Goal: Information Seeking & Learning: Check status

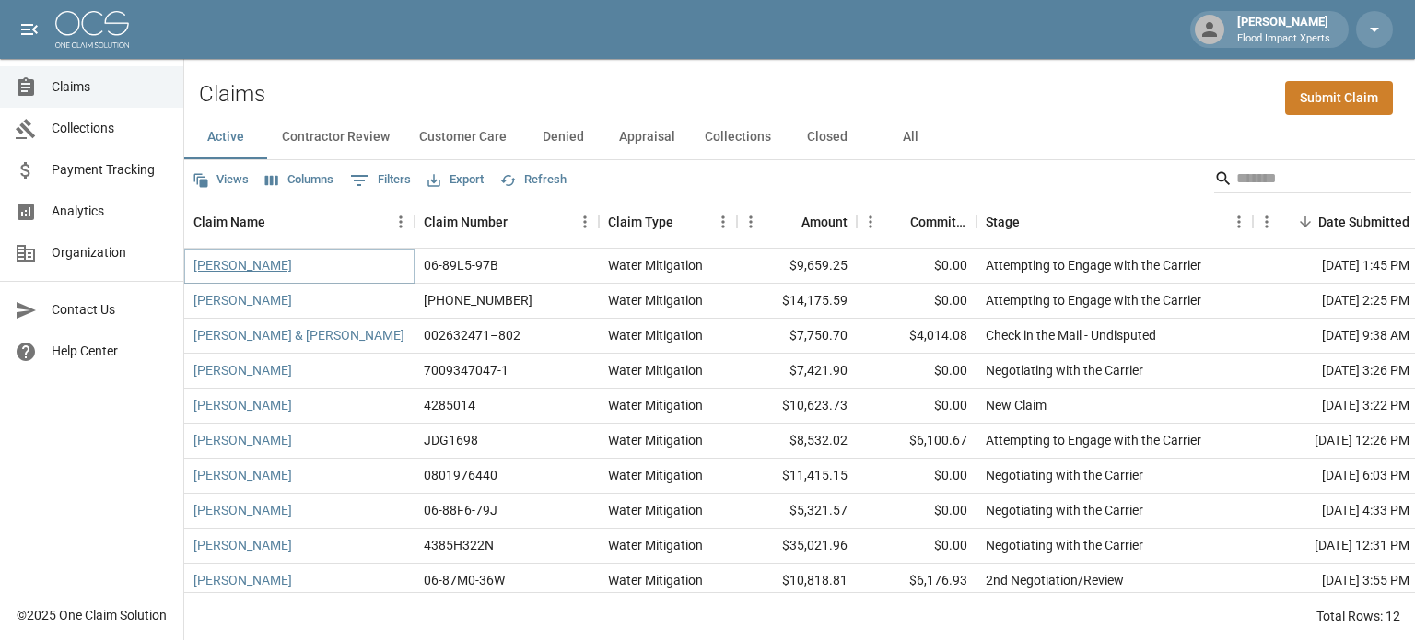
click at [239, 265] on link "[PERSON_NAME]" at bounding box center [242, 265] width 99 height 18
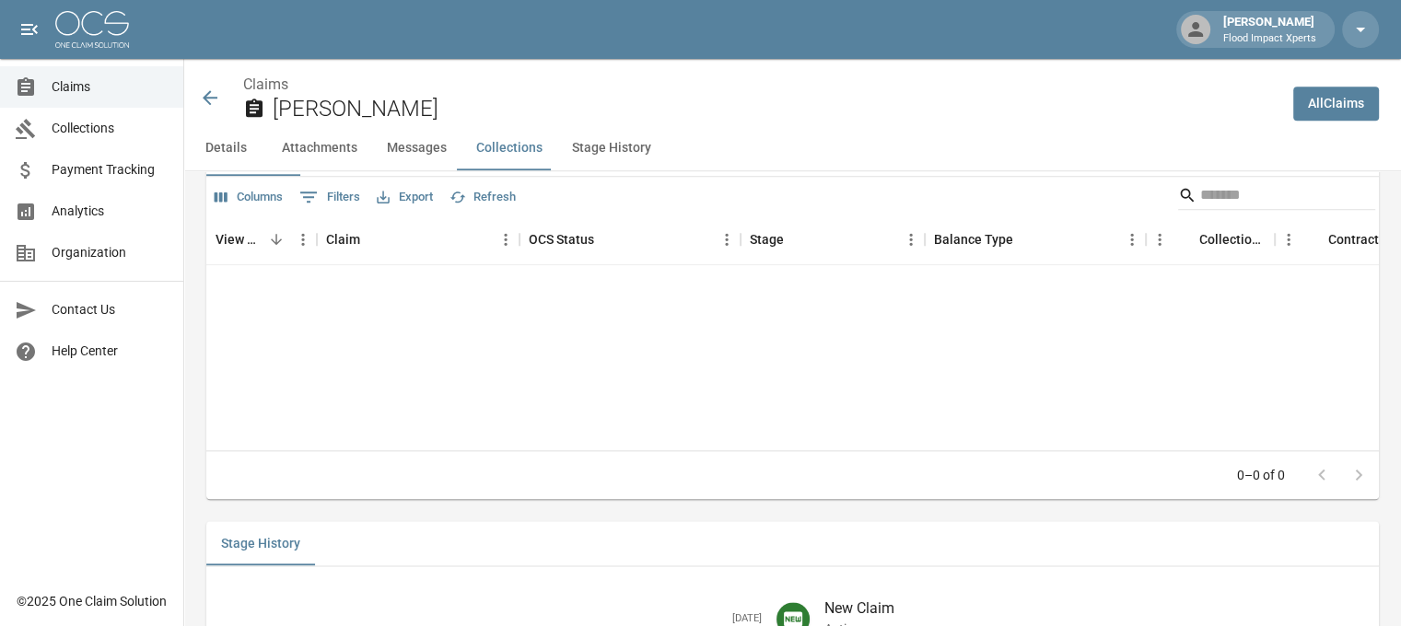
scroll to position [2336, 0]
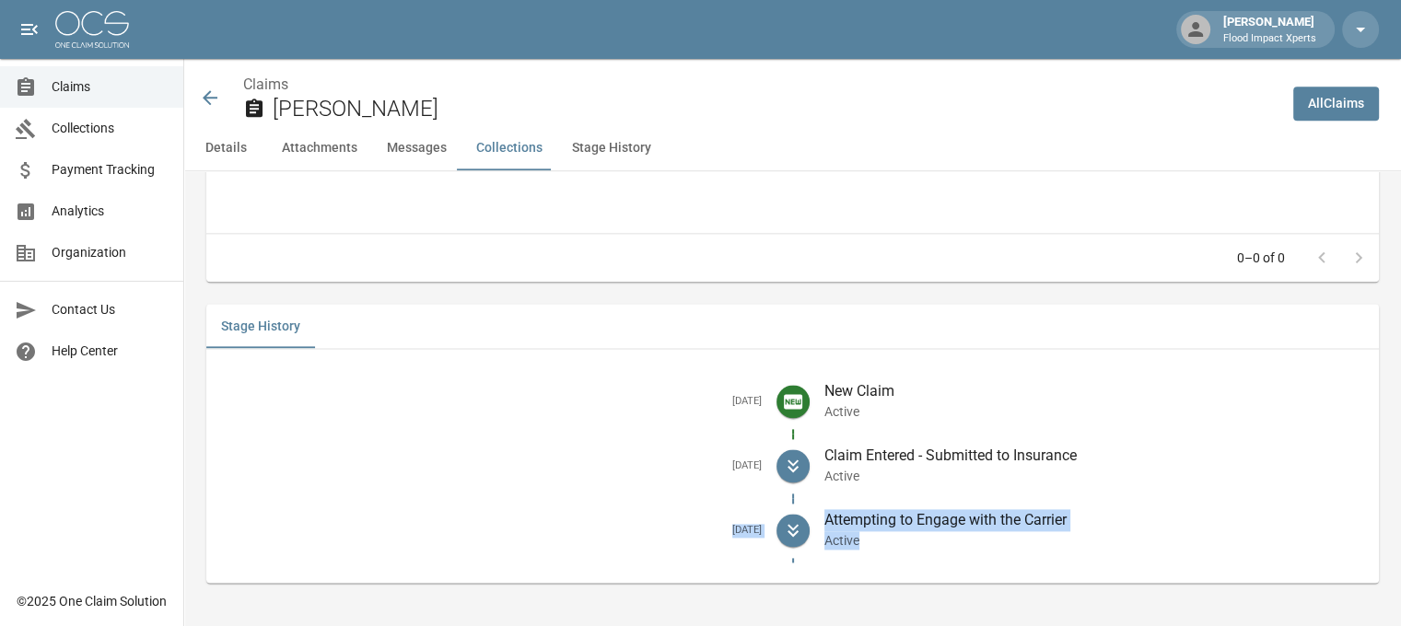
drag, startPoint x: 711, startPoint y: 530, endPoint x: 936, endPoint y: 544, distance: 225.1
click at [936, 544] on li "[DATE] Attempting to Engage with the Carrier Active" at bounding box center [792, 530] width 1143 height 64
copy li "[DATE] Attempting to Engage with the Carrier Active"
click at [1184, 421] on div "New Claim Active" at bounding box center [1087, 401] width 555 height 64
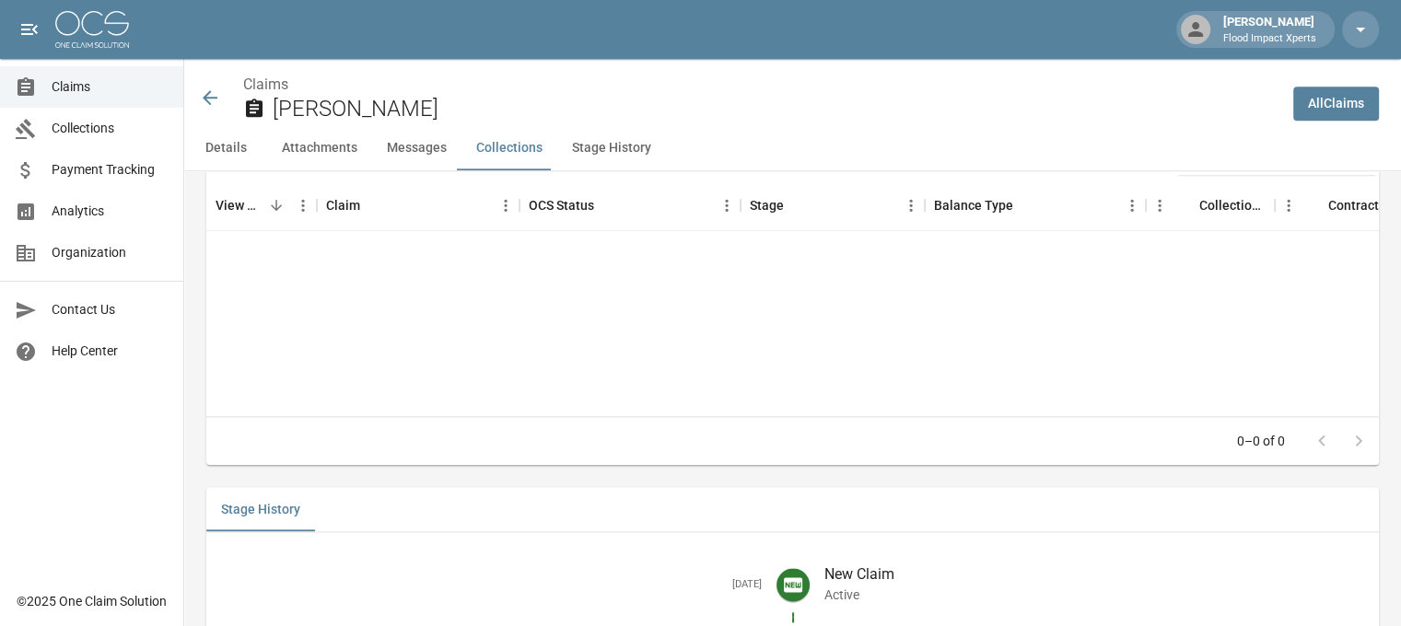
scroll to position [2151, 0]
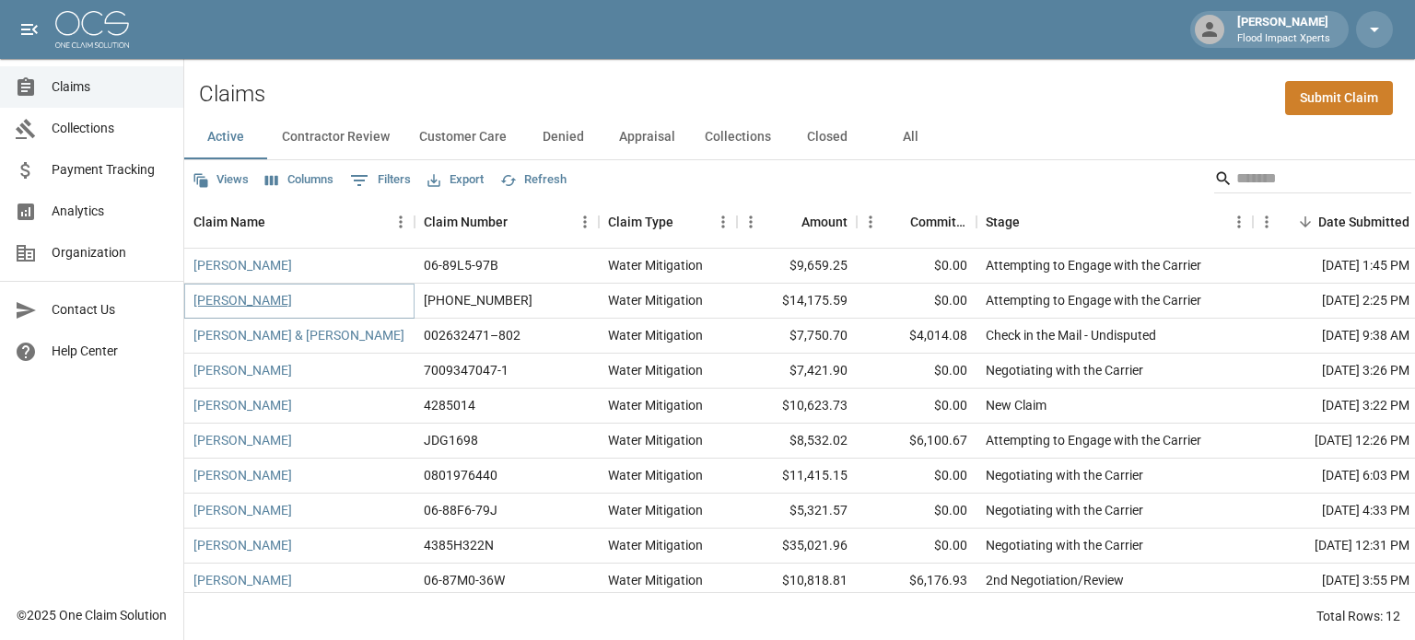
click at [252, 302] on link "[PERSON_NAME]" at bounding box center [242, 300] width 99 height 18
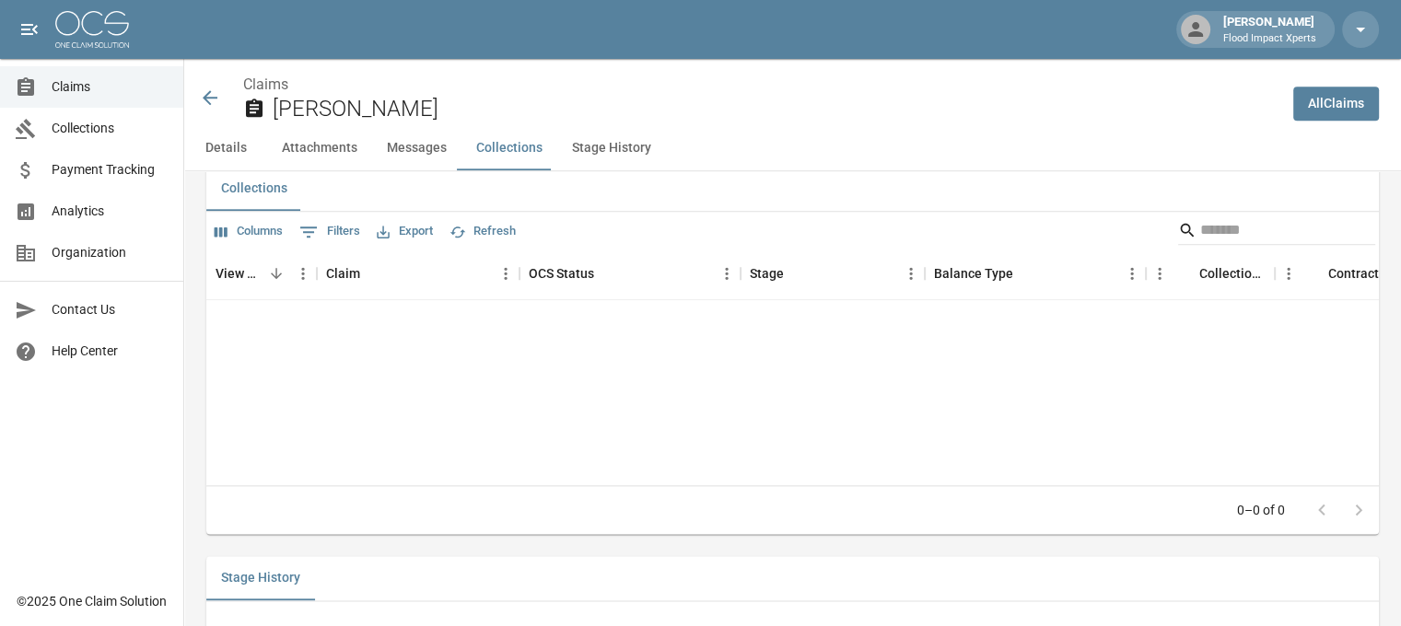
scroll to position [2369, 0]
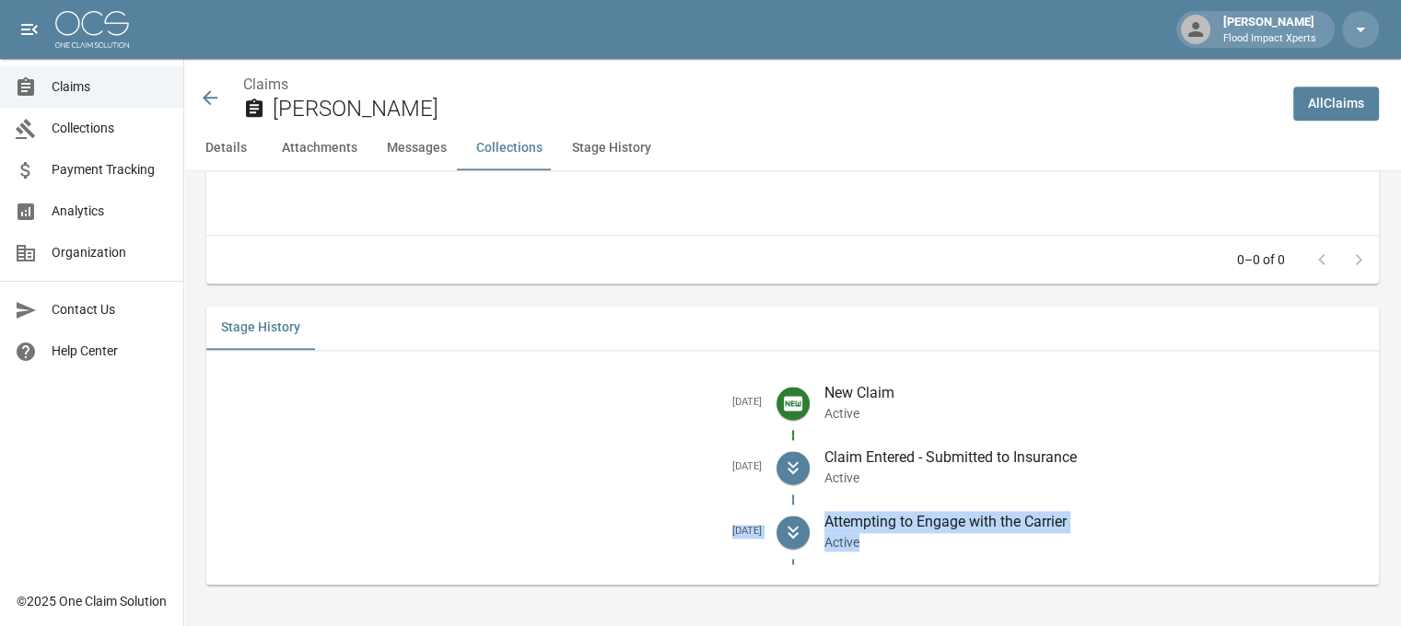
drag, startPoint x: 712, startPoint y: 529, endPoint x: 1047, endPoint y: 541, distance: 335.4
click at [1047, 541] on li "[DATE] Attempting to Engage with the Carrier Active" at bounding box center [792, 532] width 1143 height 64
copy li "[DATE] Attempting to Engage with the Carrier Active"
click at [210, 97] on icon at bounding box center [210, 97] width 15 height 15
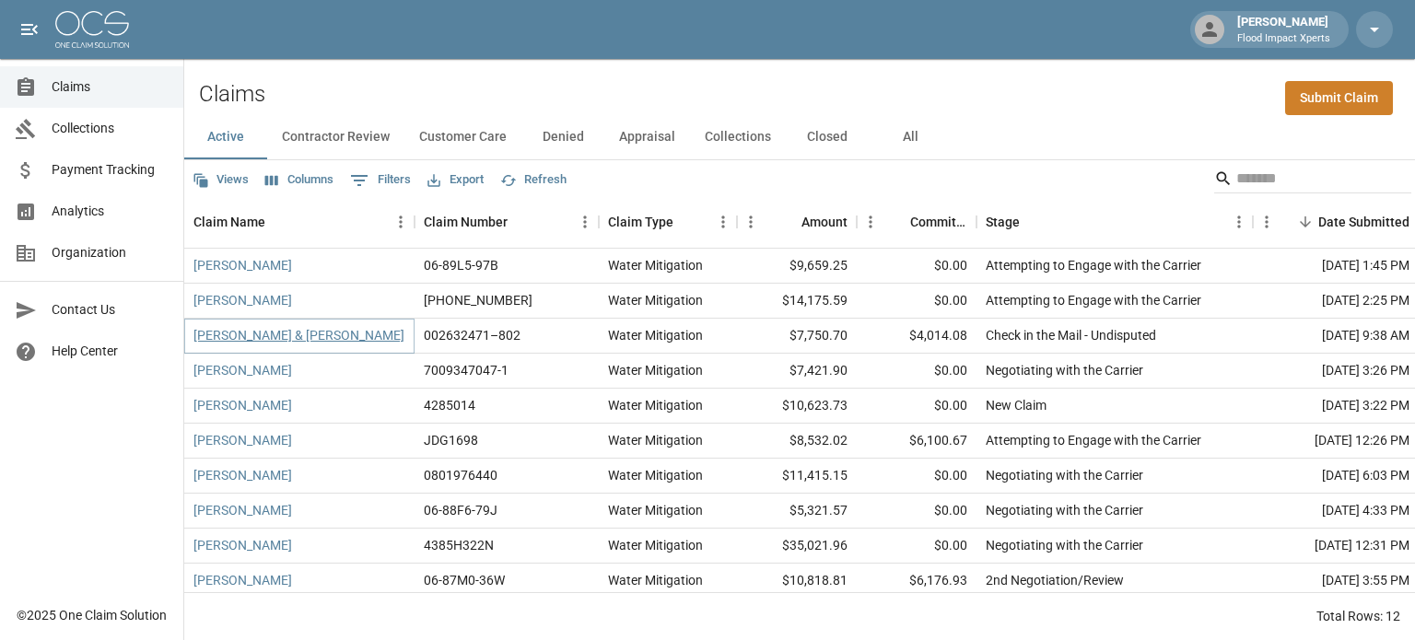
click at [262, 335] on link "[PERSON_NAME] & [PERSON_NAME]" at bounding box center [298, 335] width 211 height 18
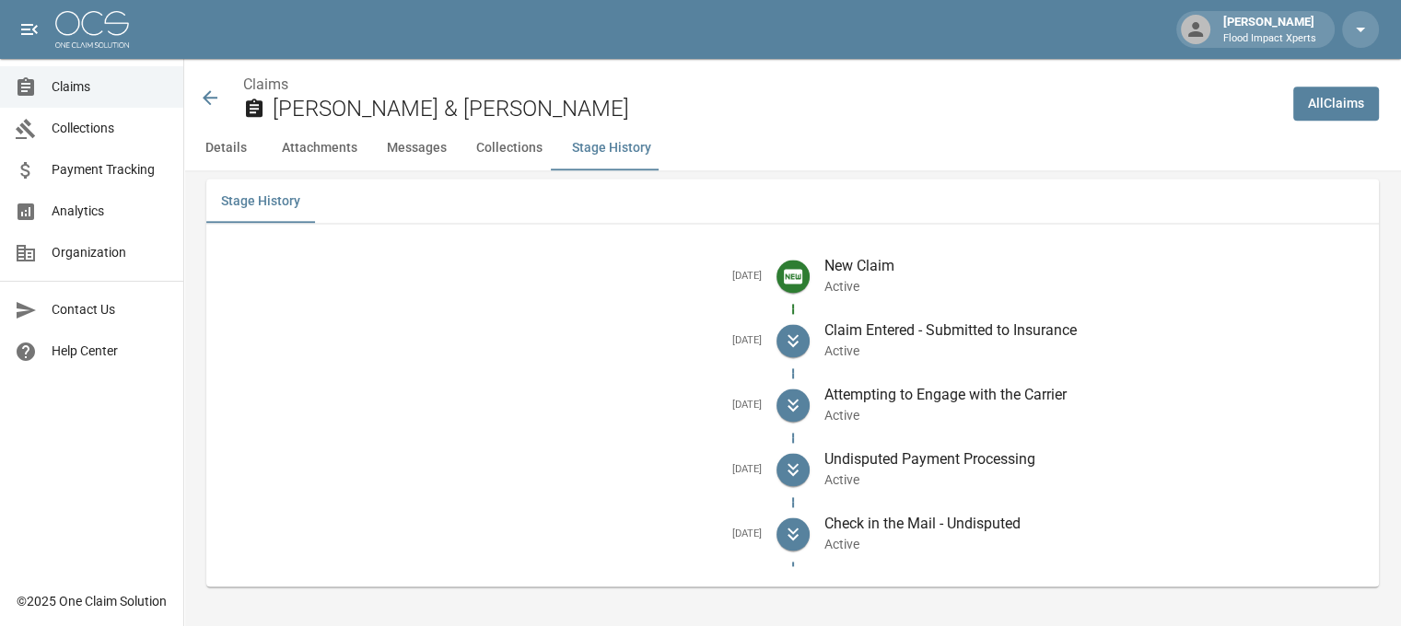
scroll to position [2499, 0]
drag, startPoint x: 713, startPoint y: 531, endPoint x: 799, endPoint y: 526, distance: 86.7
click at [799, 526] on li "[DATE] Check in the Mail - Undisputed Active" at bounding box center [792, 531] width 1143 height 64
drag, startPoint x: 794, startPoint y: 527, endPoint x: 754, endPoint y: 529, distance: 39.6
click at [793, 527] on icon at bounding box center [793, 531] width 22 height 22
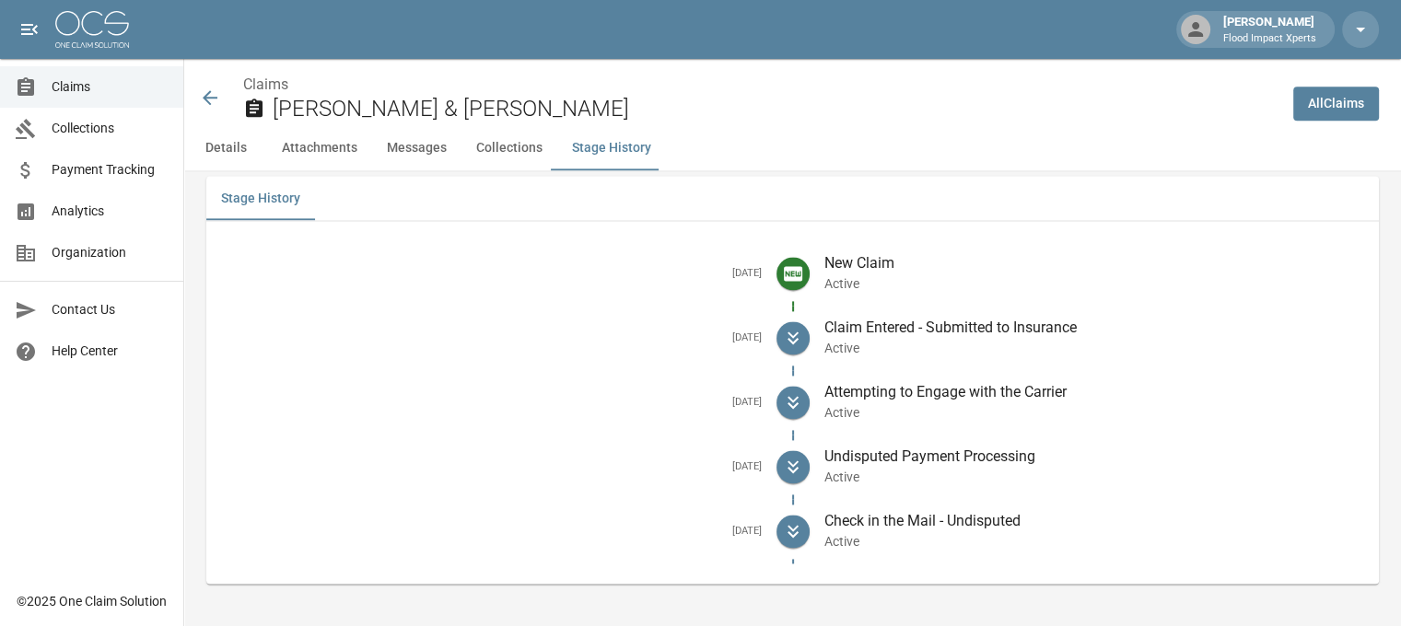
click at [701, 530] on h5 "[DATE]" at bounding box center [491, 532] width 541 height 14
drag, startPoint x: 708, startPoint y: 527, endPoint x: 951, endPoint y: 546, distance: 243.9
click at [951, 546] on li "[DATE] Check in the Mail - Undisputed Active" at bounding box center [792, 531] width 1143 height 64
copy li "[DATE] Check in the Mail - Undisputed Active"
click at [209, 99] on icon at bounding box center [210, 98] width 22 height 22
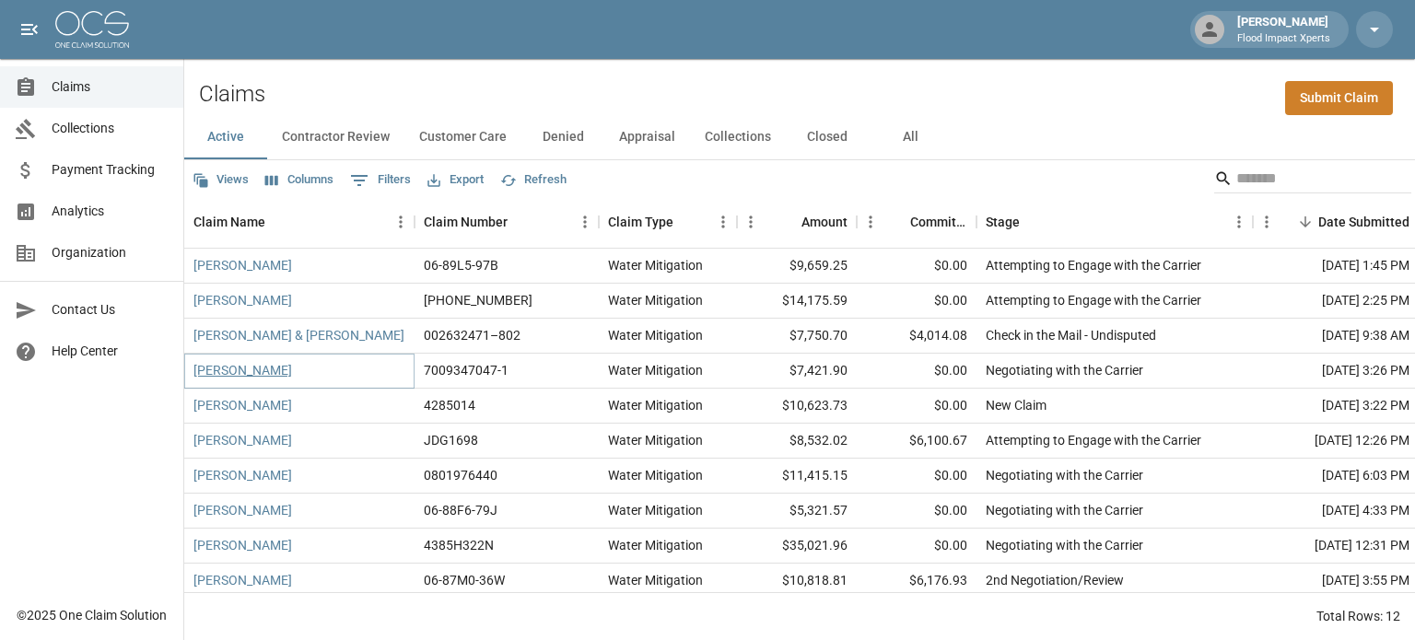
click at [219, 368] on link "[PERSON_NAME]" at bounding box center [242, 370] width 99 height 18
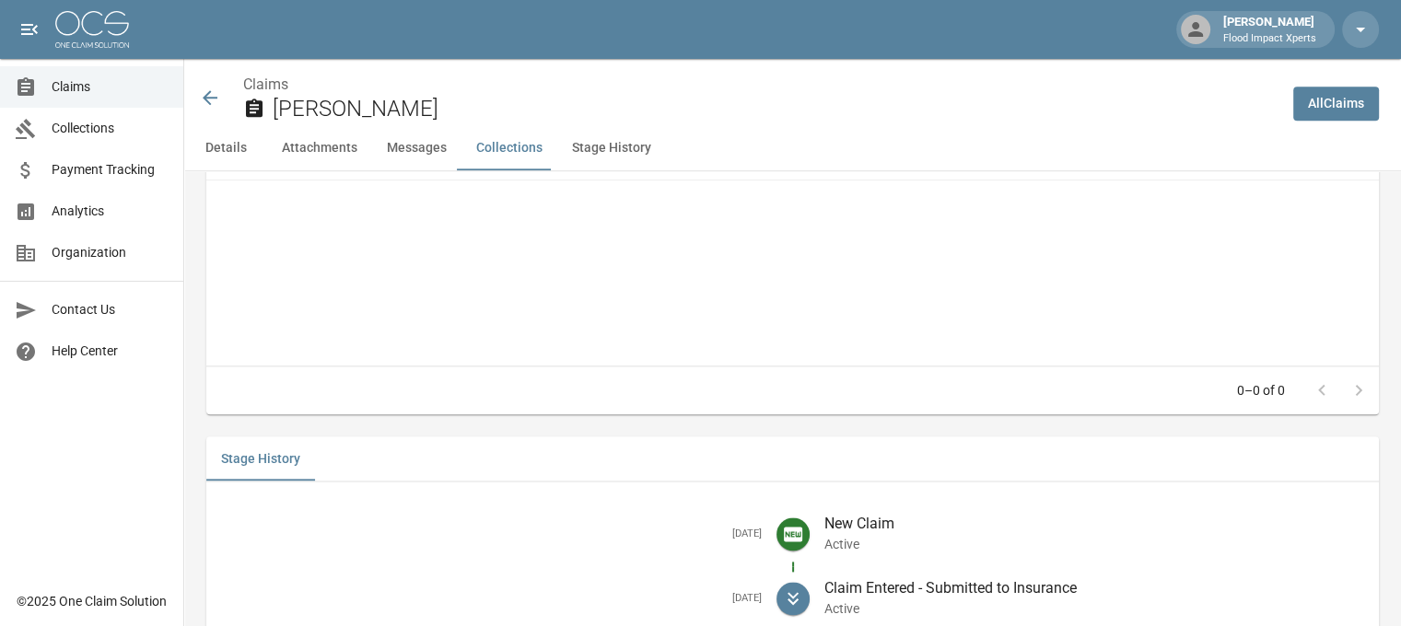
scroll to position [2384, 0]
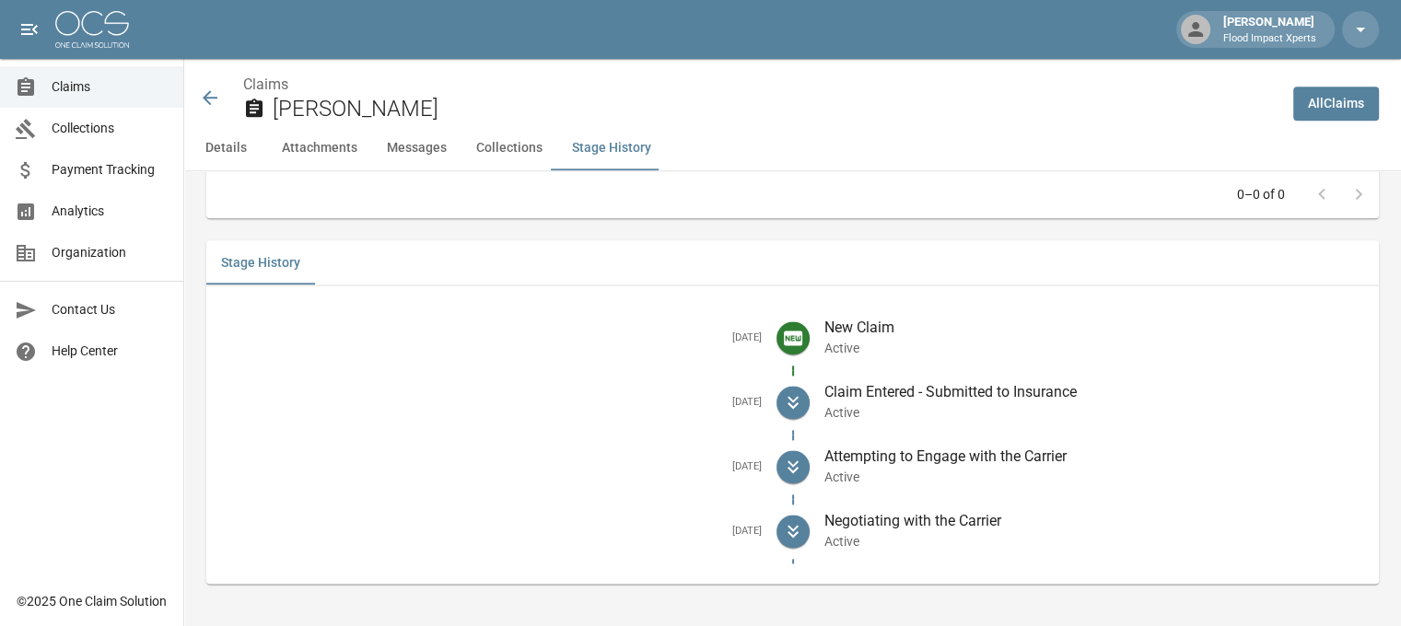
click at [204, 95] on icon at bounding box center [210, 98] width 22 height 22
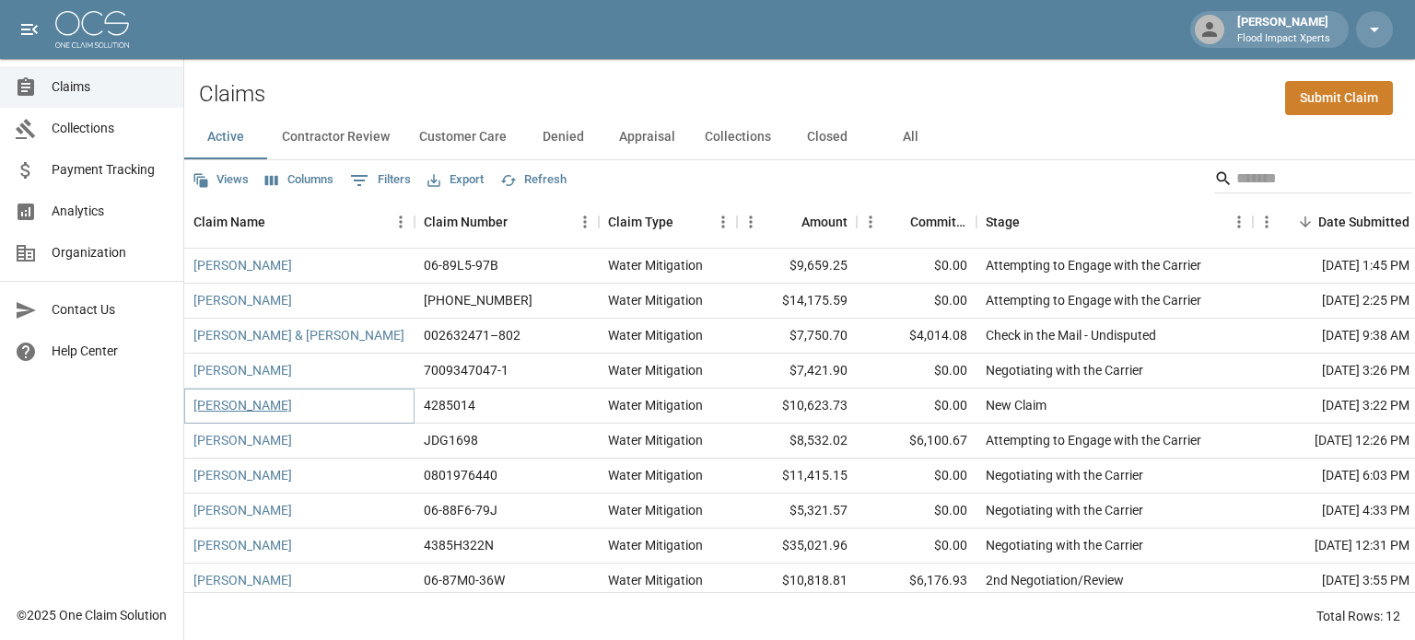
click at [227, 403] on link "[PERSON_NAME]" at bounding box center [242, 405] width 99 height 18
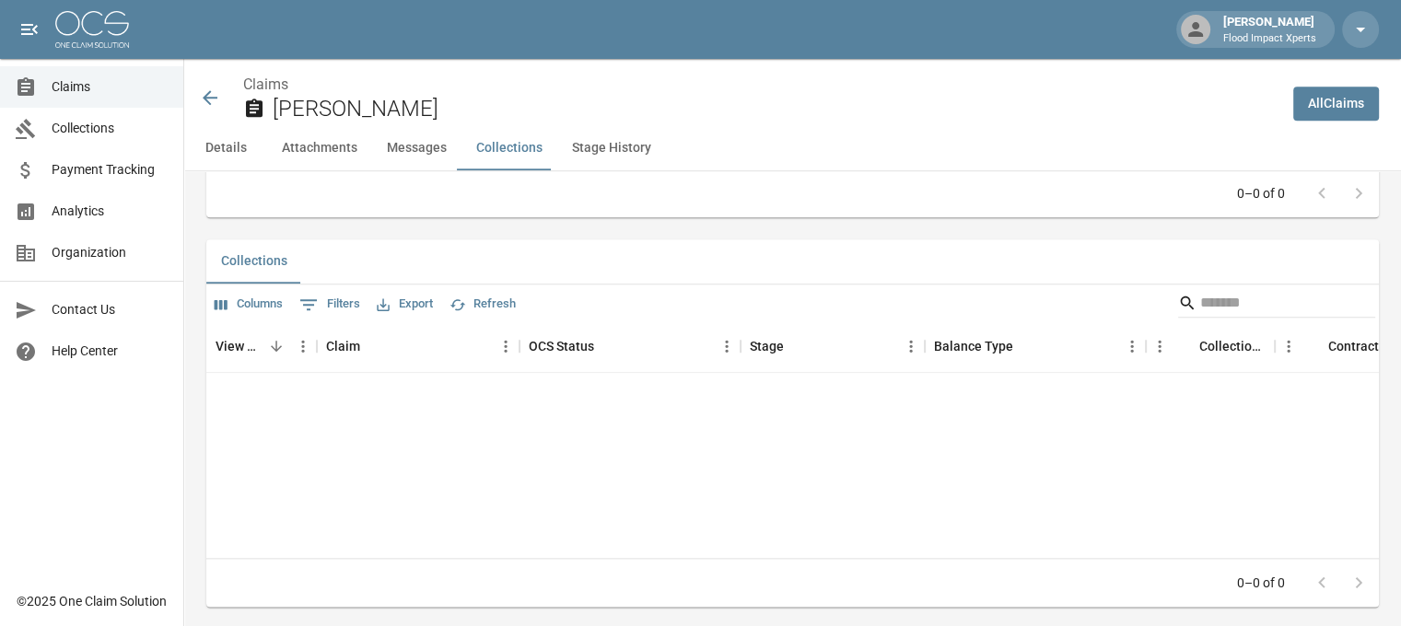
scroll to position [2336, 0]
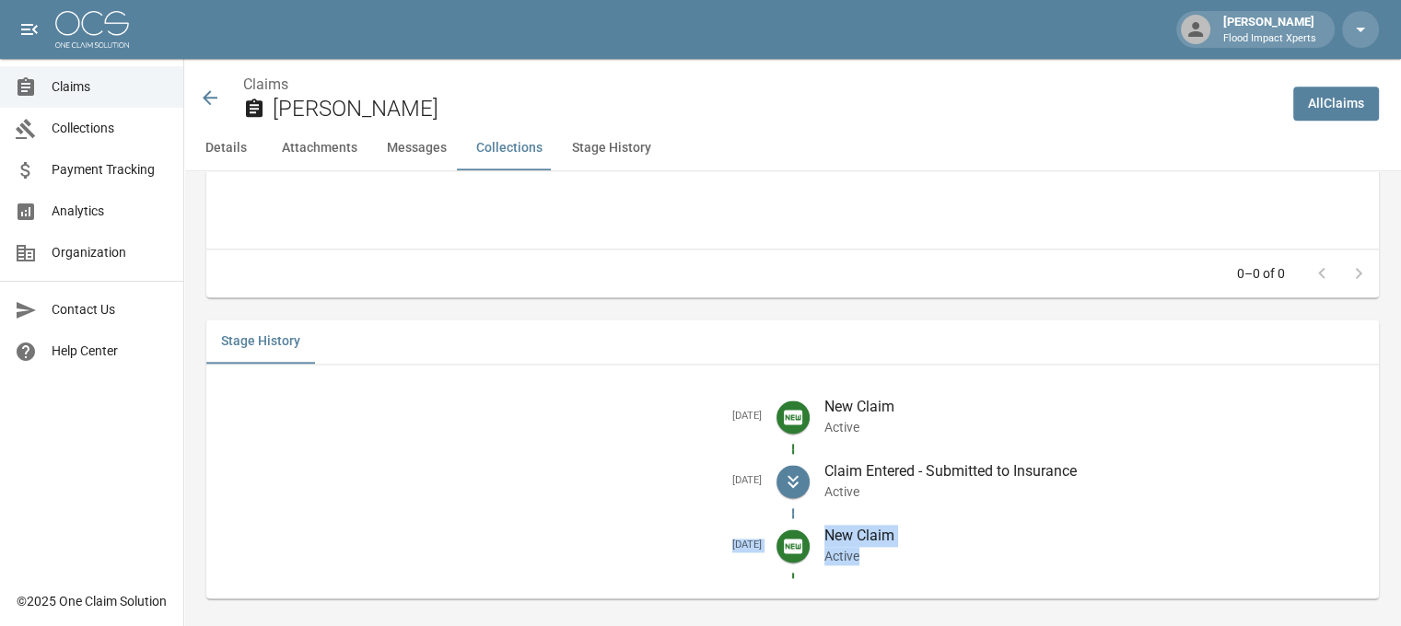
drag, startPoint x: 708, startPoint y: 528, endPoint x: 909, endPoint y: 541, distance: 201.2
click at [909, 541] on li "[DATE] New Claim Active" at bounding box center [792, 546] width 1143 height 64
copy li "[DATE] New Claim Active"
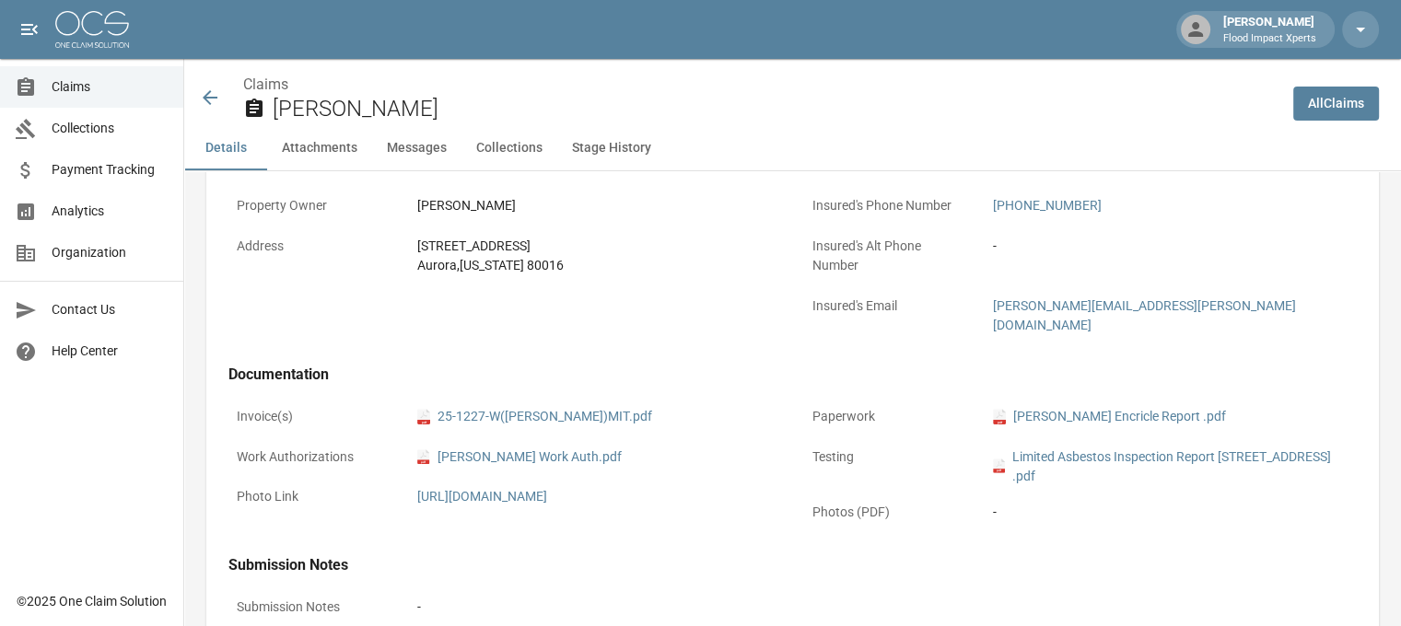
scroll to position [586, 0]
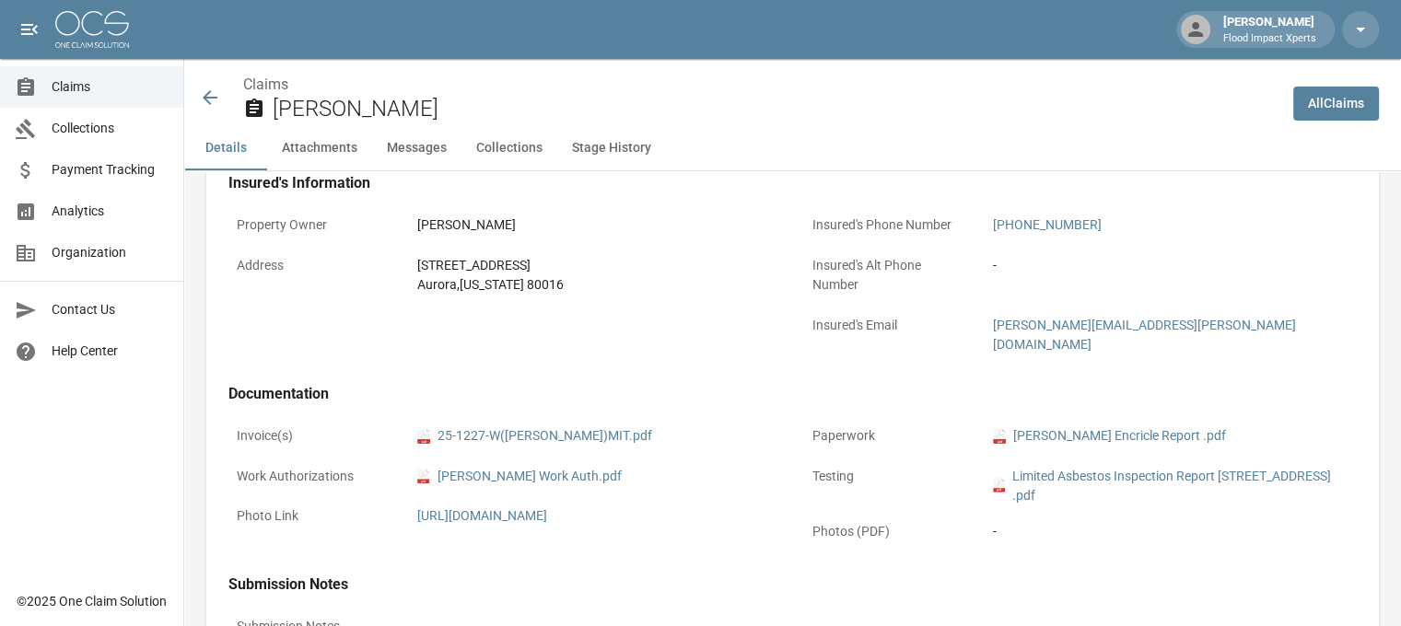
click at [205, 97] on icon at bounding box center [210, 97] width 15 height 15
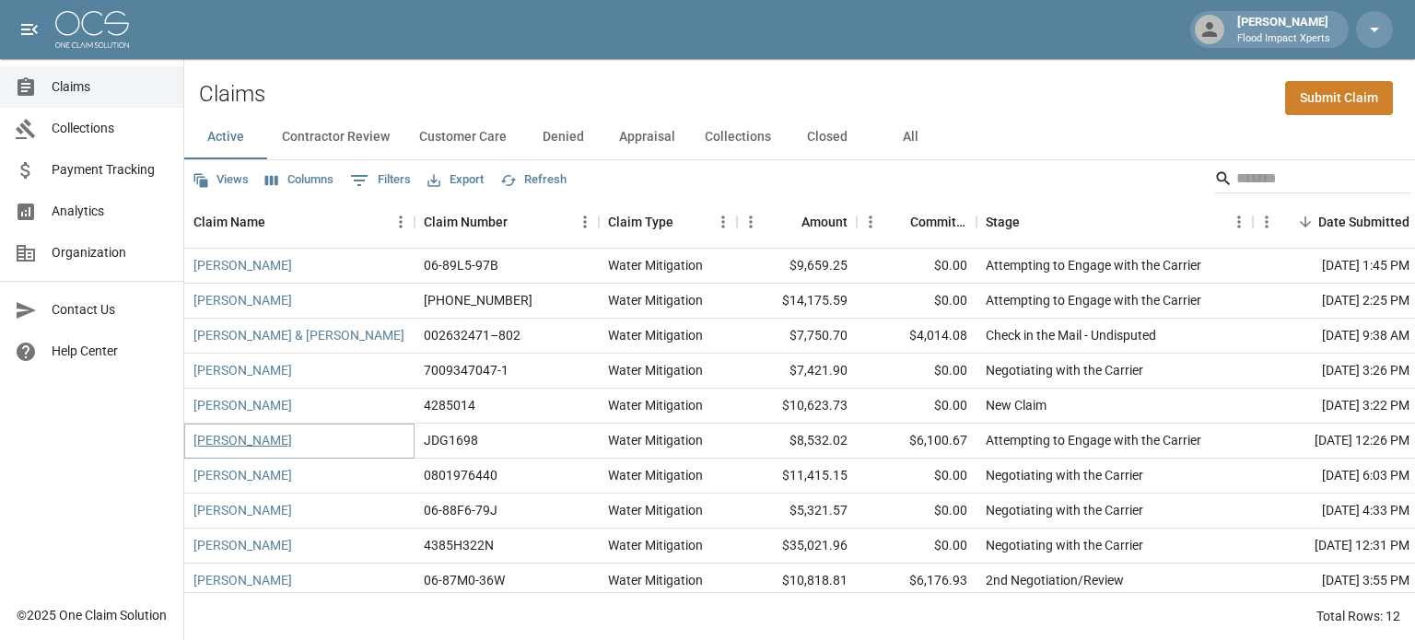
click at [229, 446] on link "[PERSON_NAME]" at bounding box center [242, 440] width 99 height 18
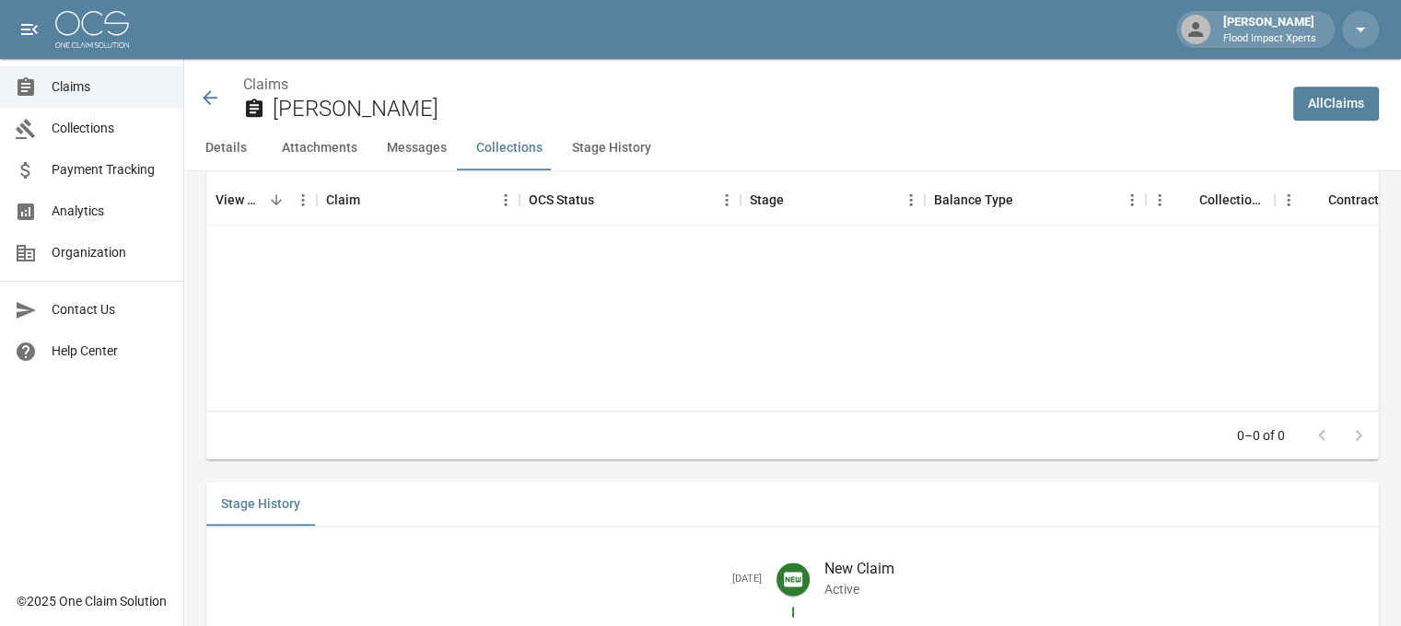
scroll to position [2295, 0]
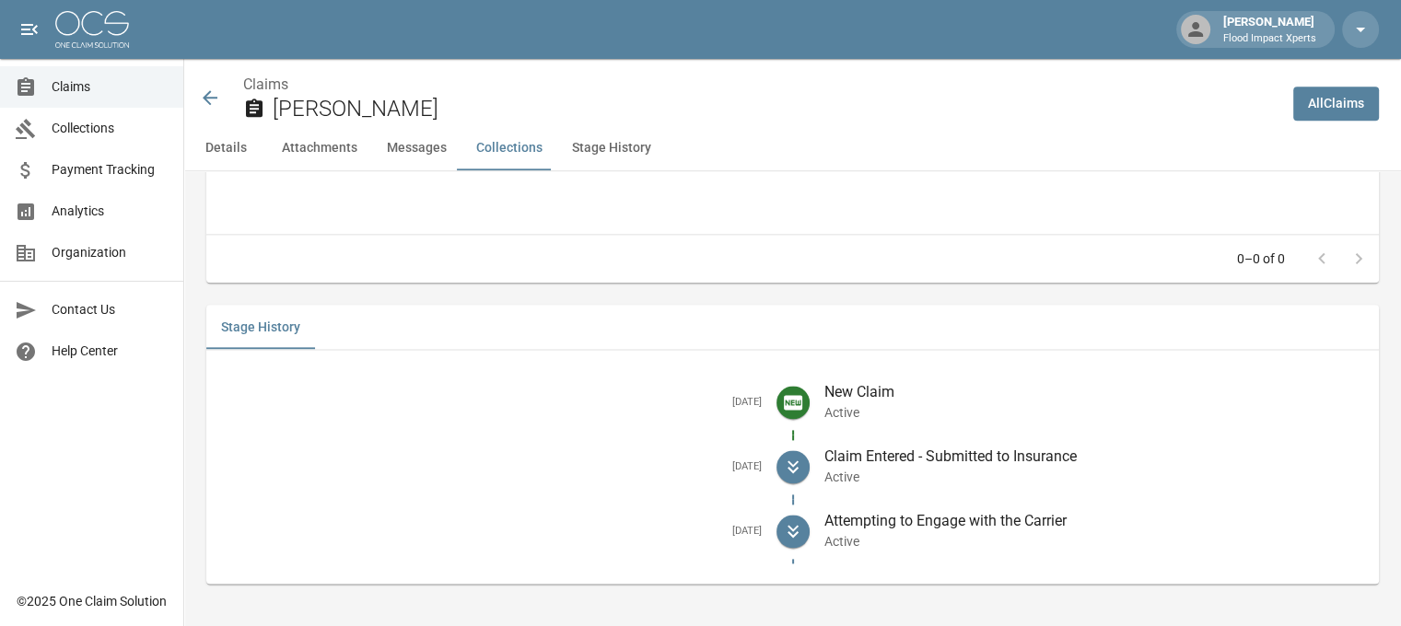
click at [213, 94] on icon at bounding box center [210, 98] width 22 height 22
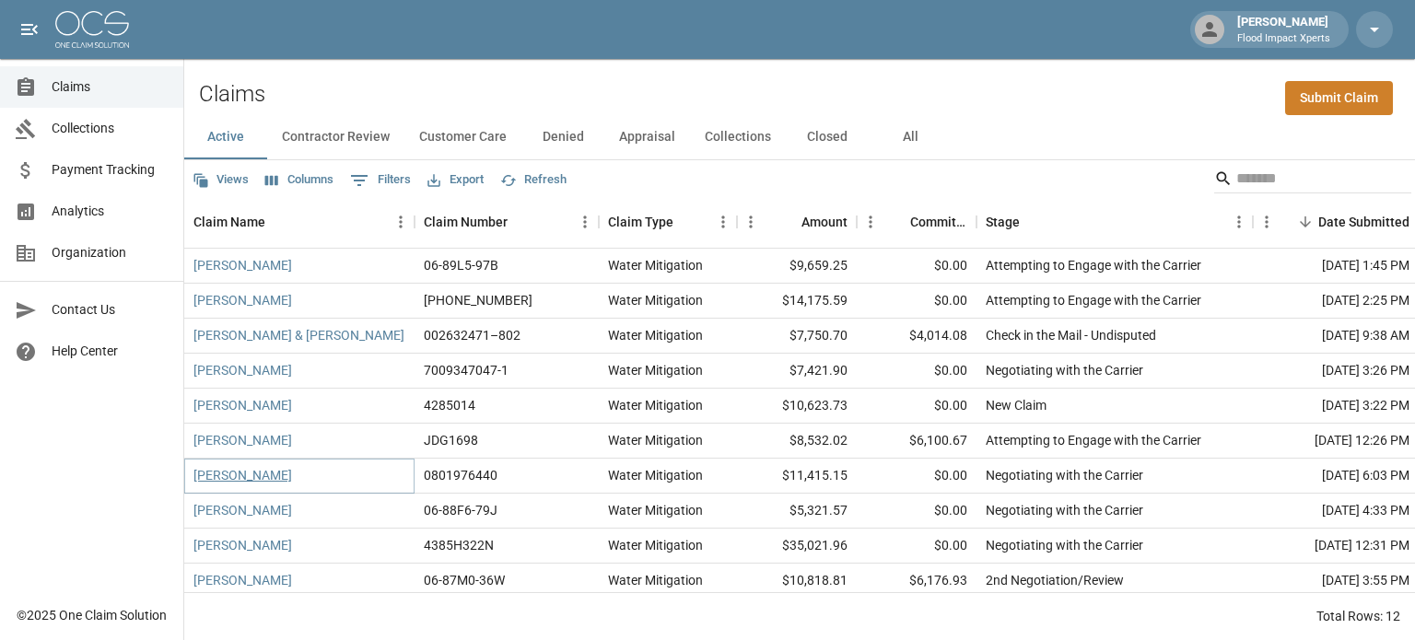
click at [226, 478] on link "[PERSON_NAME]" at bounding box center [242, 475] width 99 height 18
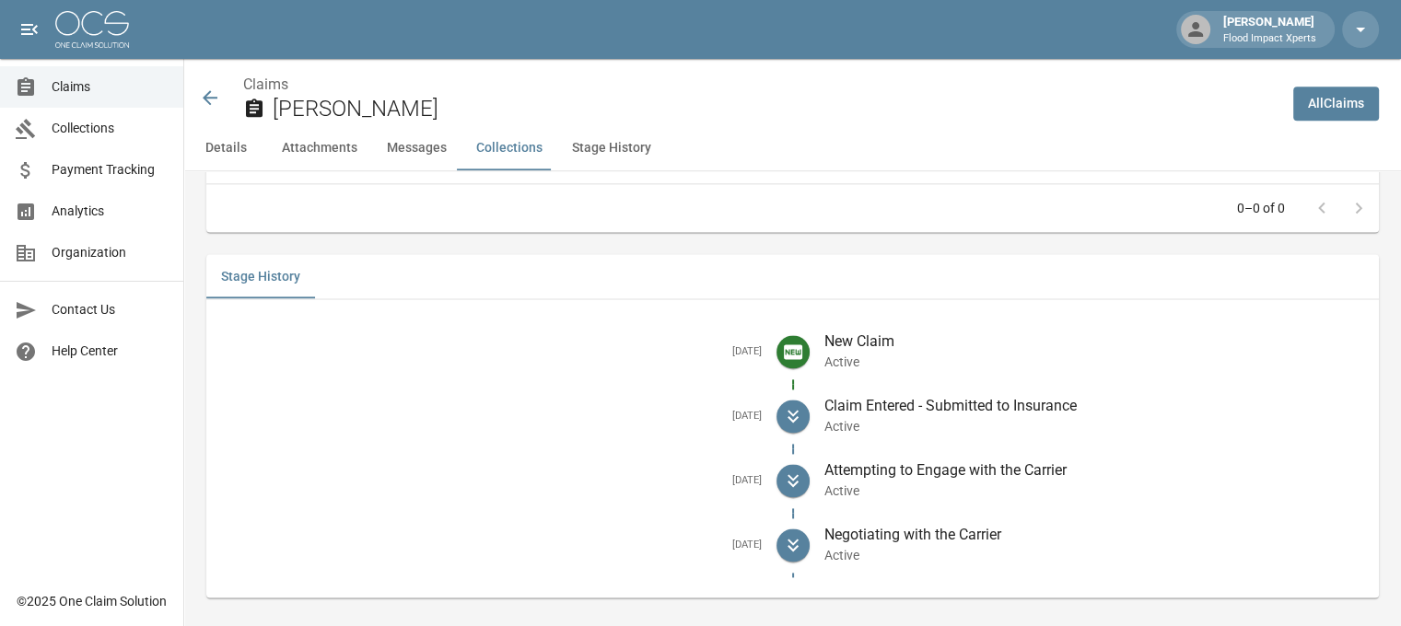
scroll to position [2435, 0]
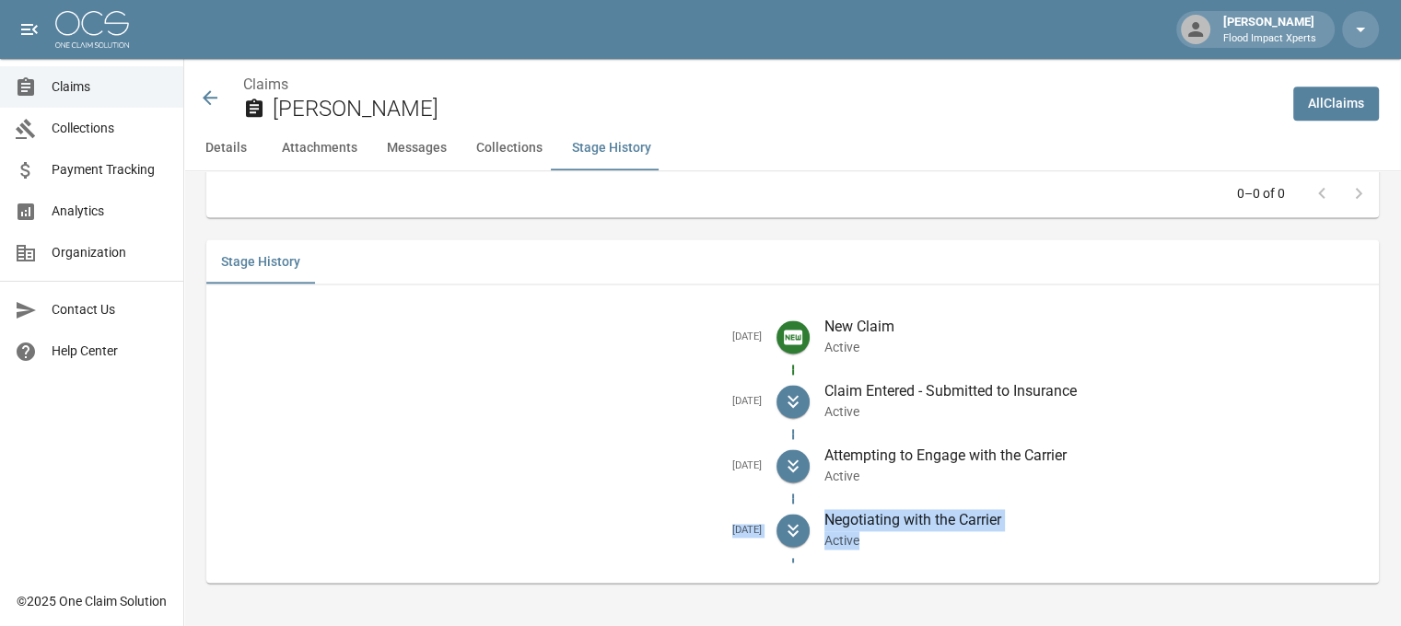
drag, startPoint x: 710, startPoint y: 529, endPoint x: 1018, endPoint y: 542, distance: 307.9
click at [1018, 542] on li "[DATE] Negotiating with the Carrier Active" at bounding box center [792, 530] width 1143 height 64
copy li "[DATE] Negotiating with the Carrier Active"
click at [210, 99] on icon at bounding box center [210, 97] width 15 height 15
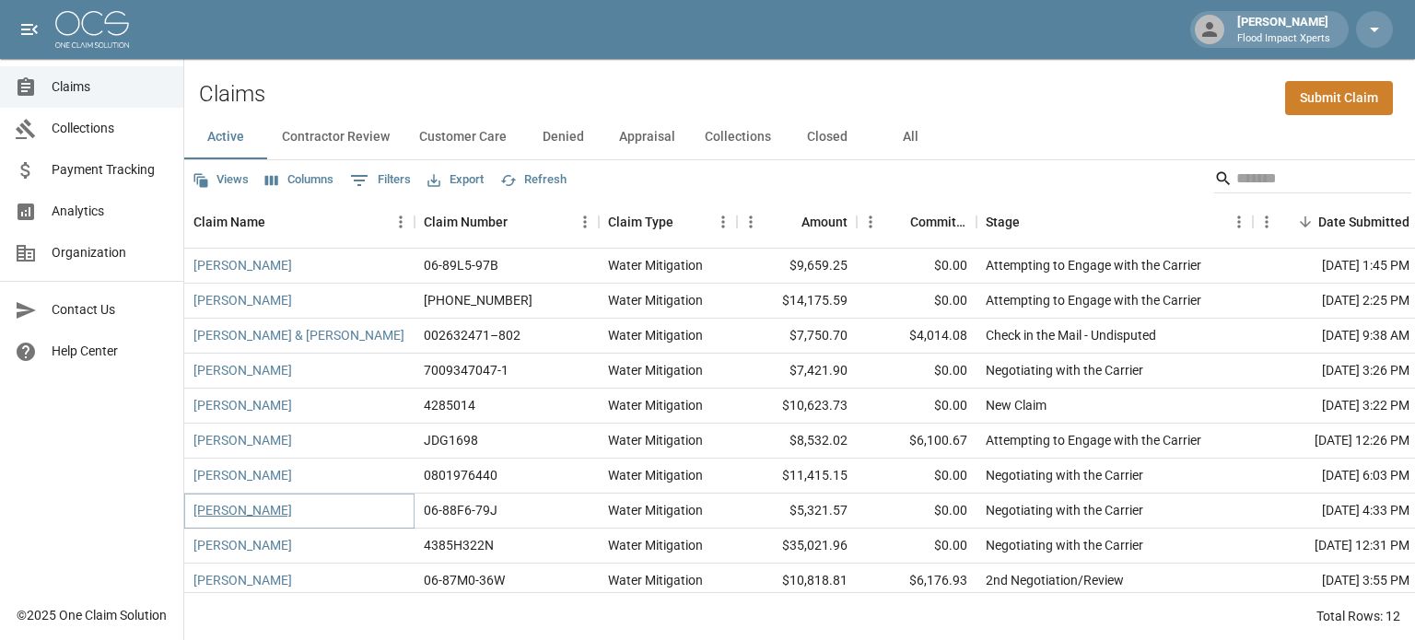
click at [243, 507] on link "[PERSON_NAME]" at bounding box center [242, 510] width 99 height 18
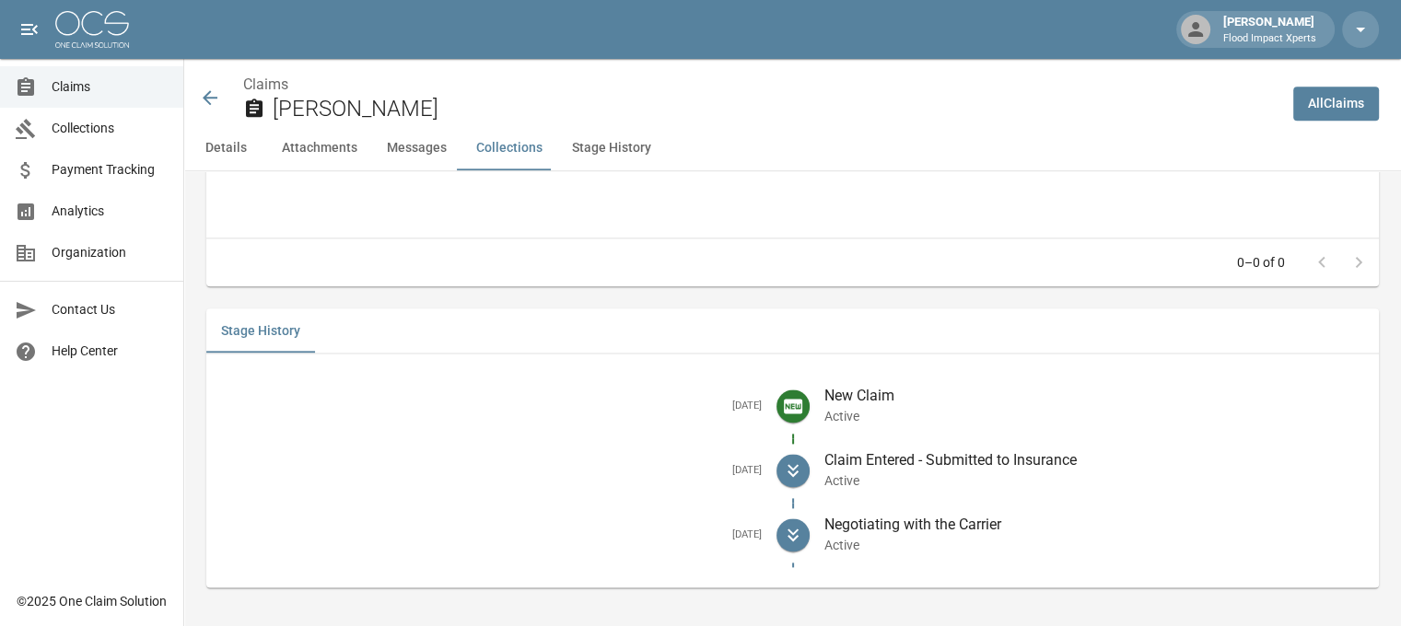
scroll to position [2321, 0]
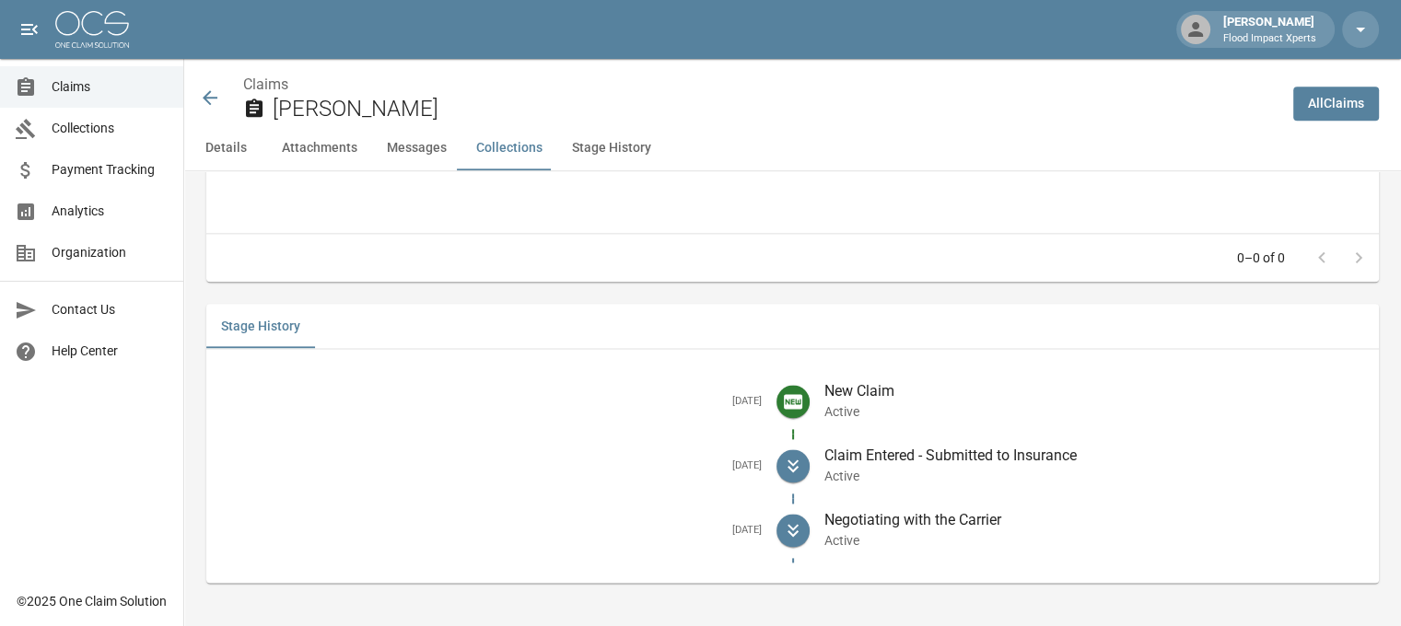
click at [210, 98] on icon at bounding box center [210, 97] width 15 height 15
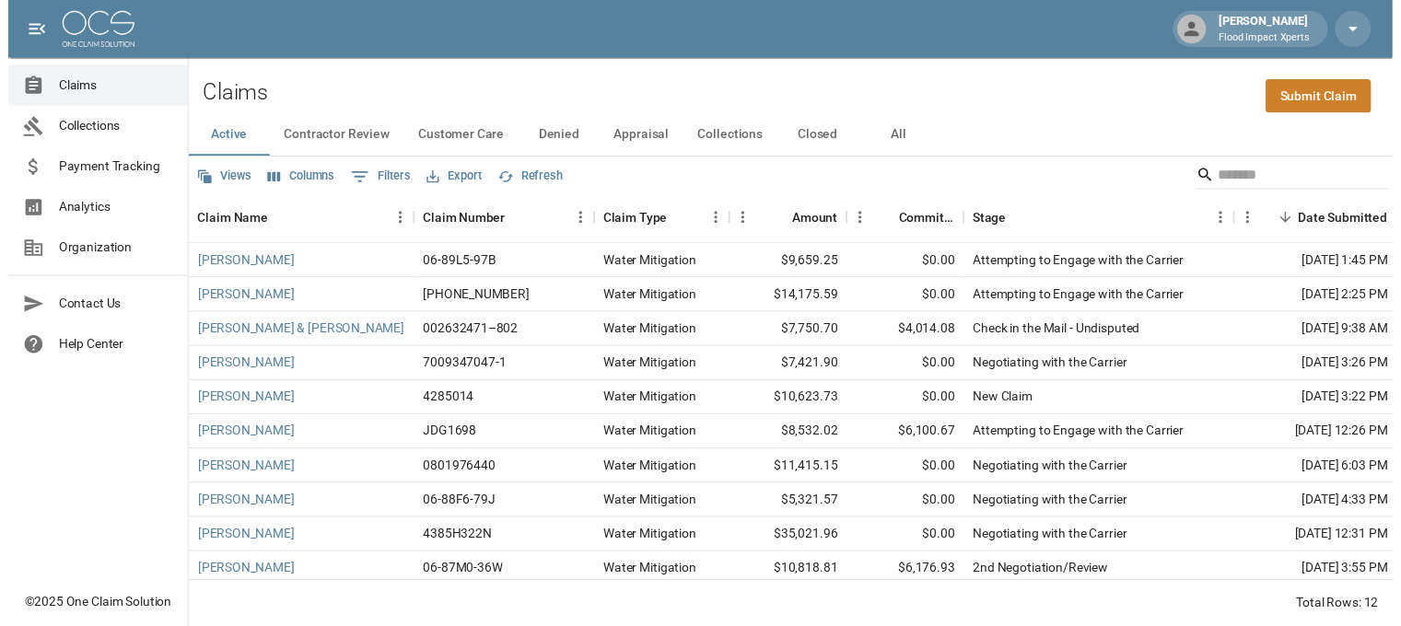
scroll to position [89, 0]
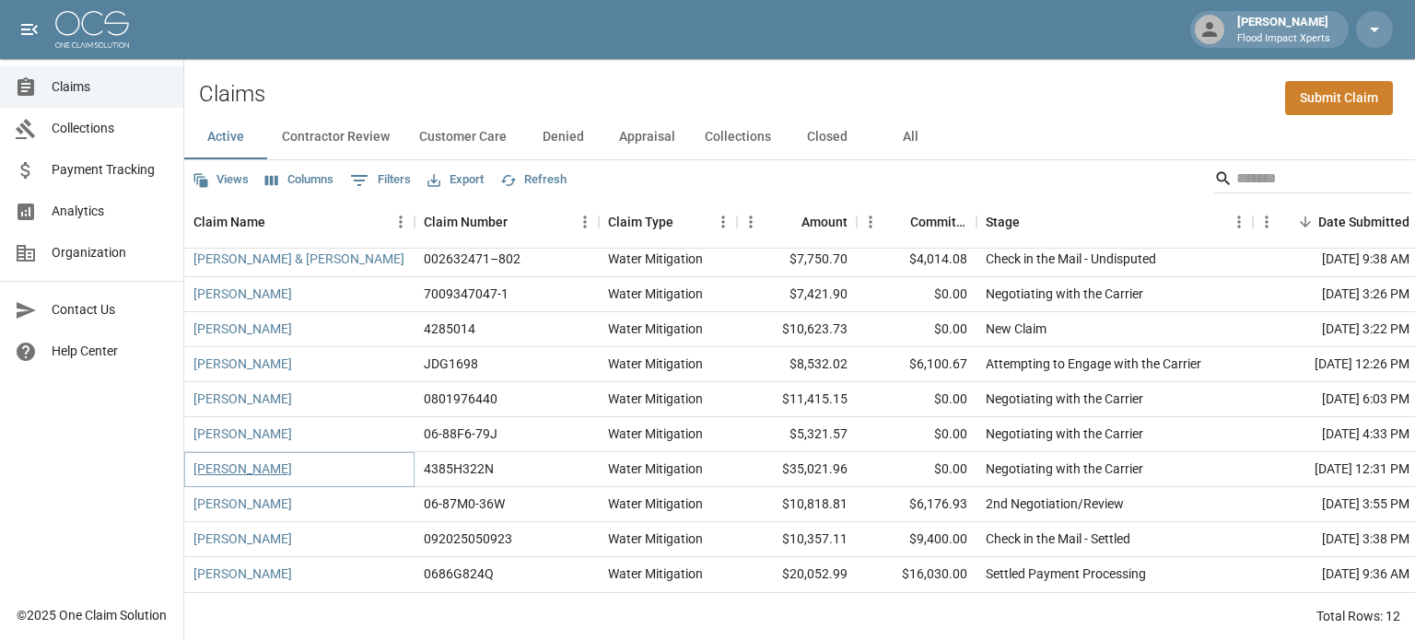
click at [232, 460] on link "[PERSON_NAME]" at bounding box center [242, 469] width 99 height 18
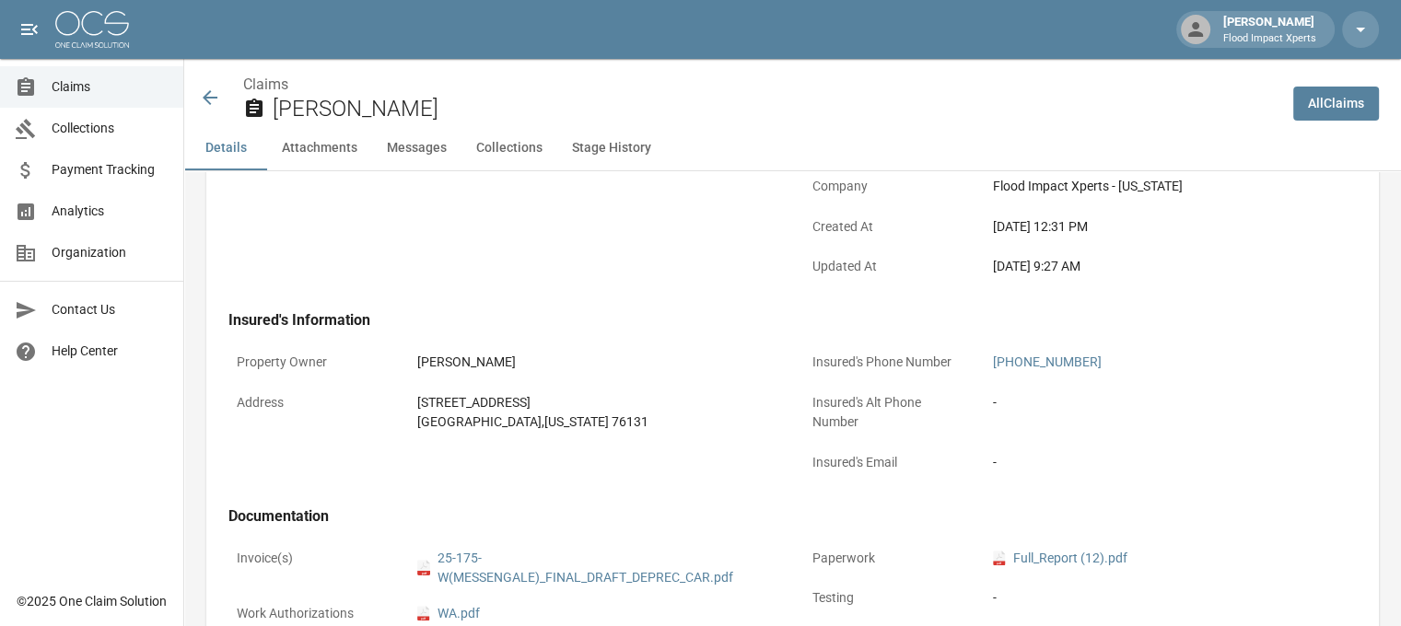
scroll to position [460, 0]
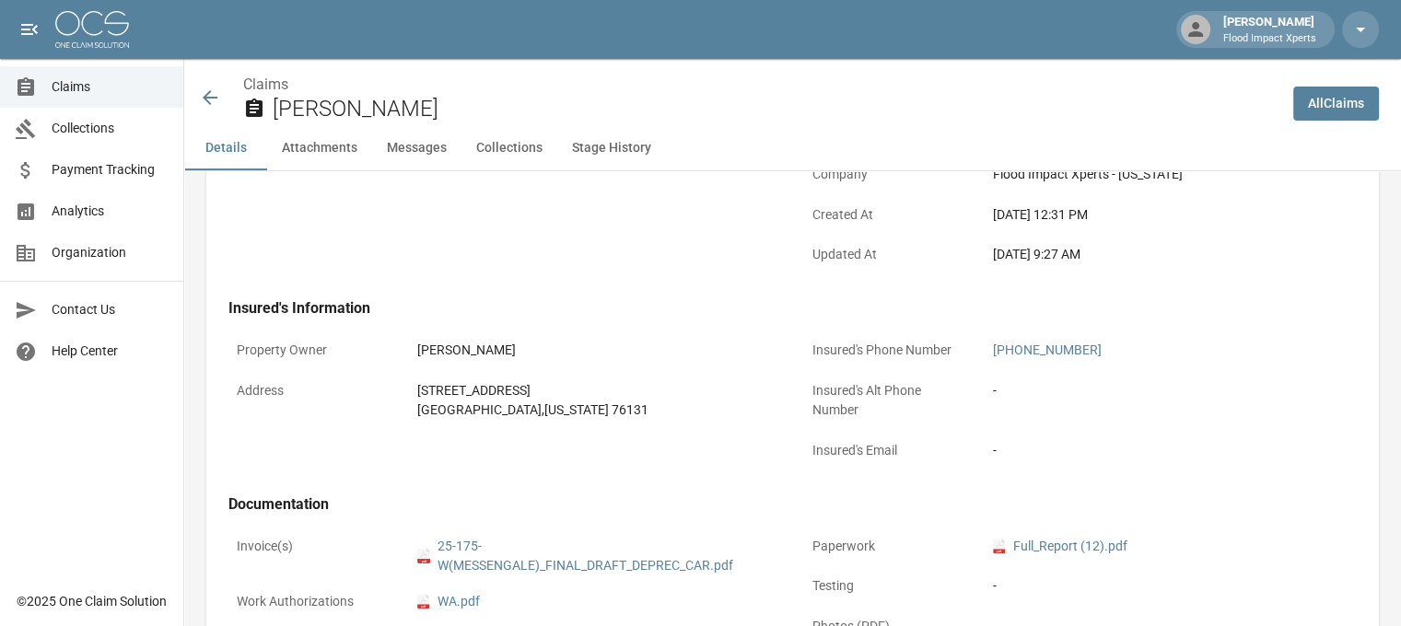
click at [208, 93] on icon at bounding box center [210, 97] width 15 height 15
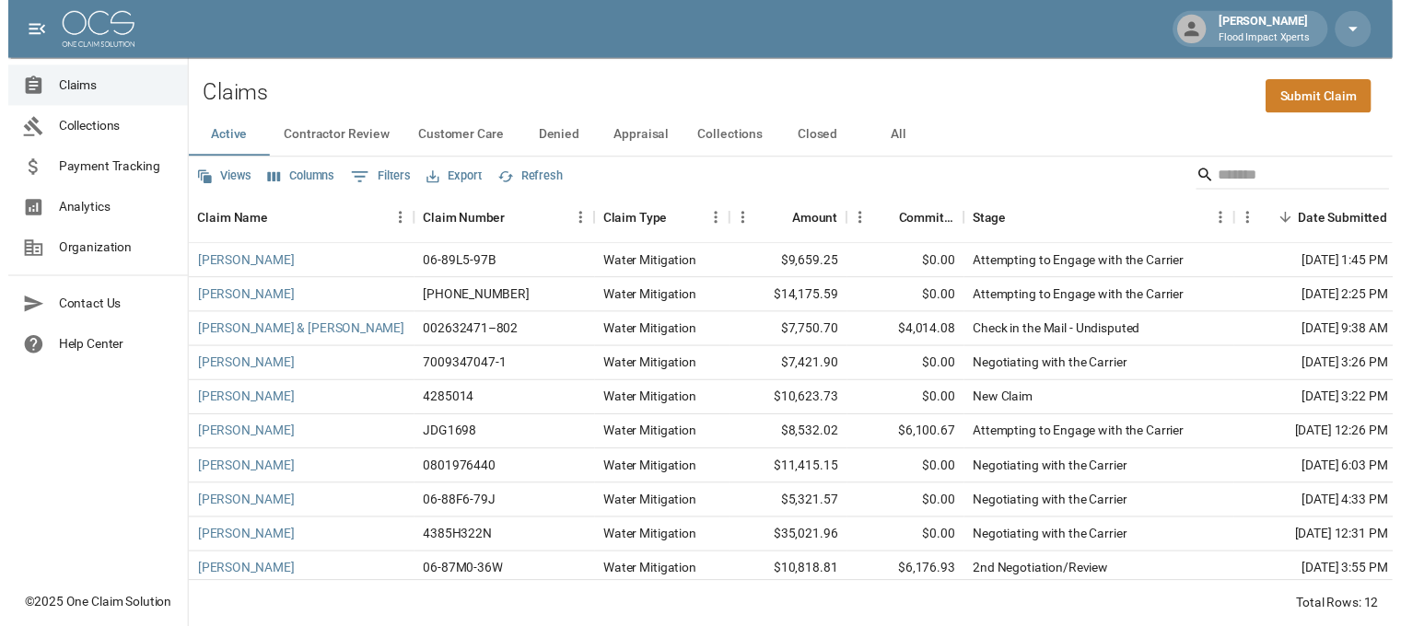
scroll to position [89, 0]
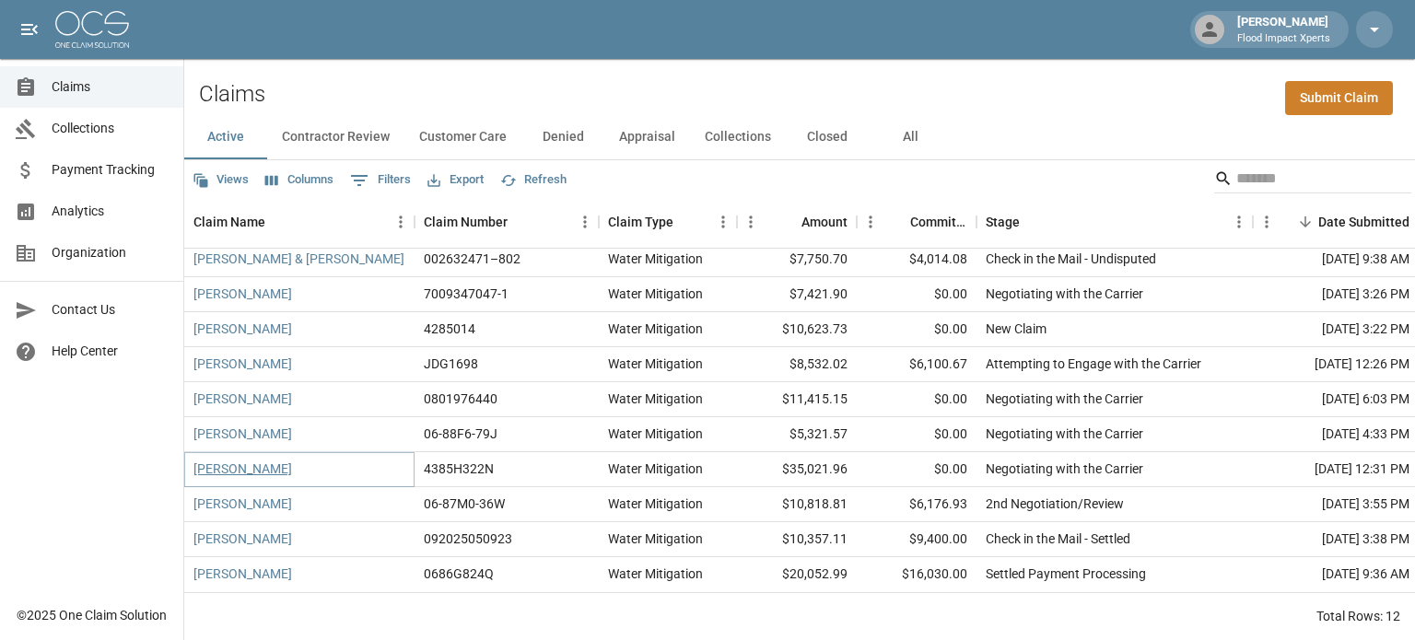
click at [265, 460] on link "[PERSON_NAME]" at bounding box center [242, 469] width 99 height 18
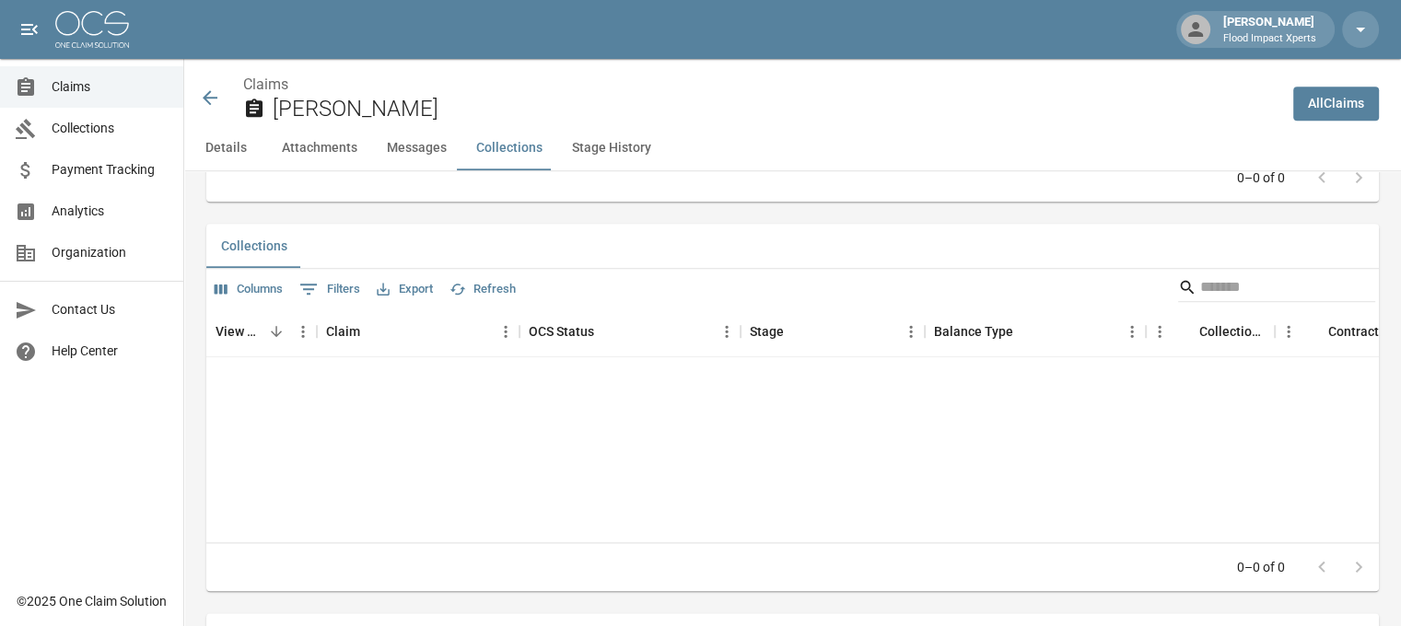
scroll to position [2384, 0]
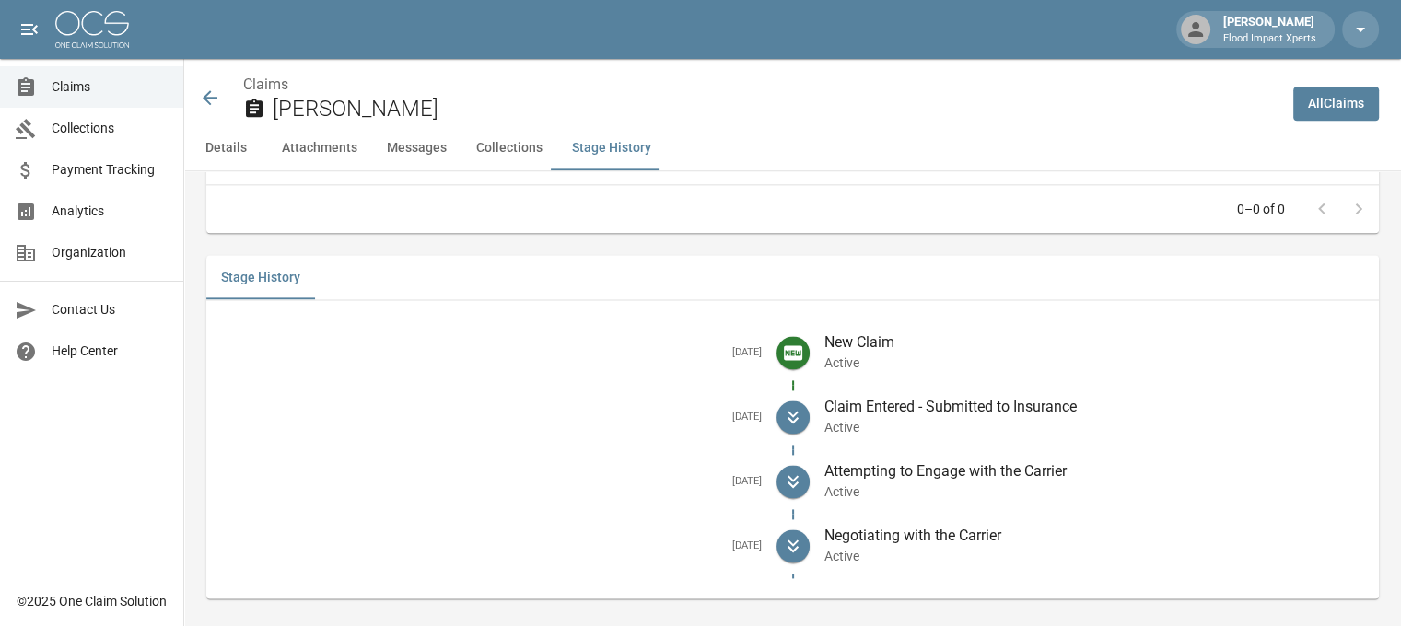
click at [203, 99] on icon at bounding box center [210, 98] width 22 height 22
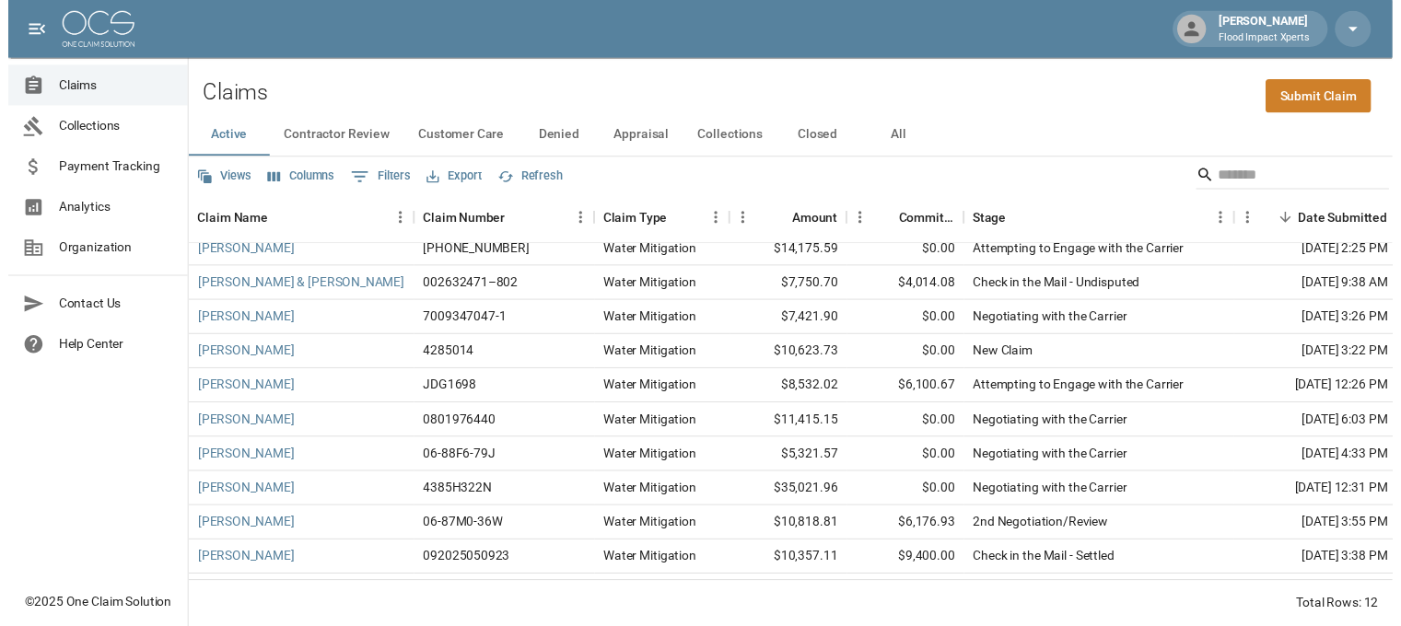
scroll to position [89, 0]
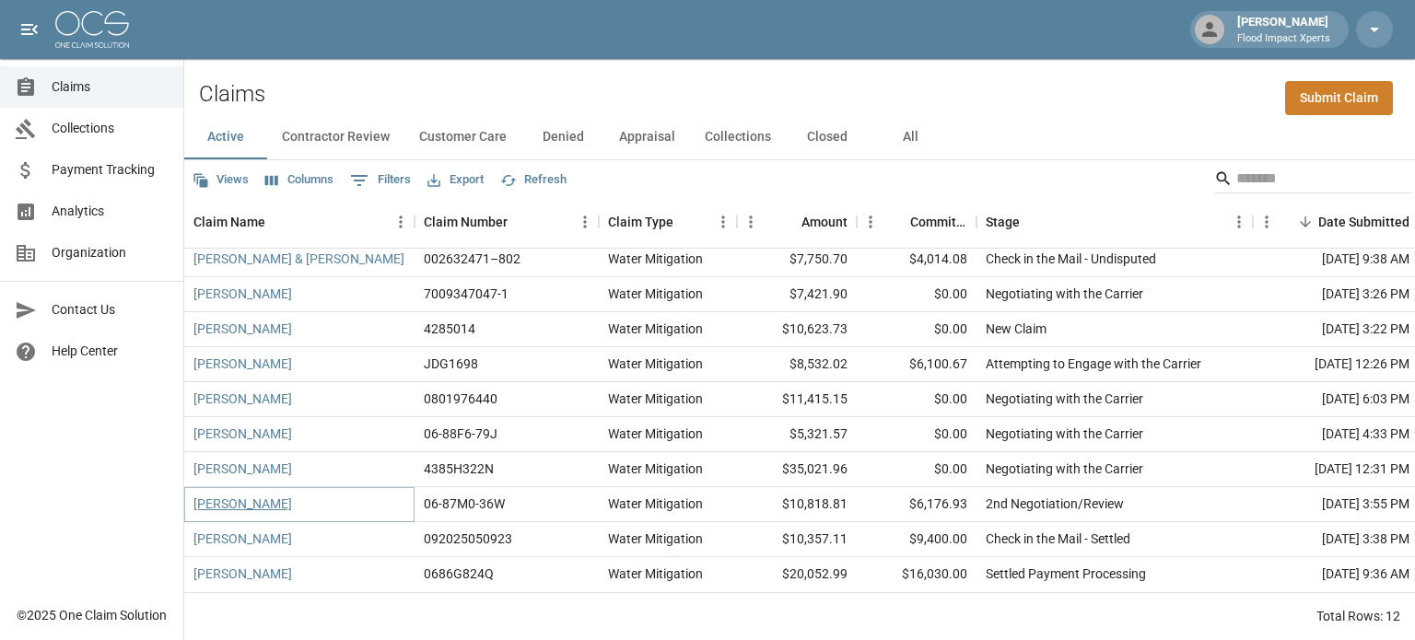
click at [238, 495] on link "[PERSON_NAME]" at bounding box center [242, 504] width 99 height 18
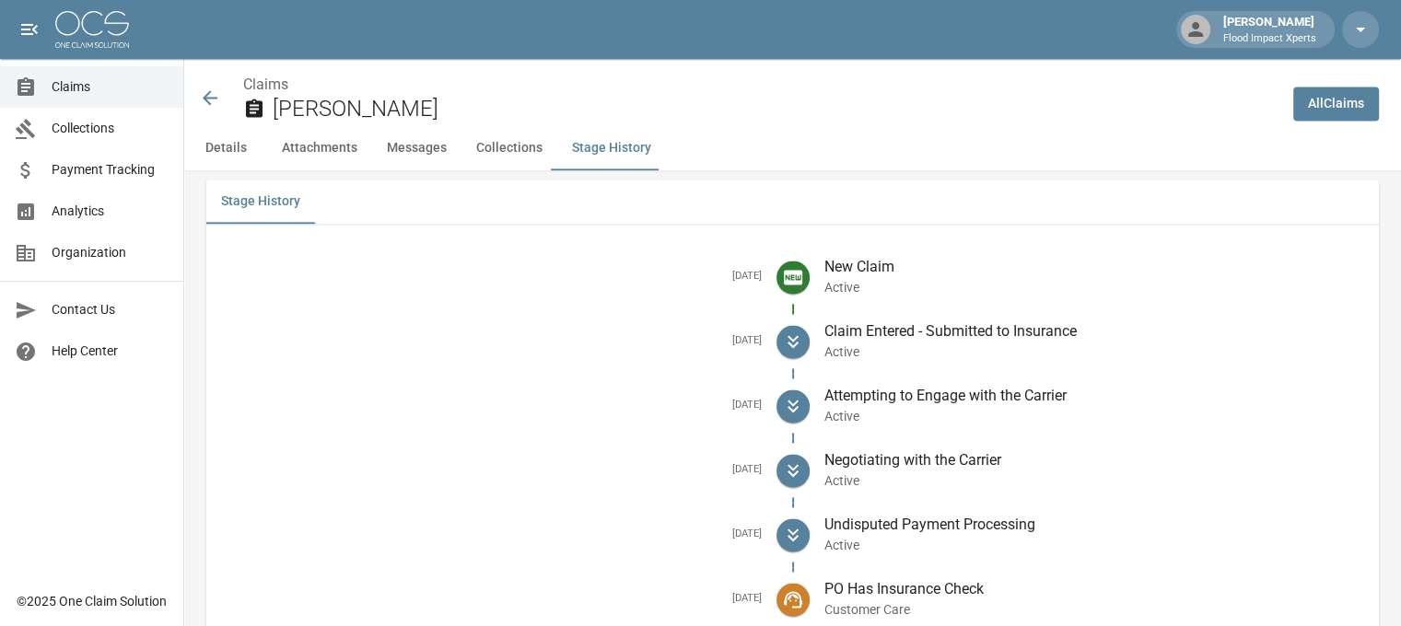
scroll to position [2697, 0]
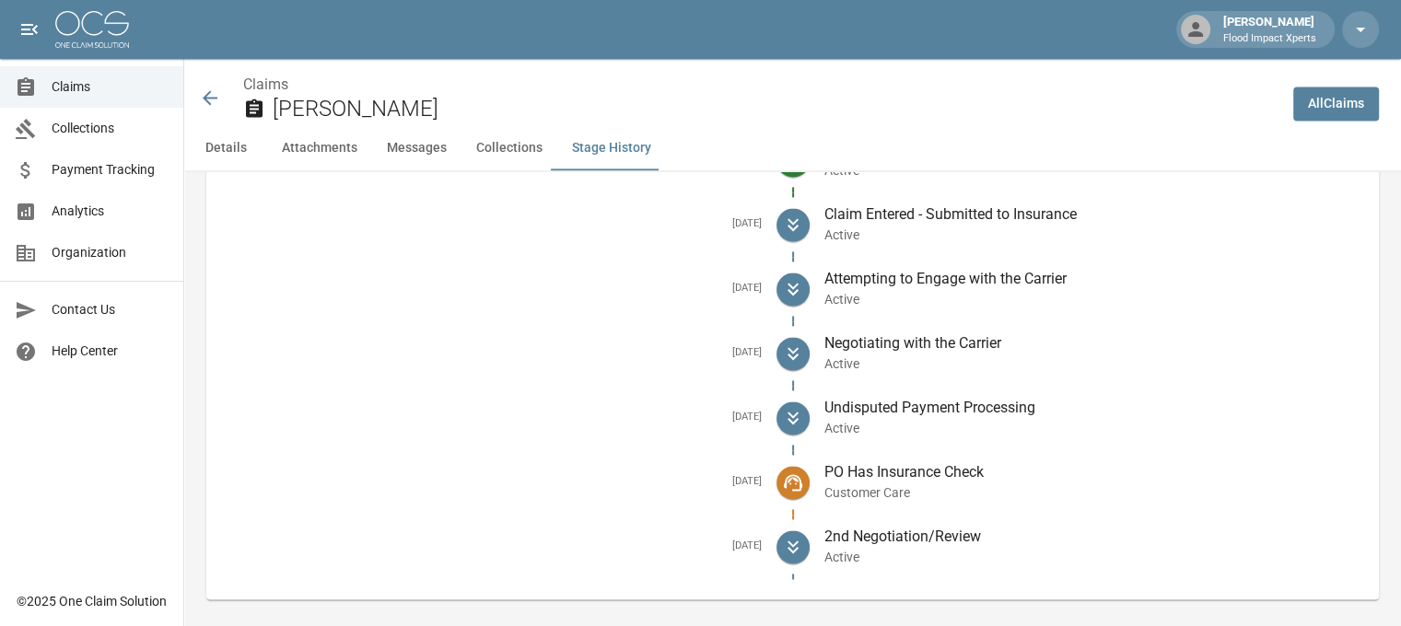
click at [210, 101] on icon at bounding box center [210, 98] width 22 height 22
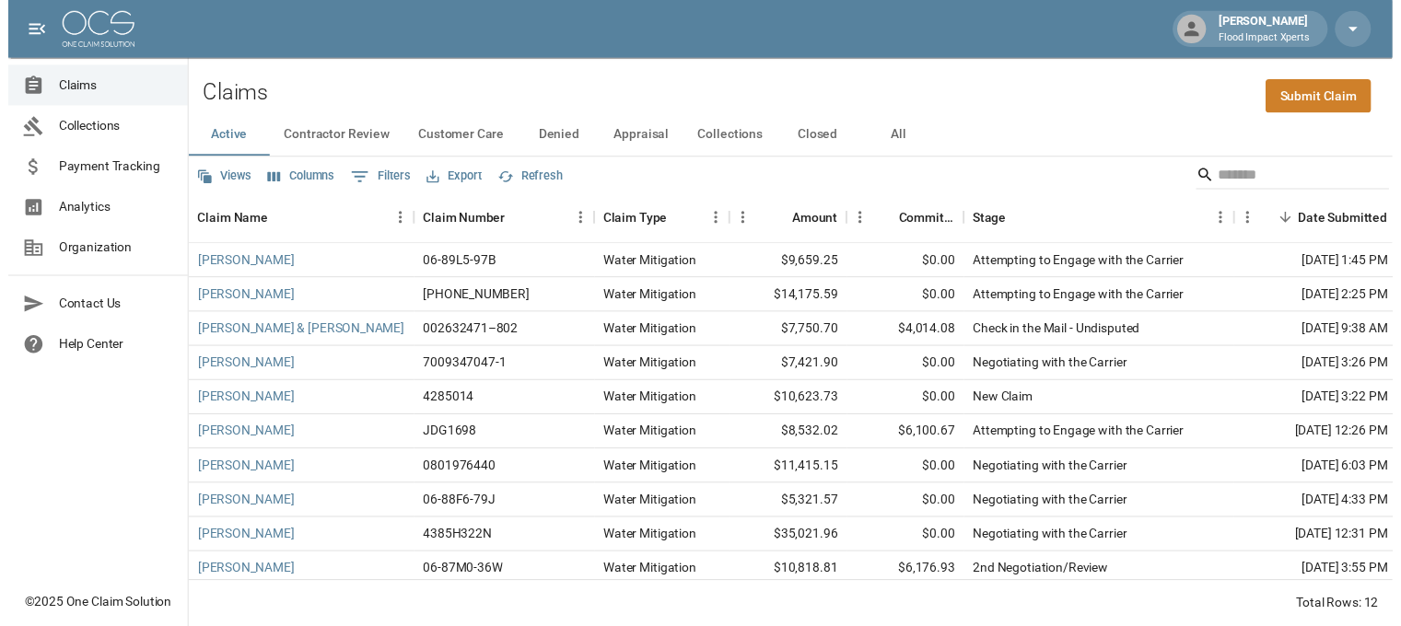
scroll to position [89, 0]
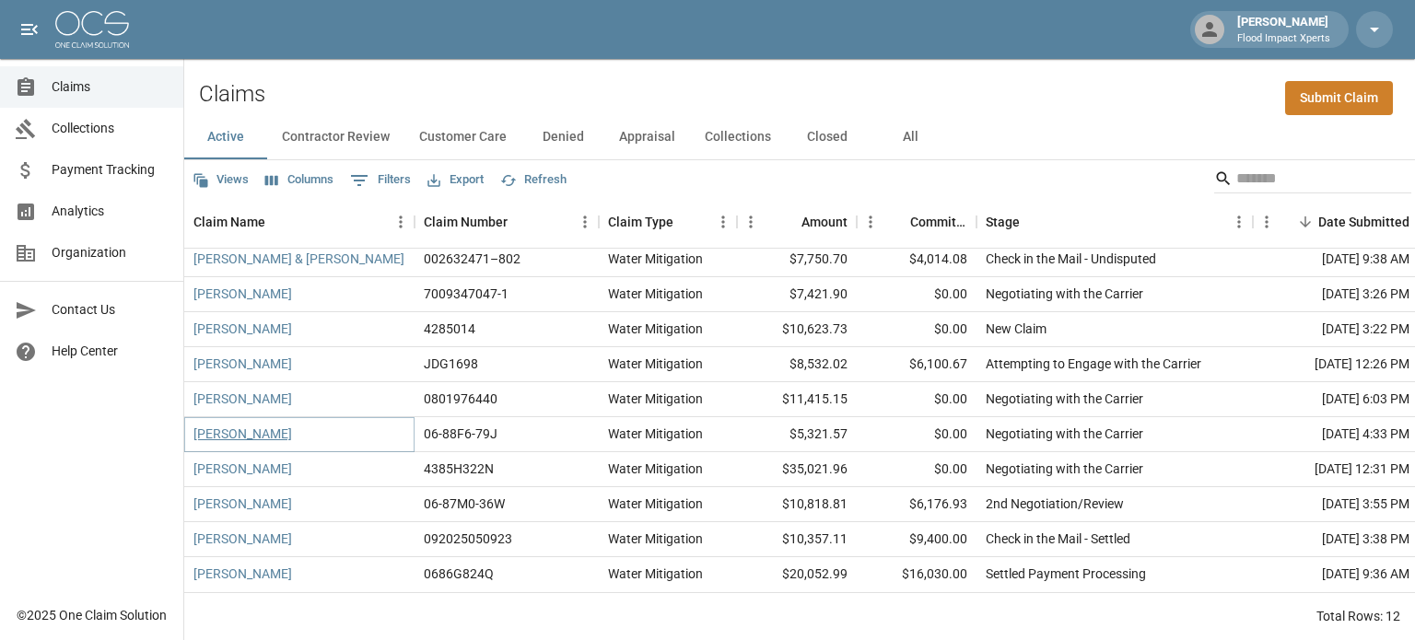
click at [254, 425] on link "[PERSON_NAME]" at bounding box center [242, 434] width 99 height 18
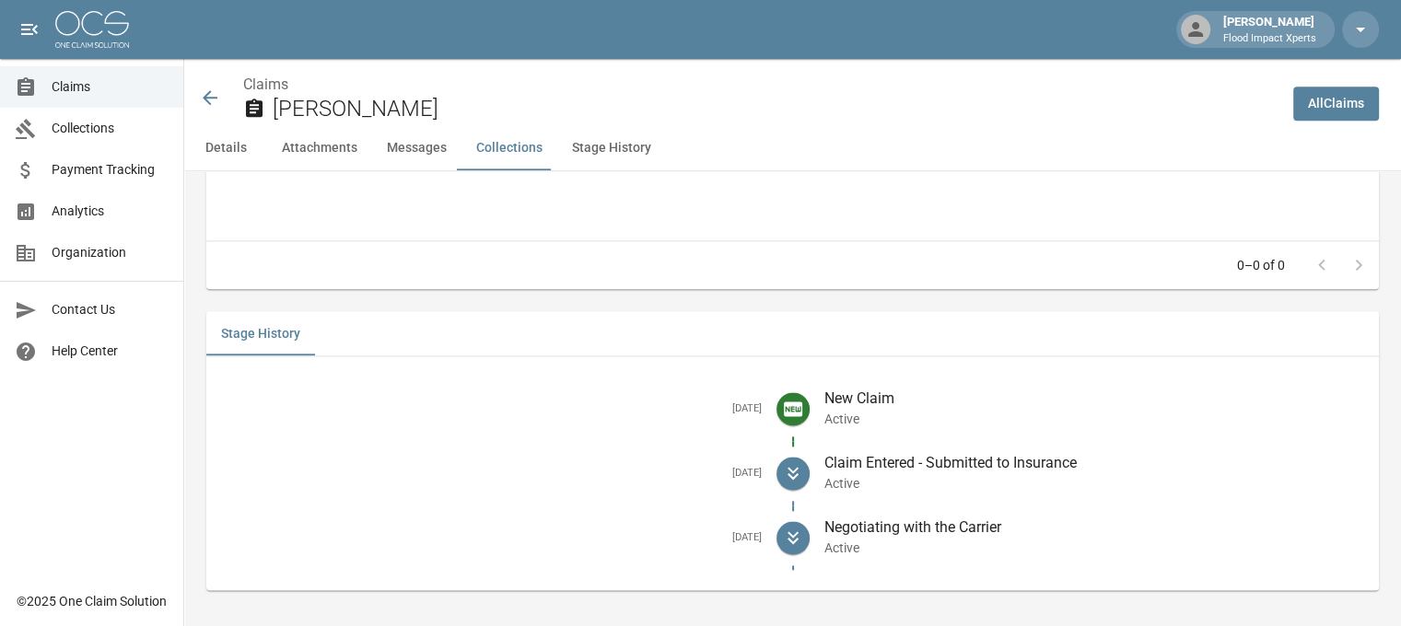
scroll to position [2321, 0]
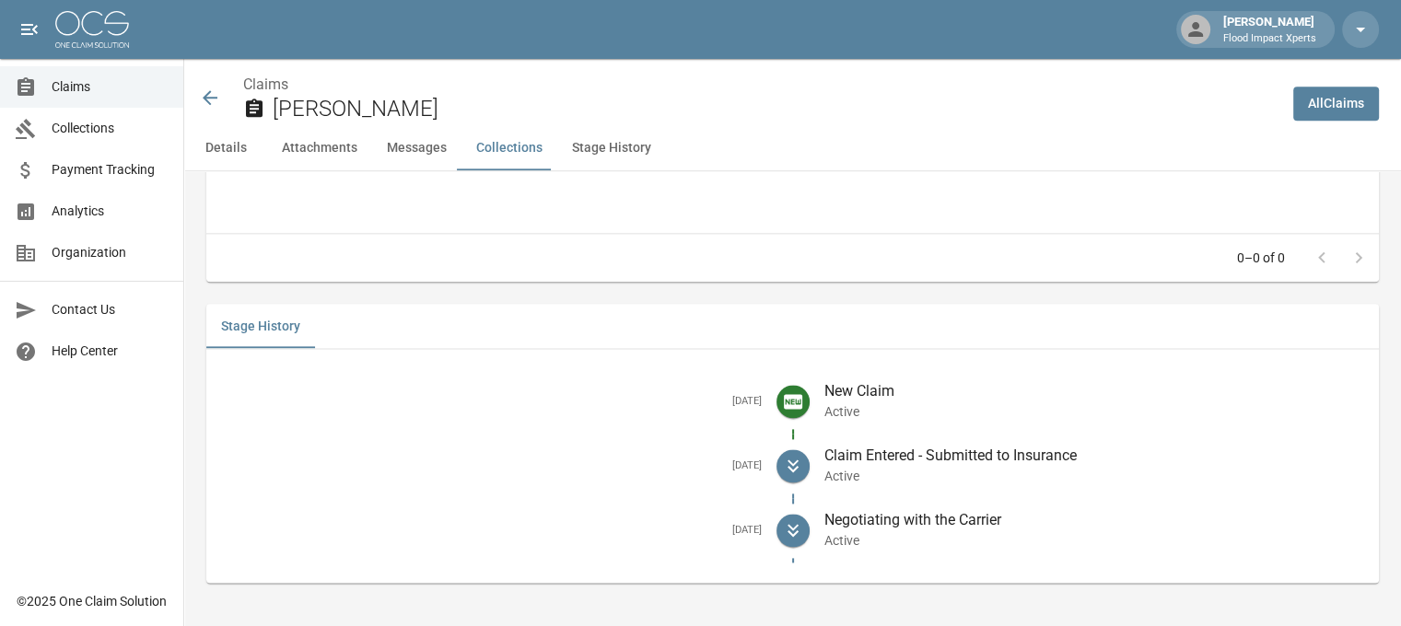
click at [1019, 321] on div "Stage History" at bounding box center [792, 326] width 1172 height 44
click at [204, 86] on div "Claims [PERSON_NAME]" at bounding box center [738, 98] width 1079 height 49
click at [210, 99] on icon at bounding box center [210, 98] width 22 height 22
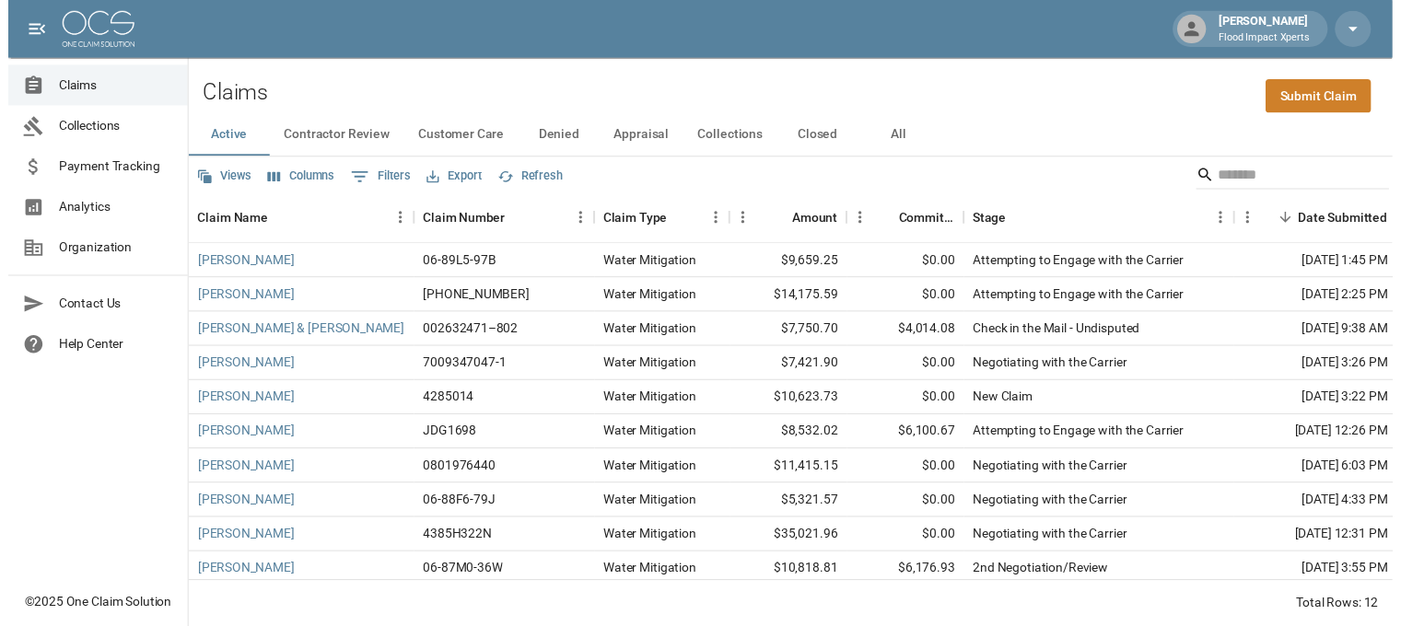
scroll to position [89, 0]
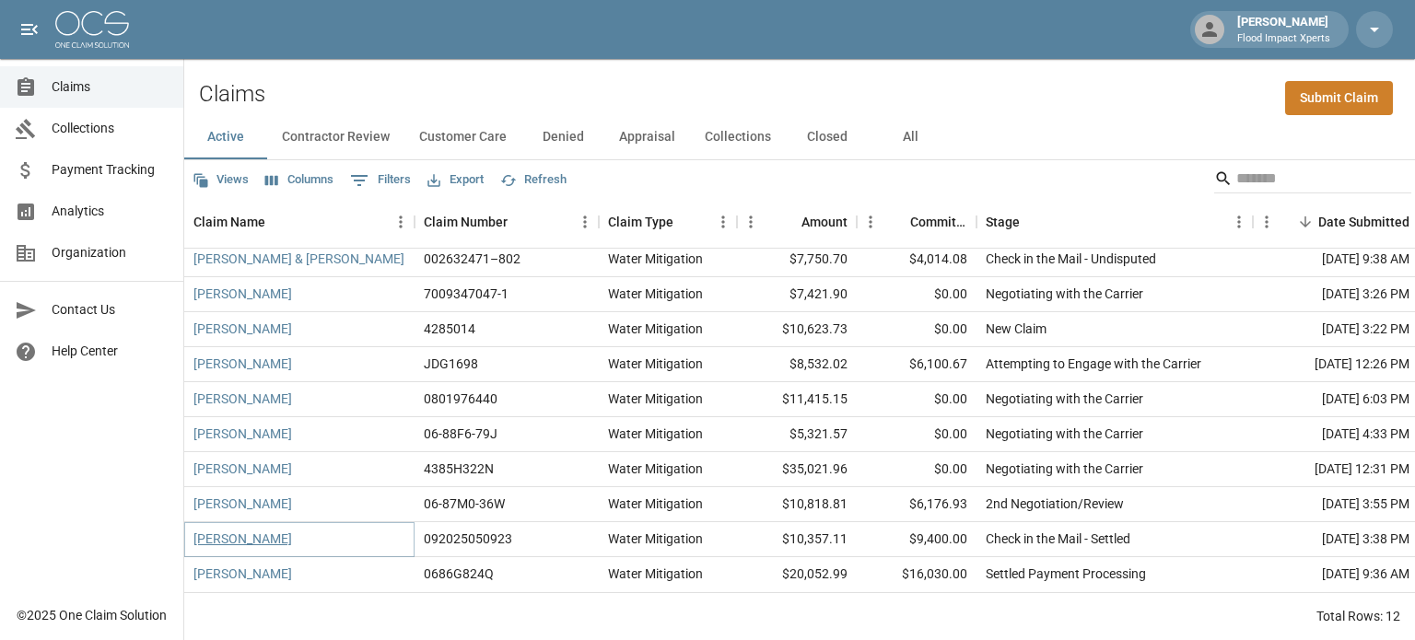
click at [240, 530] on link "[PERSON_NAME]" at bounding box center [242, 539] width 99 height 18
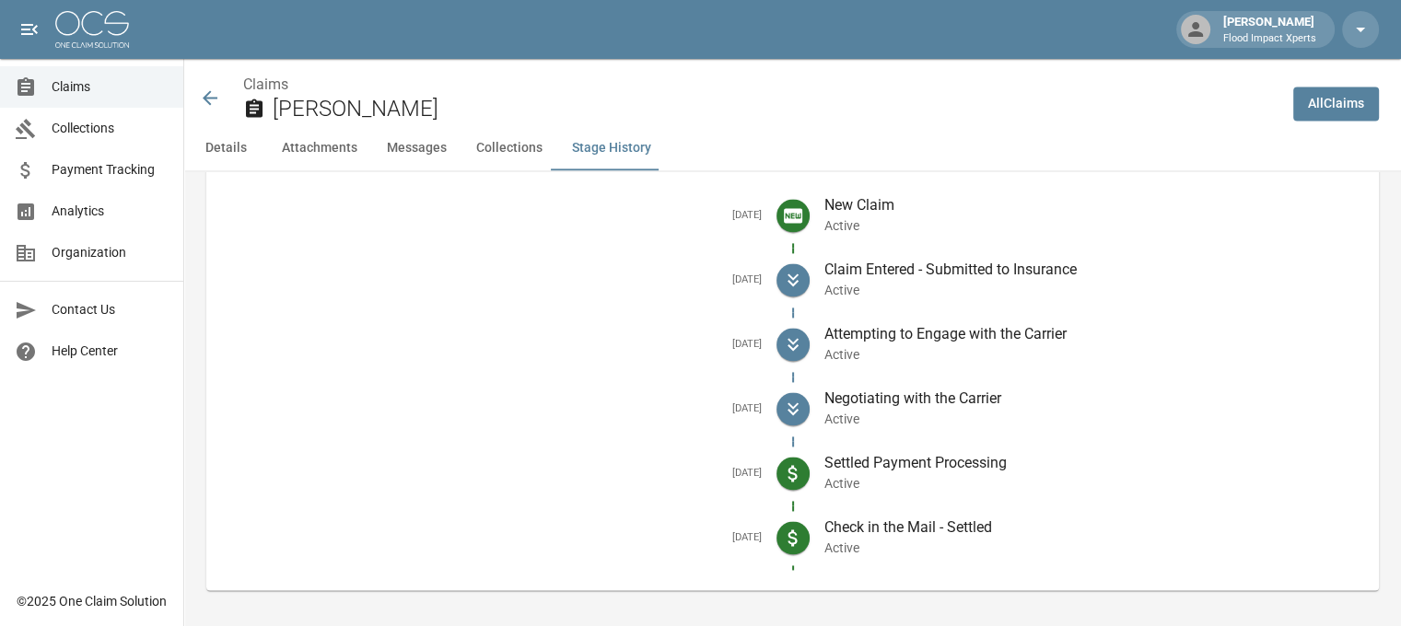
scroll to position [2598, 0]
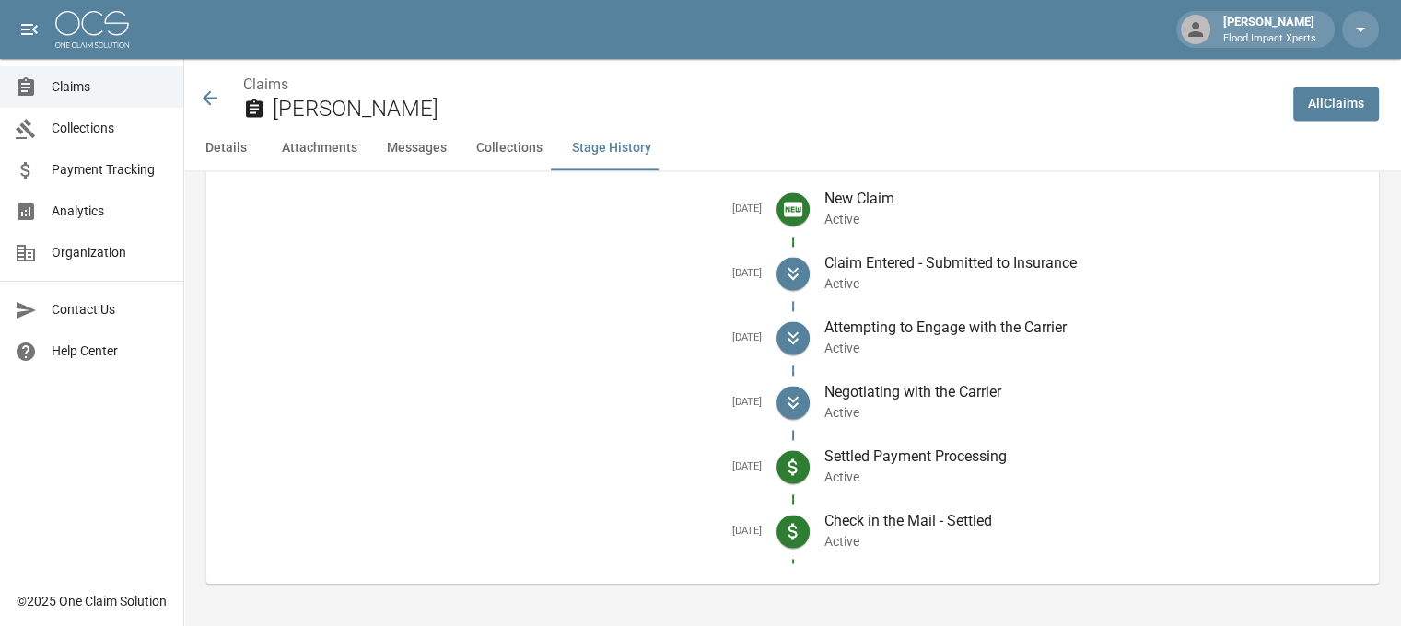
click at [214, 98] on icon at bounding box center [210, 97] width 15 height 15
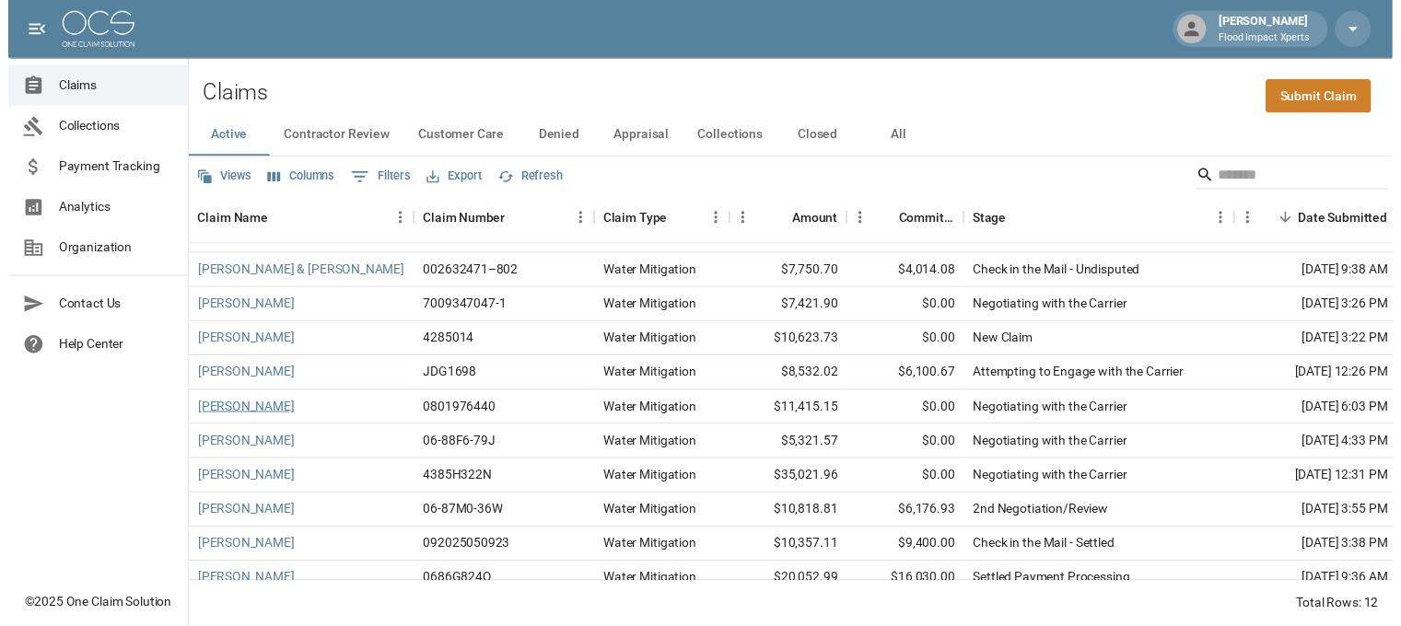
scroll to position [89, 0]
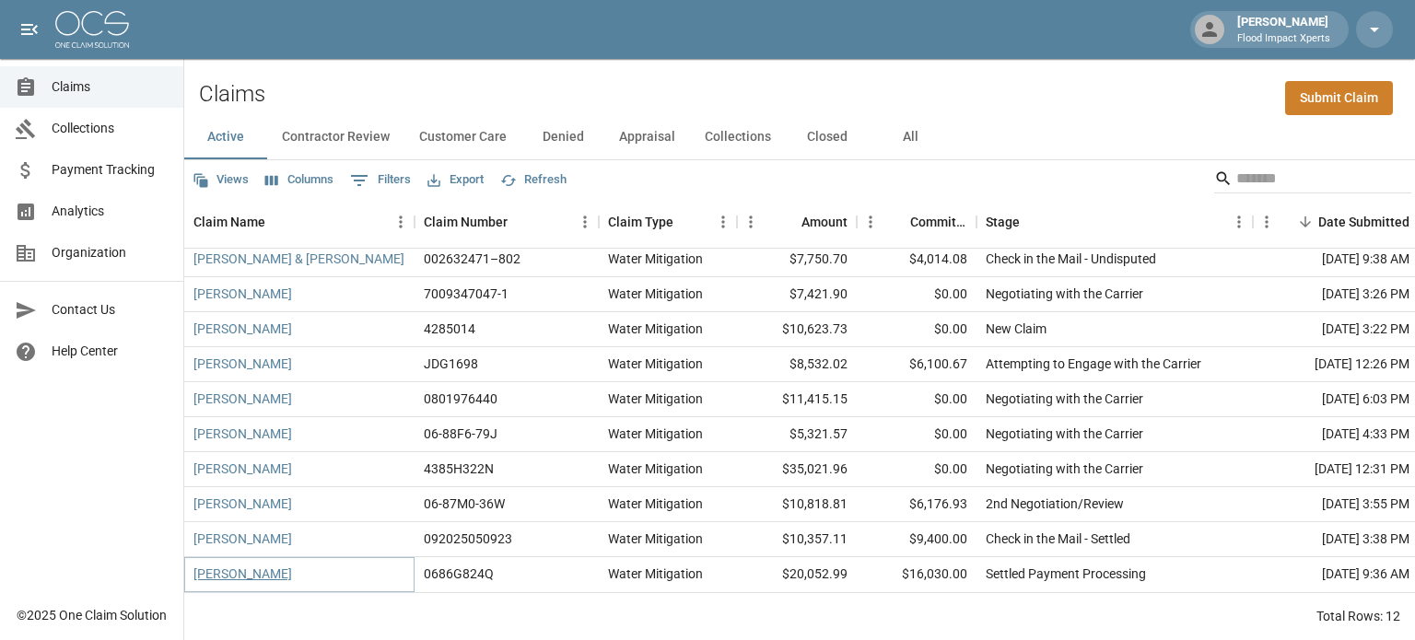
click at [246, 565] on link "[PERSON_NAME]" at bounding box center [242, 574] width 99 height 18
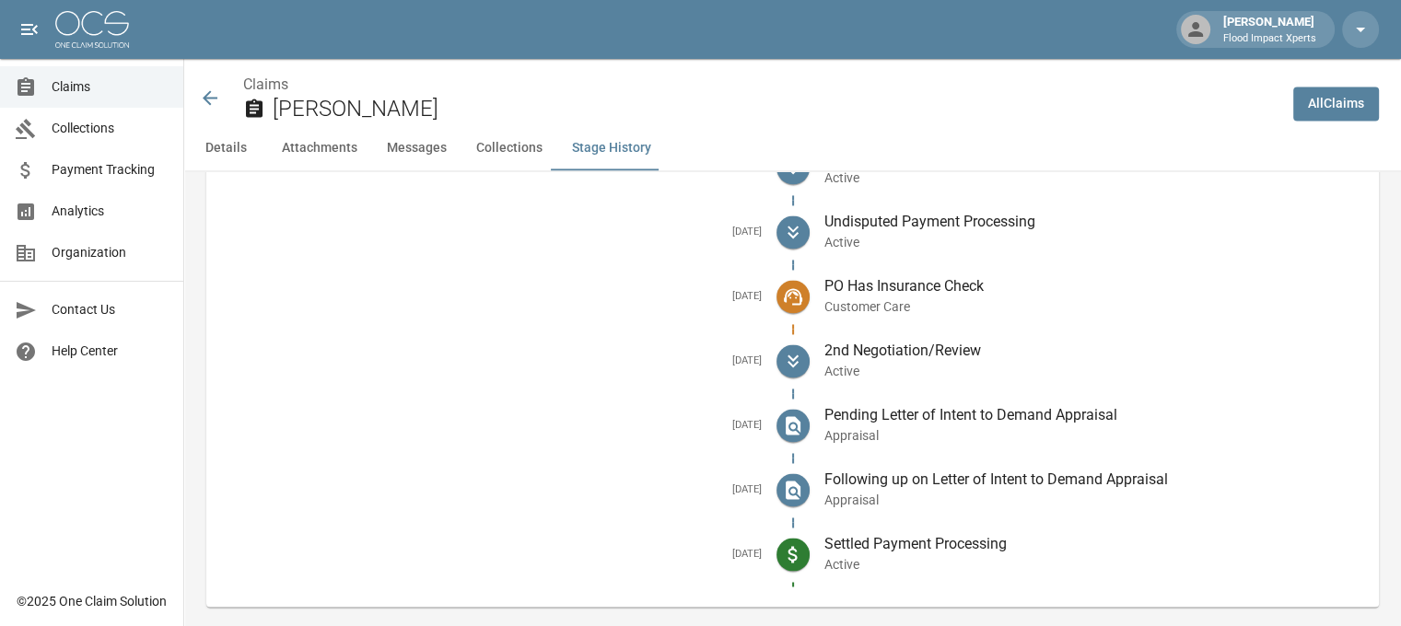
scroll to position [2926, 0]
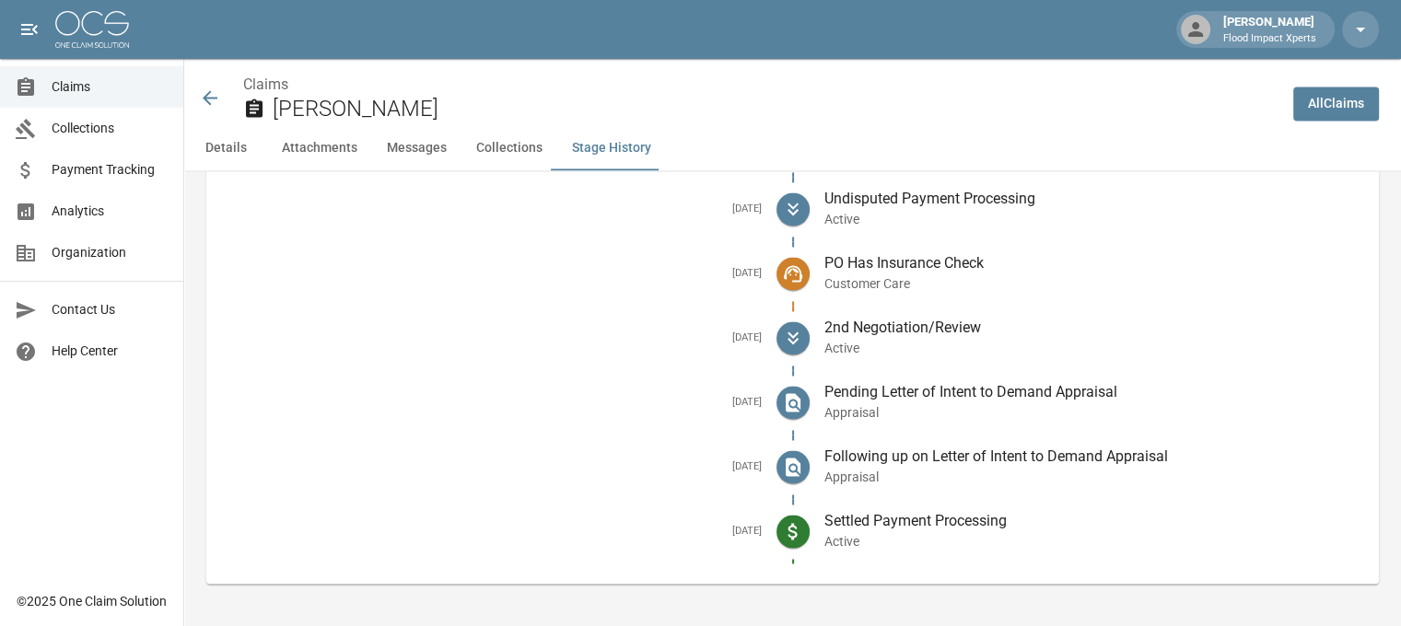
click at [206, 95] on icon at bounding box center [210, 97] width 15 height 15
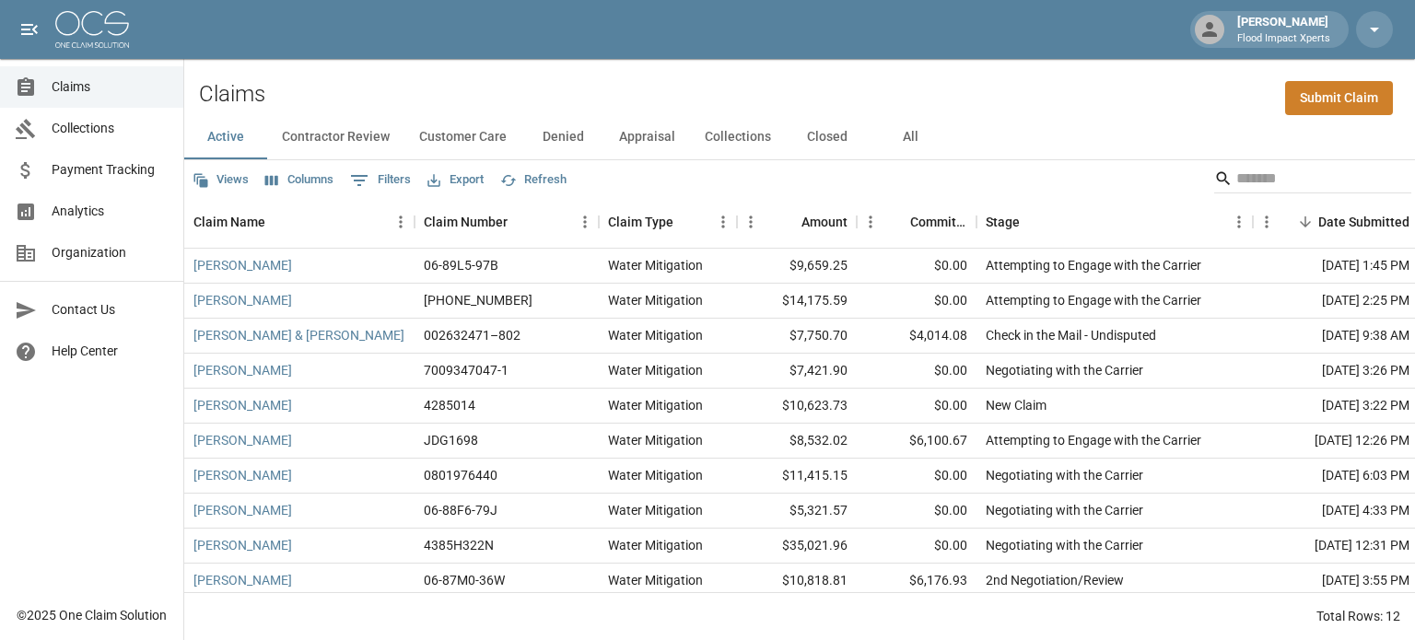
click at [750, 139] on button "Collections" at bounding box center [738, 137] width 96 height 44
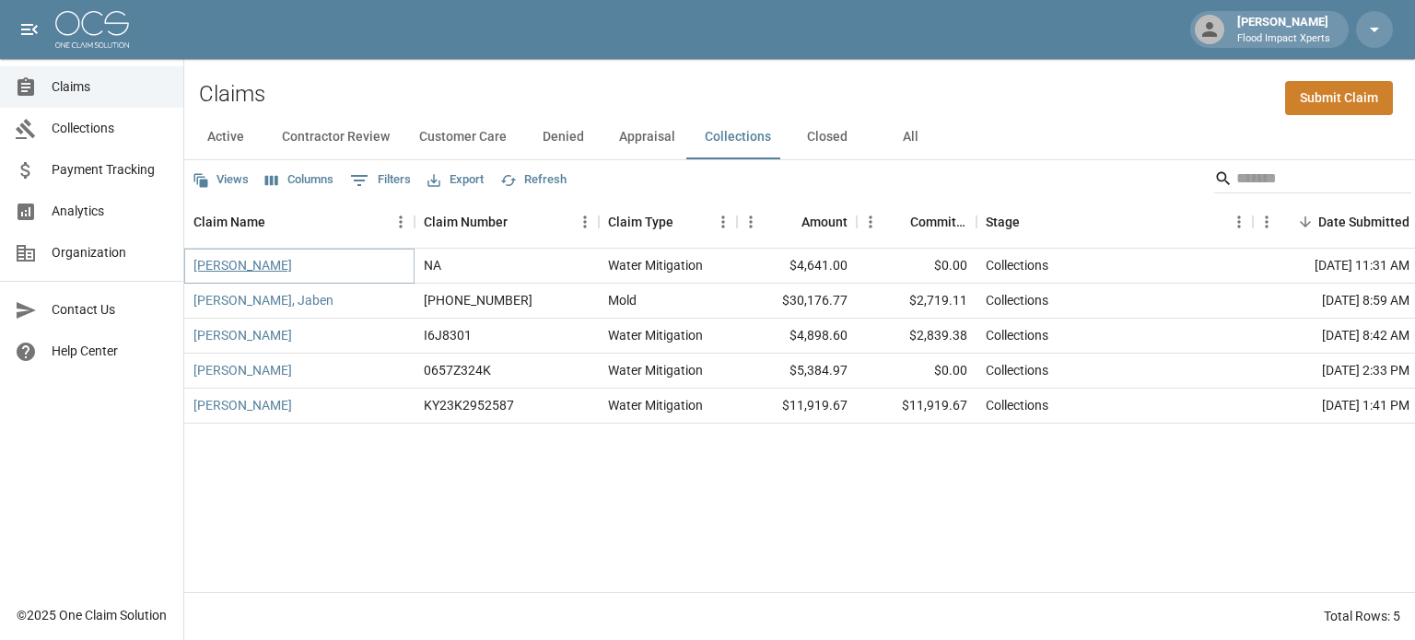
click at [265, 264] on link "[PERSON_NAME]" at bounding box center [242, 265] width 99 height 18
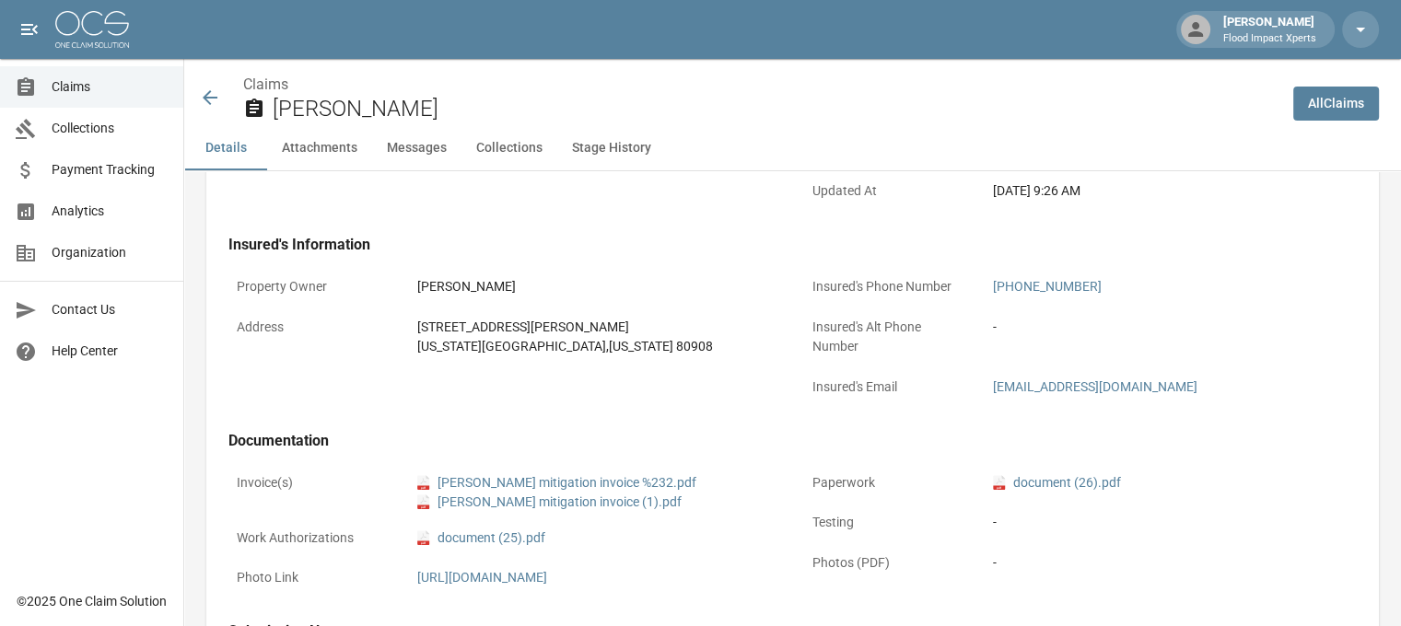
scroll to position [352, 0]
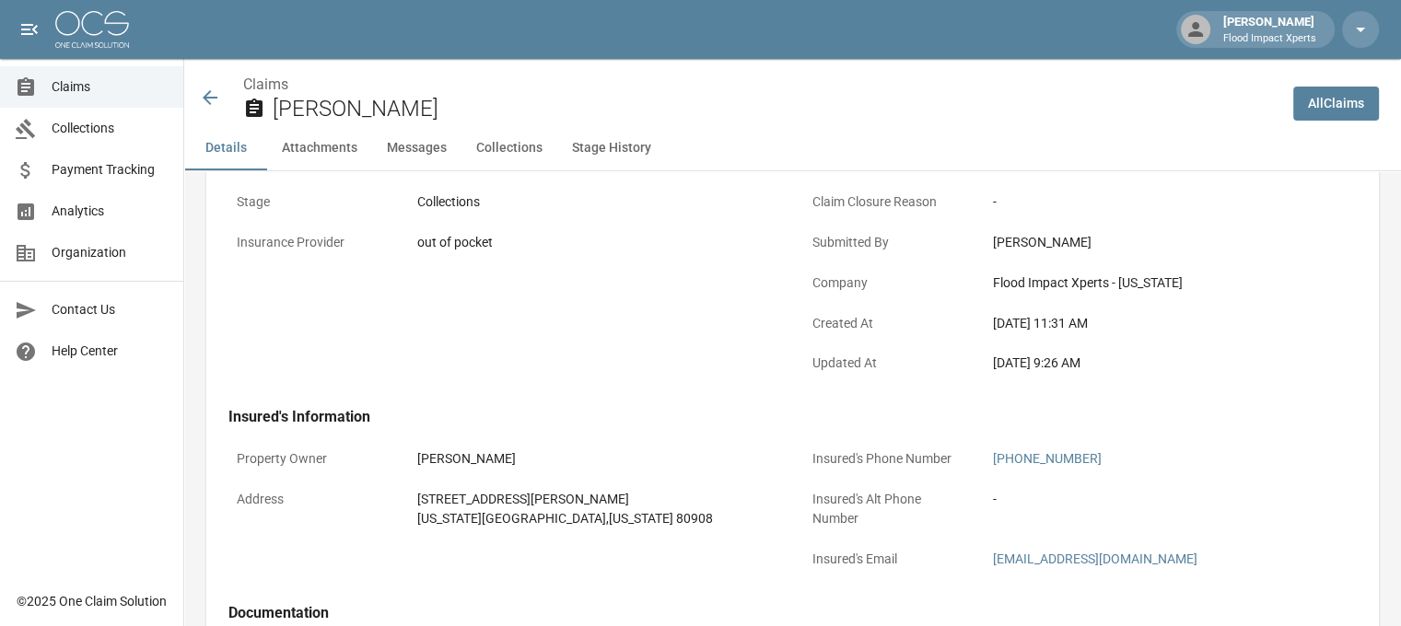
click at [212, 100] on icon at bounding box center [210, 98] width 22 height 22
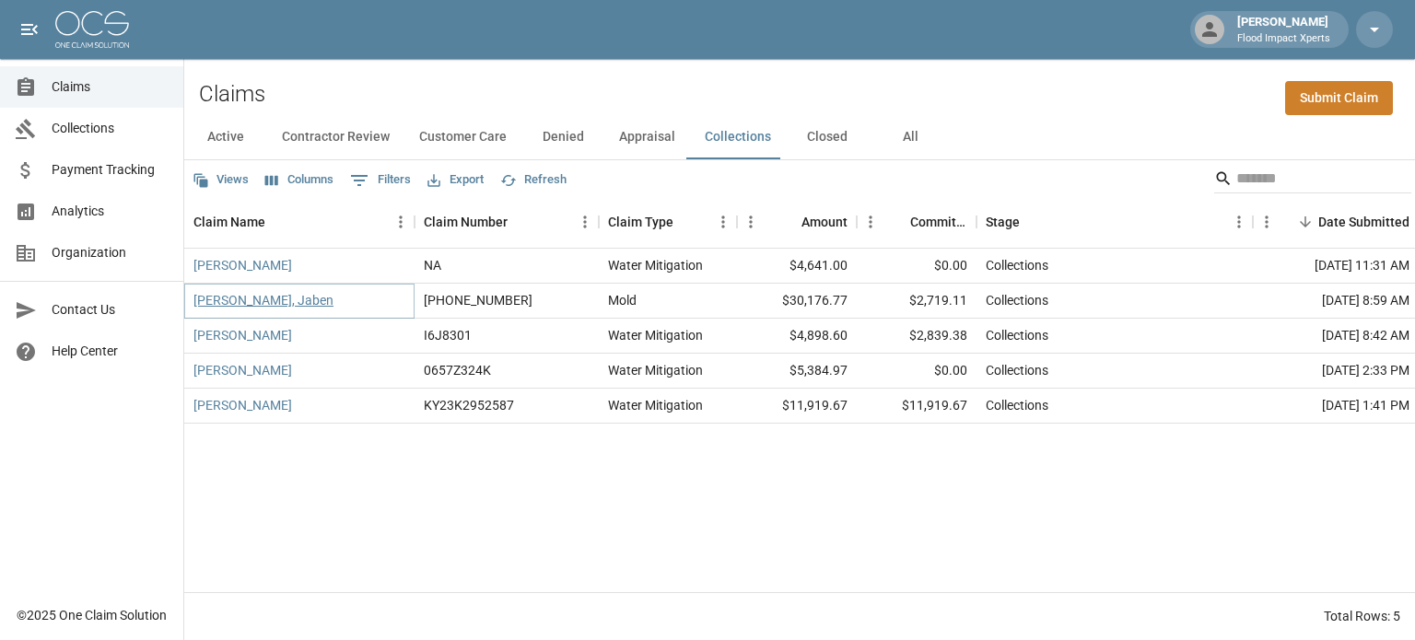
click at [259, 300] on link "[PERSON_NAME], Jaben" at bounding box center [263, 300] width 140 height 18
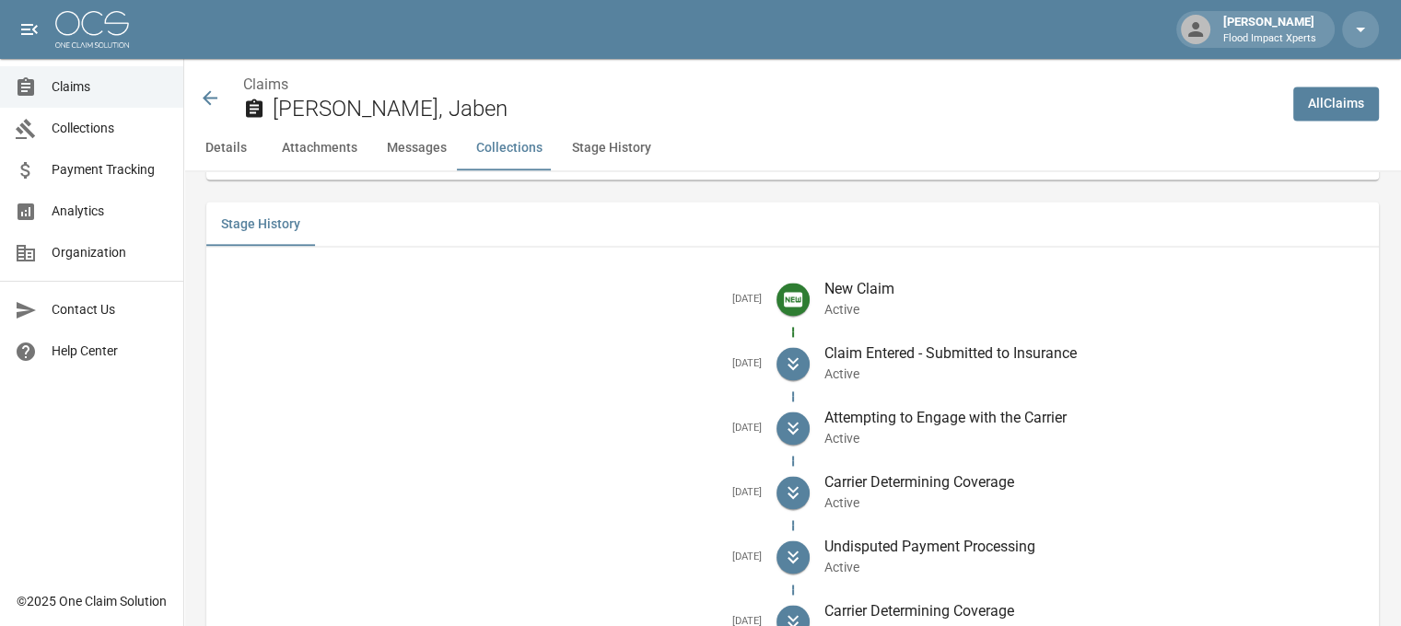
scroll to position [2706, 0]
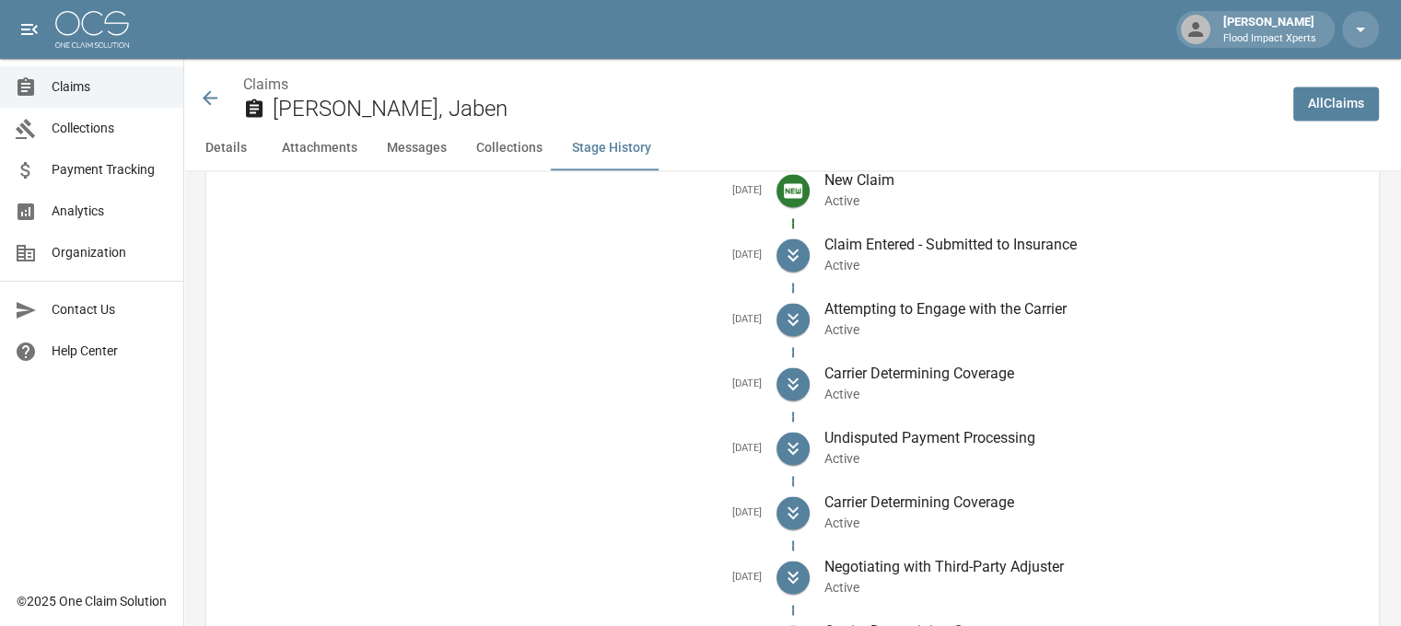
click at [213, 100] on icon at bounding box center [210, 98] width 22 height 22
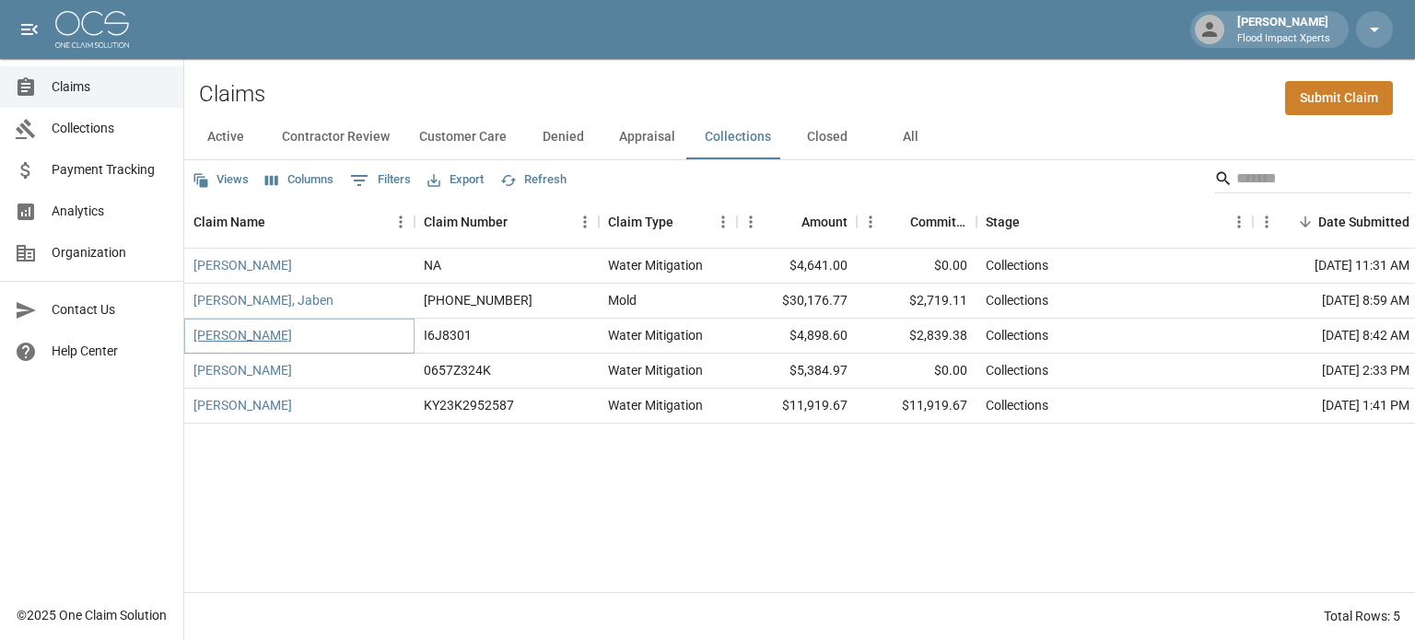
click at [236, 334] on link "[PERSON_NAME]" at bounding box center [242, 335] width 99 height 18
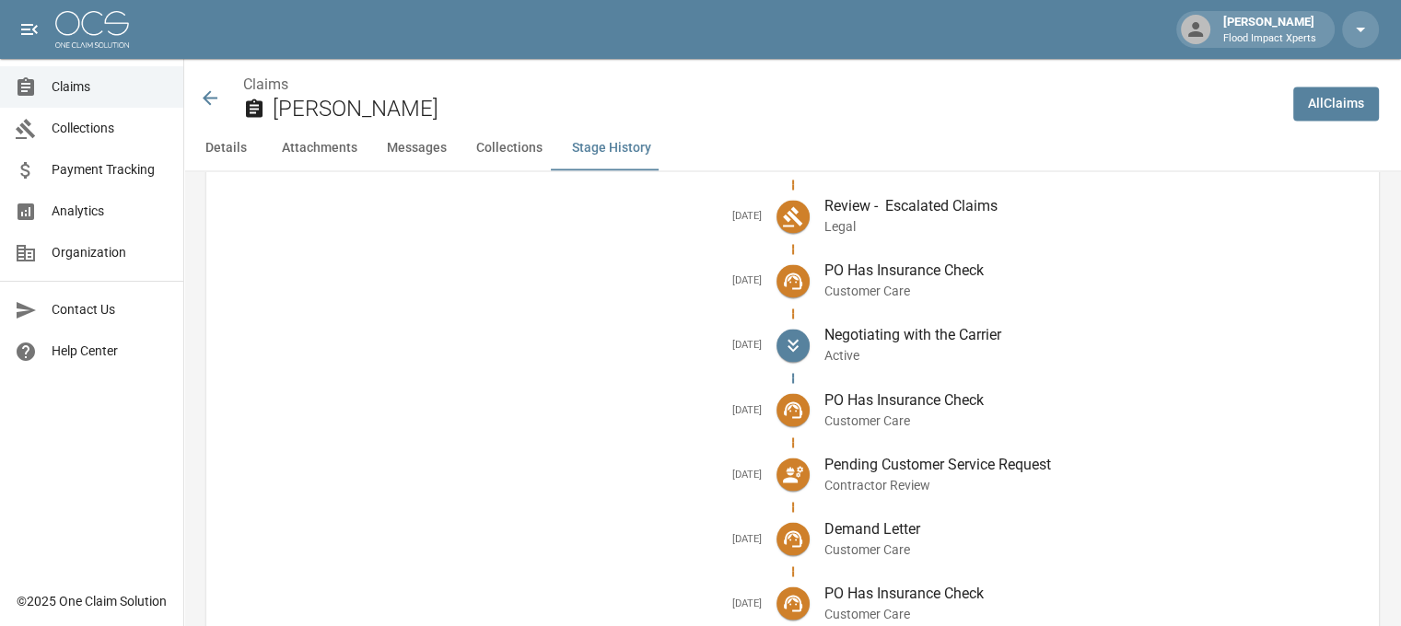
scroll to position [3268, 0]
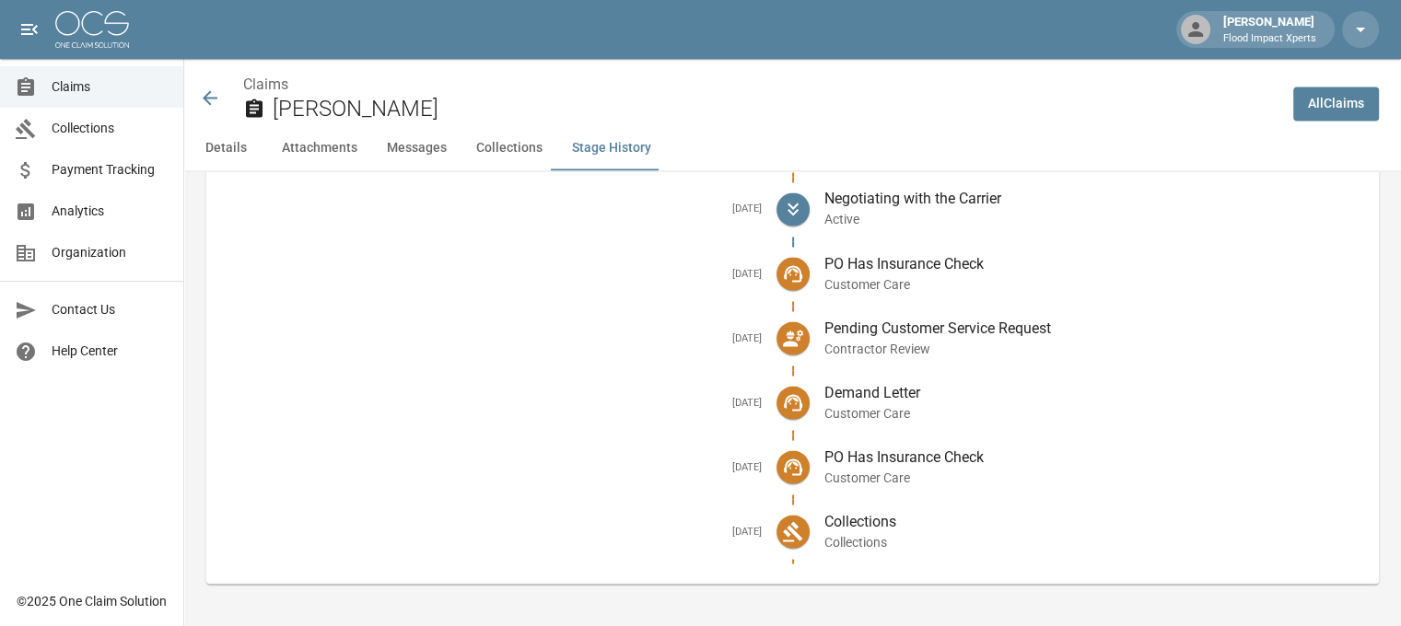
click at [204, 104] on icon at bounding box center [210, 98] width 22 height 22
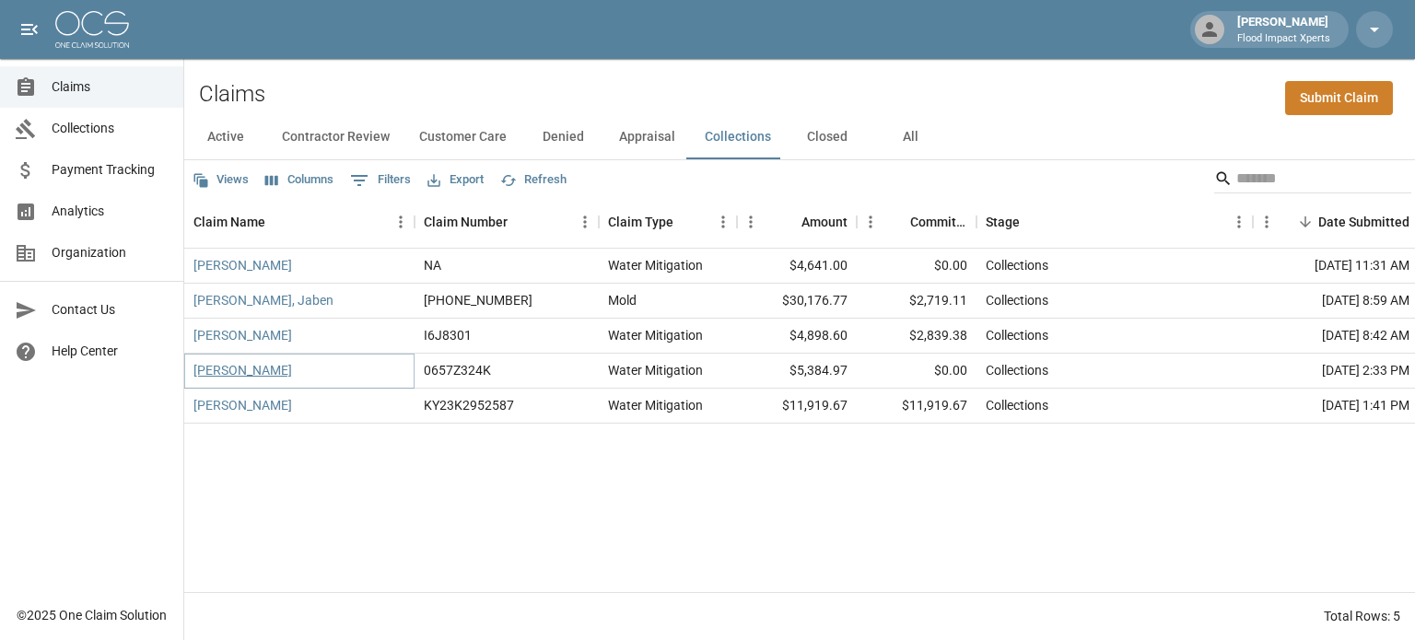
click at [226, 374] on link "[PERSON_NAME]" at bounding box center [242, 370] width 99 height 18
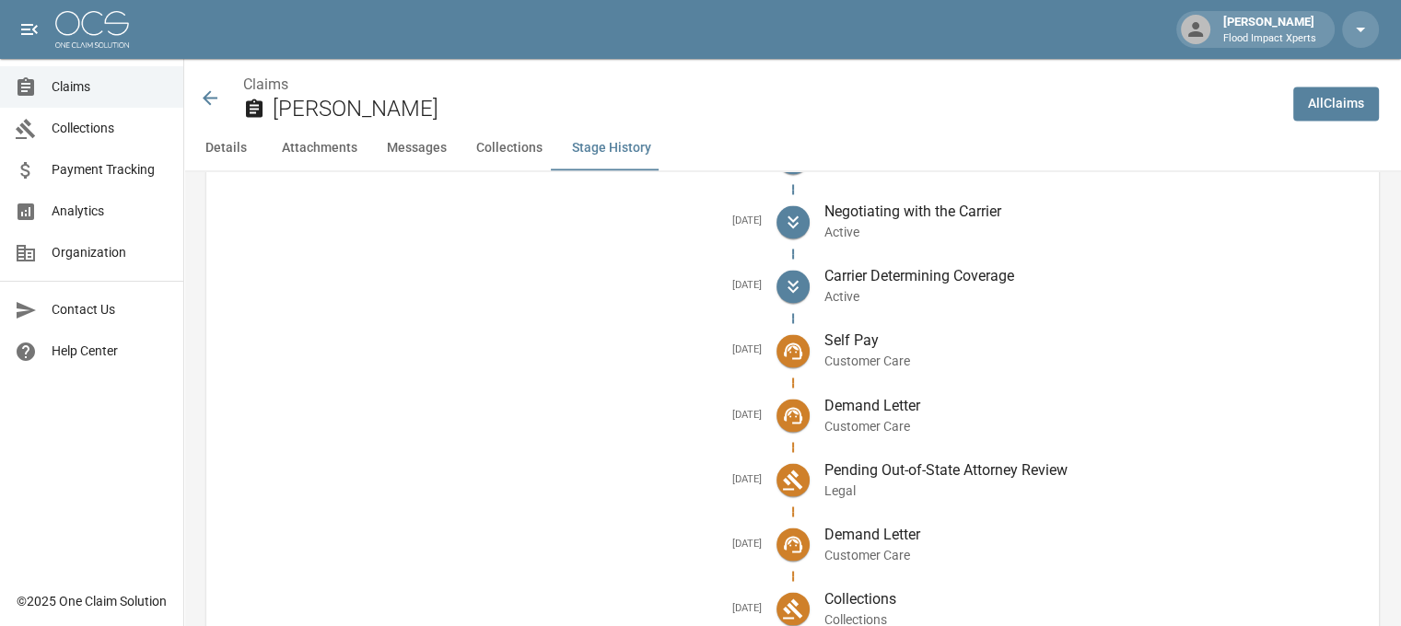
scroll to position [3168, 0]
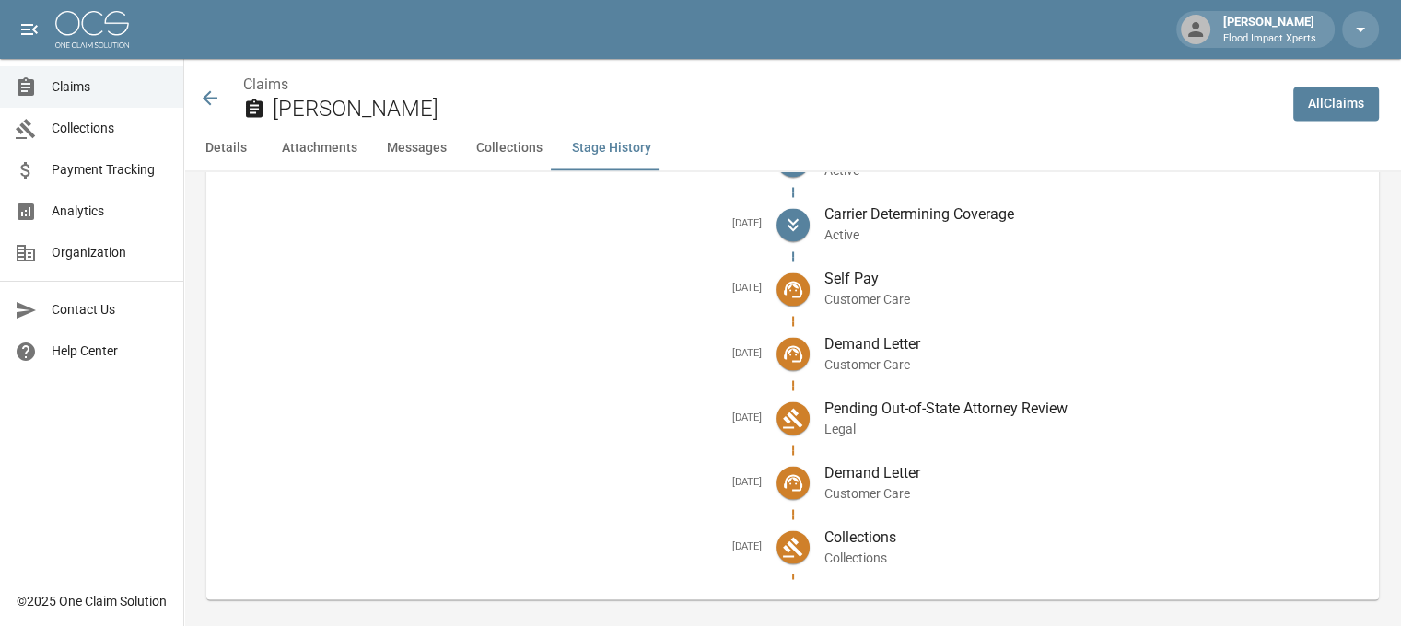
click at [210, 101] on icon at bounding box center [210, 98] width 22 height 22
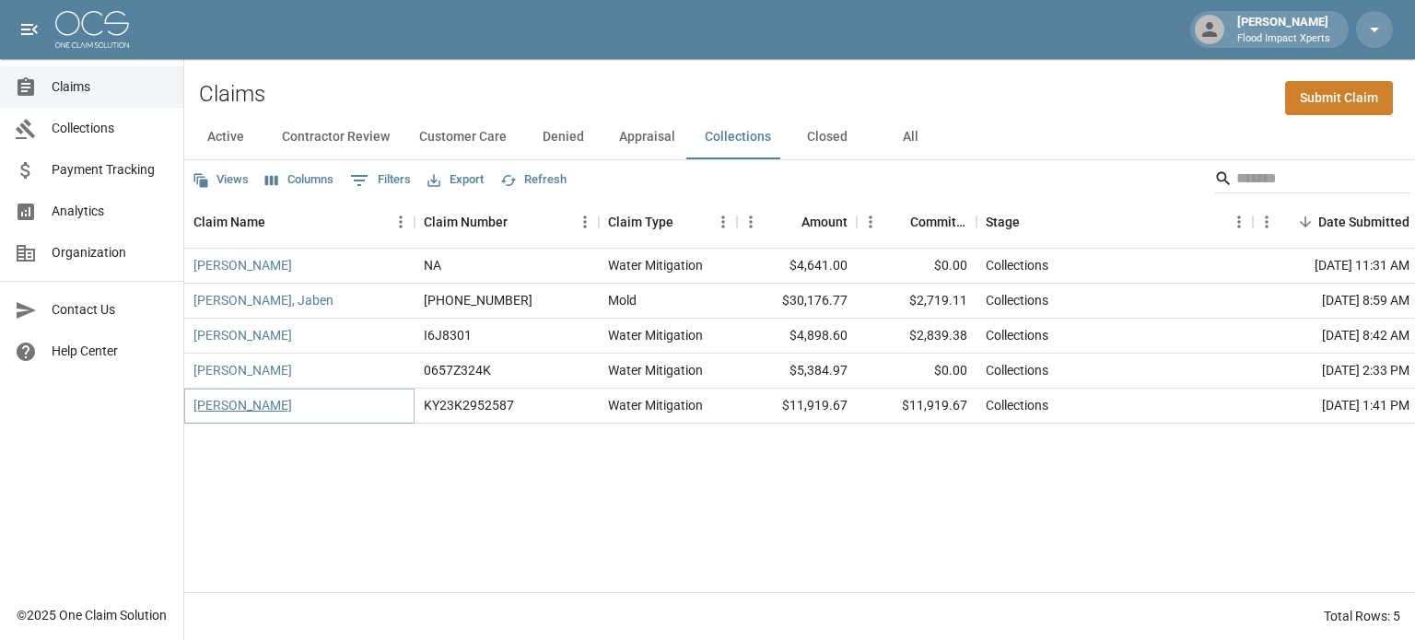
click at [250, 405] on link "[PERSON_NAME]" at bounding box center [242, 405] width 99 height 18
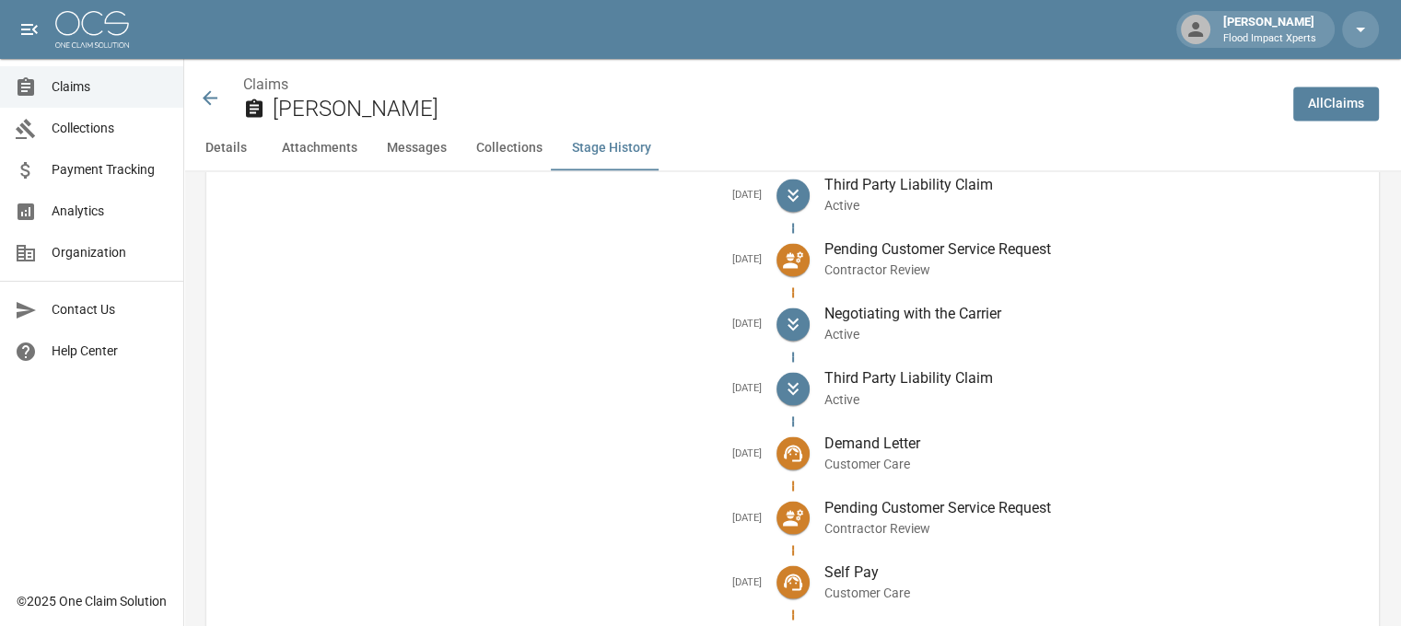
scroll to position [3213, 0]
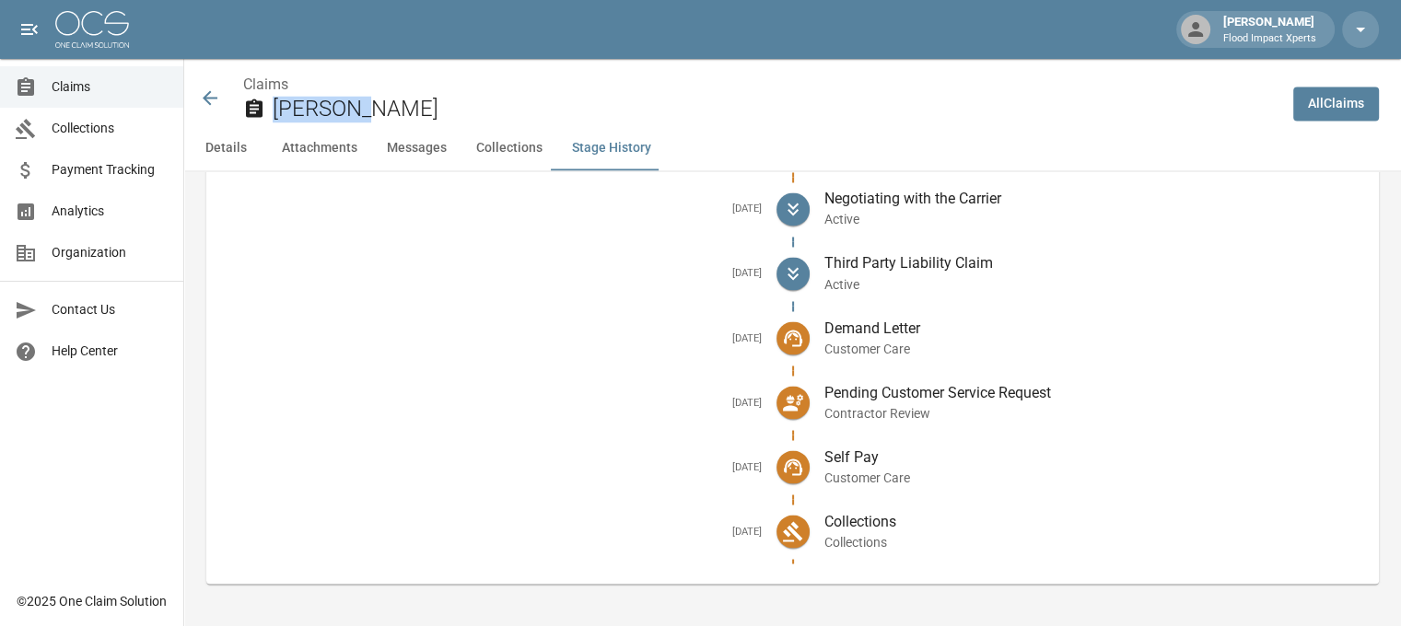
drag, startPoint x: 273, startPoint y: 110, endPoint x: 345, endPoint y: 116, distance: 73.0
click at [345, 116] on h2 "[PERSON_NAME]" at bounding box center [776, 109] width 1006 height 27
copy h2 "Hassaini"
click at [210, 99] on icon at bounding box center [210, 97] width 15 height 15
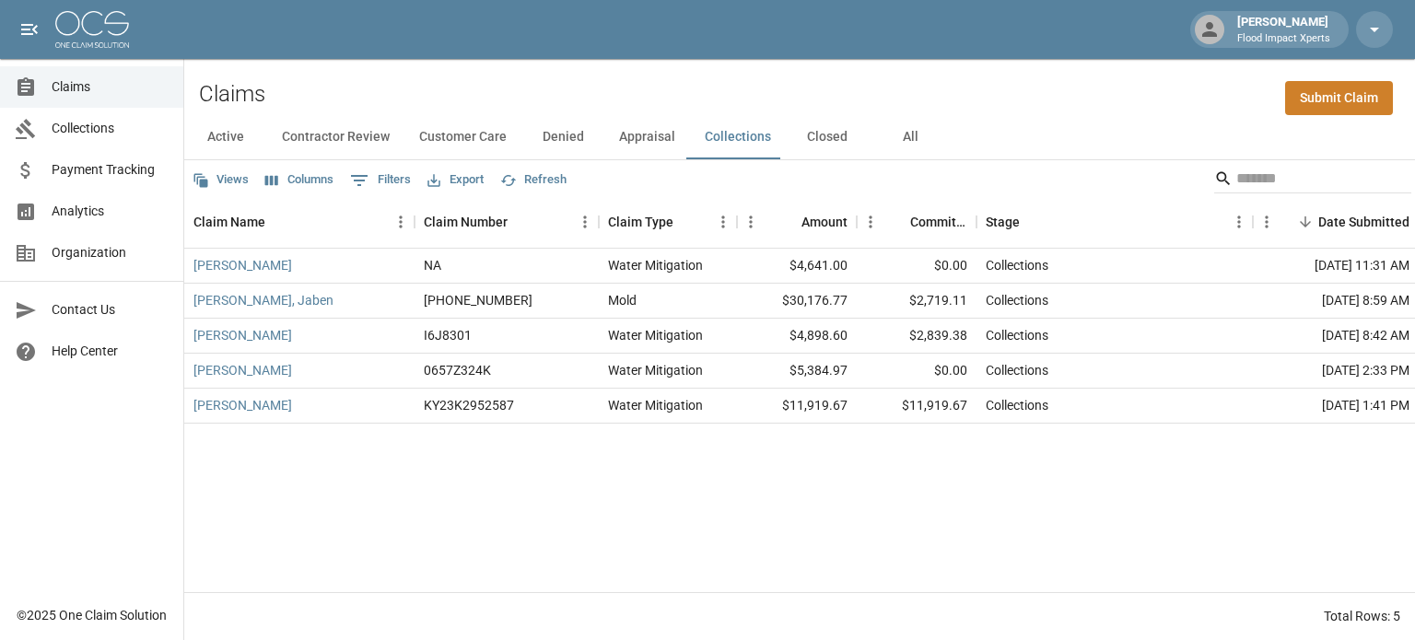
click at [643, 135] on button "Appraisal" at bounding box center [647, 137] width 86 height 44
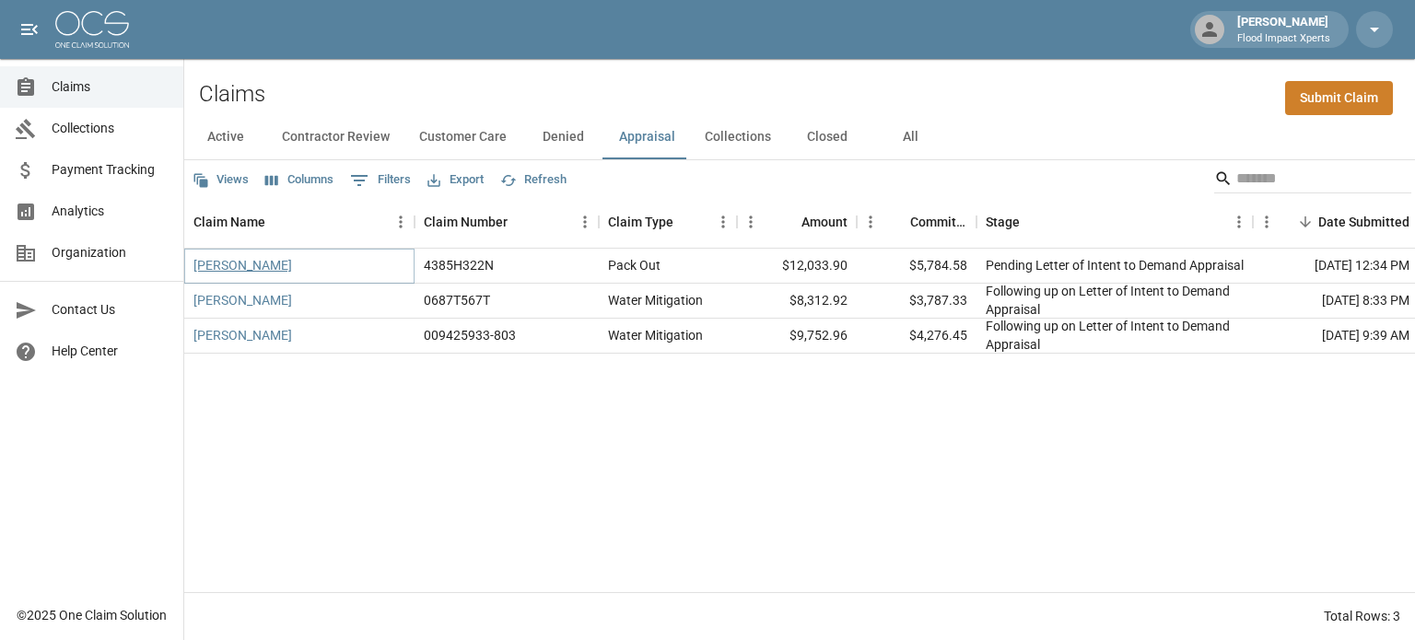
click at [279, 263] on link "[PERSON_NAME]" at bounding box center [242, 265] width 99 height 18
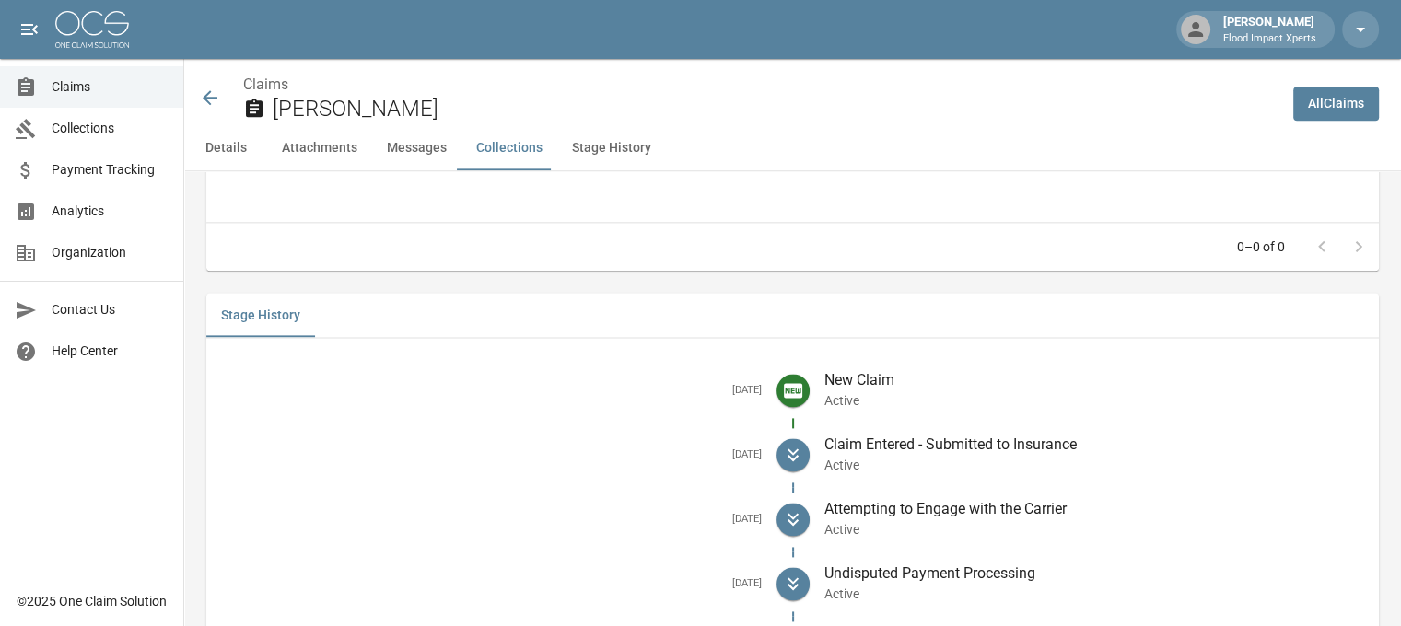
scroll to position [2642, 0]
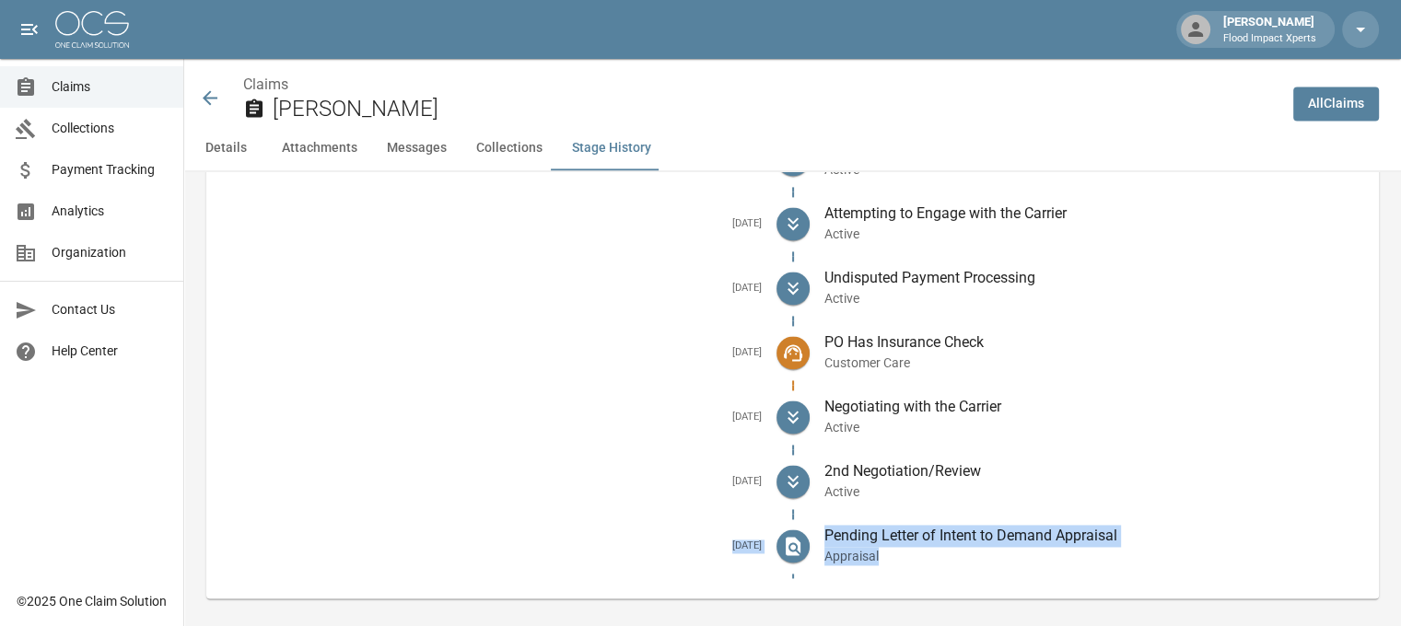
drag, startPoint x: 711, startPoint y: 530, endPoint x: 1119, endPoint y: 543, distance: 408.2
click at [1119, 543] on li "[DATE] Pending Letter of Intent to Demand Appraisal Appraisal" at bounding box center [792, 546] width 1143 height 64
copy li "[DATE] Pending Letter of Intent to Demand Appraisal Appraisal"
click at [204, 99] on icon at bounding box center [210, 97] width 15 height 15
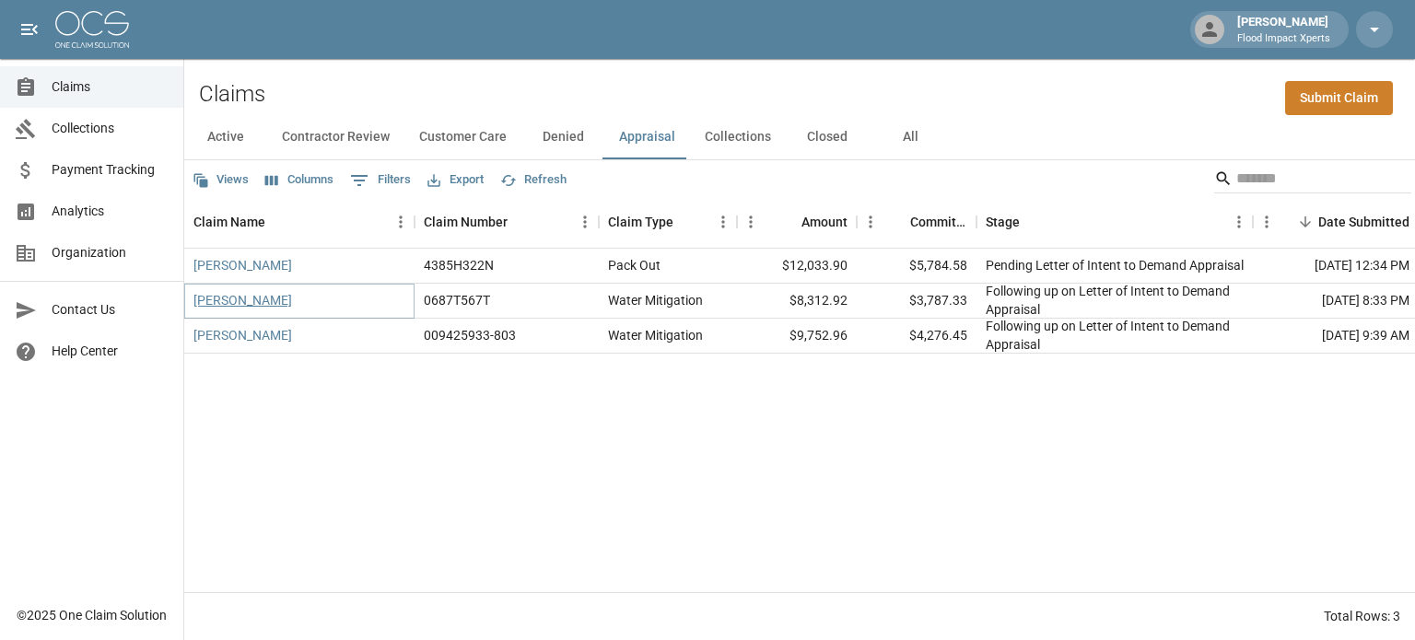
click at [234, 301] on link "[PERSON_NAME]" at bounding box center [242, 300] width 99 height 18
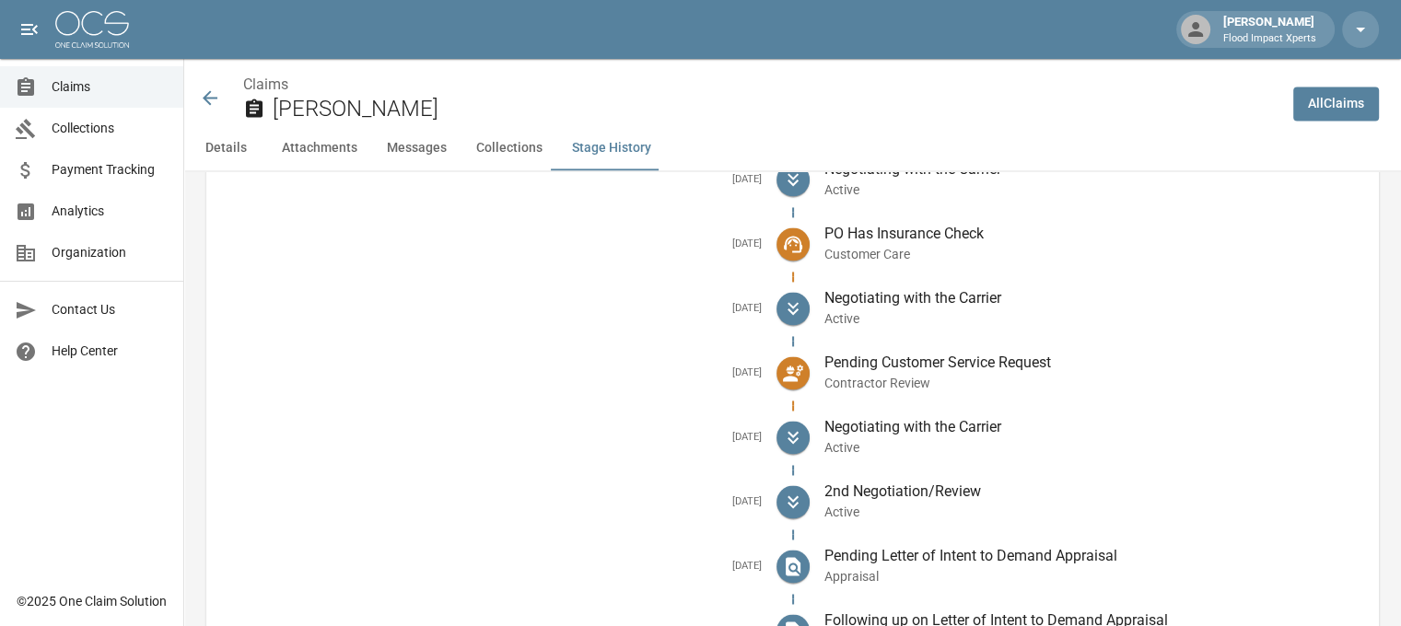
scroll to position [2969, 0]
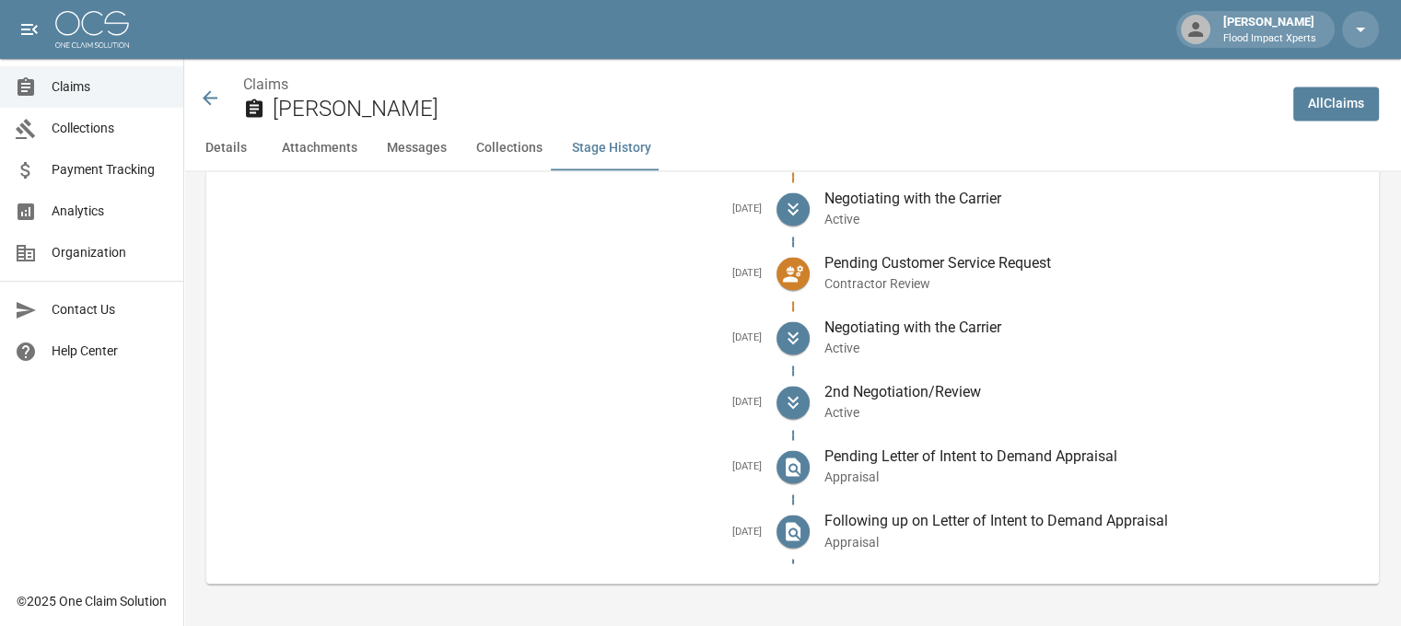
click at [216, 99] on icon at bounding box center [210, 98] width 22 height 22
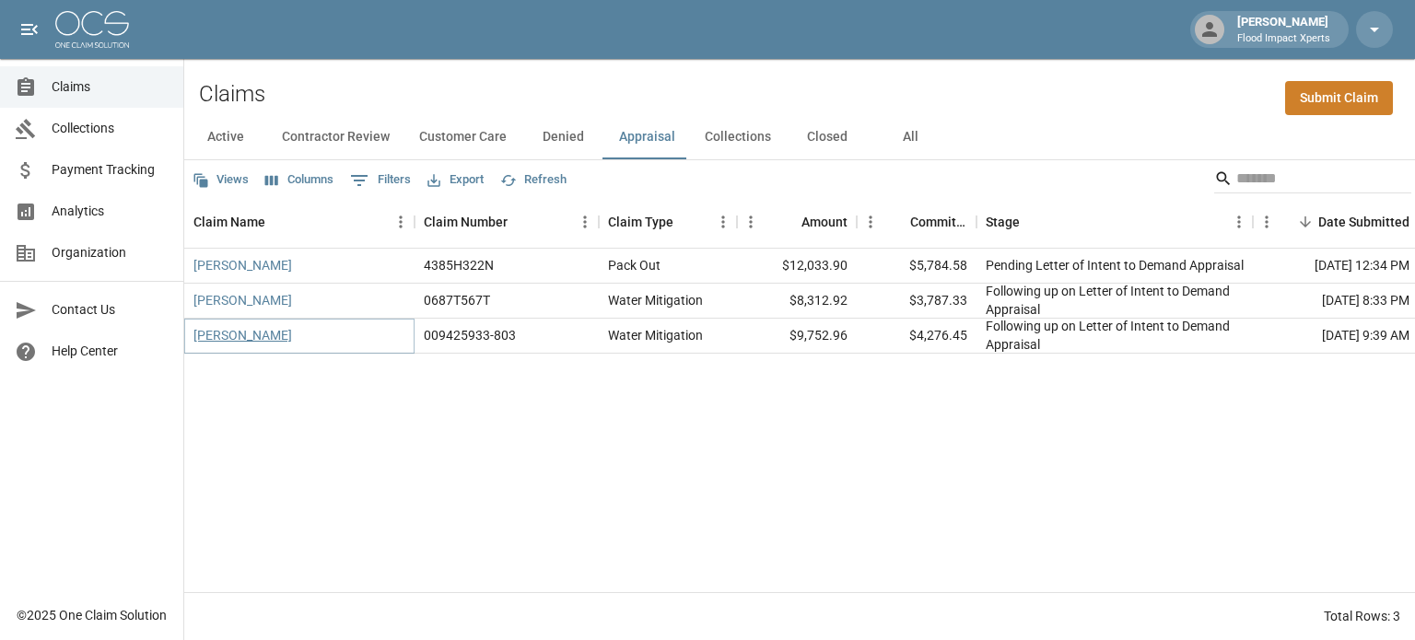
click at [215, 336] on link "[PERSON_NAME]" at bounding box center [242, 335] width 99 height 18
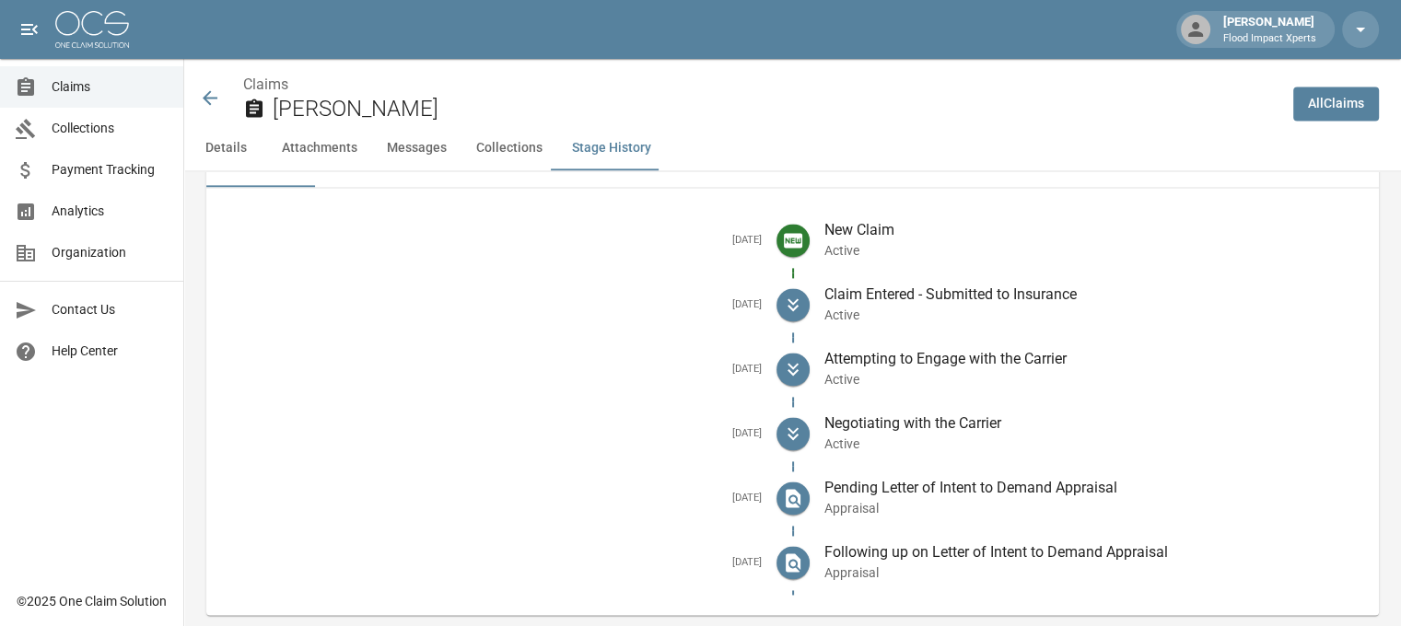
scroll to position [2598, 0]
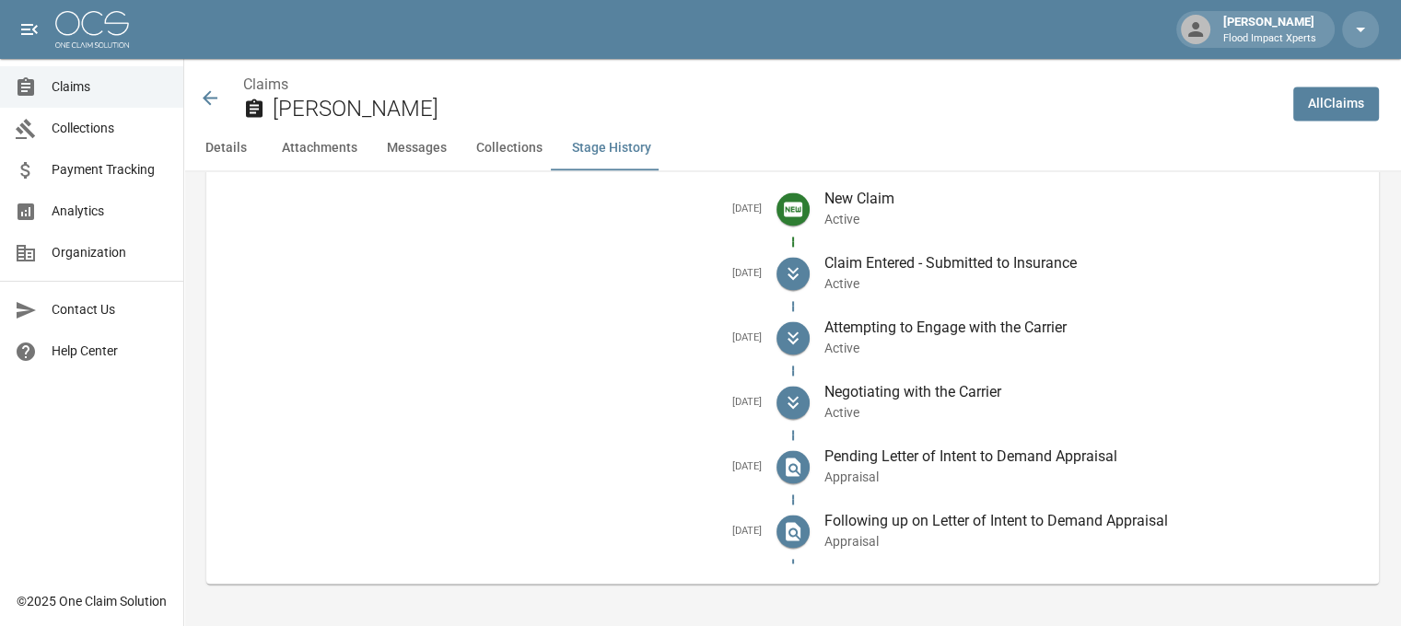
click at [209, 95] on icon at bounding box center [210, 98] width 22 height 22
